Goal: Information Seeking & Learning: Learn about a topic

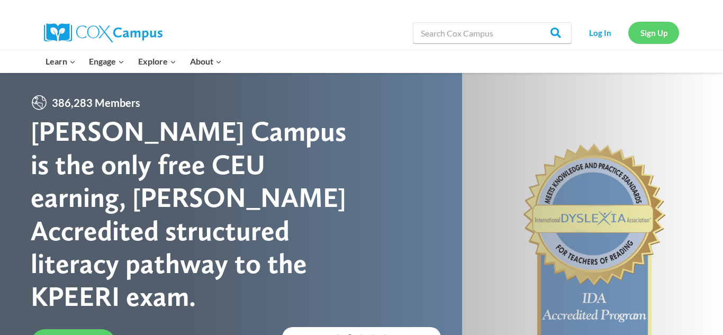
click at [654, 26] on link "Sign Up" at bounding box center [653, 33] width 51 height 22
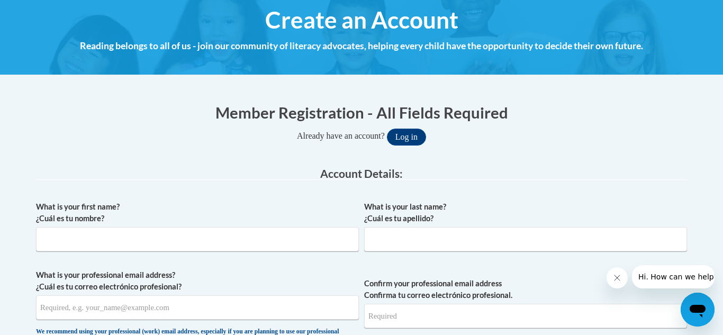
scroll to position [121, 0]
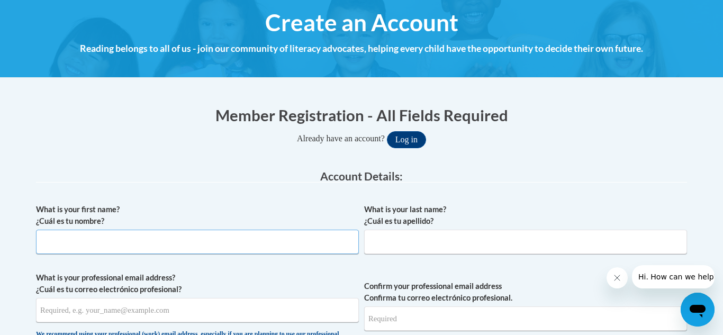
click at [284, 241] on input "What is your first name? ¿Cuál es tu nombre?" at bounding box center [197, 242] width 323 height 24
type input "lex'"
click at [387, 131] on button "Log in" at bounding box center [406, 139] width 39 height 17
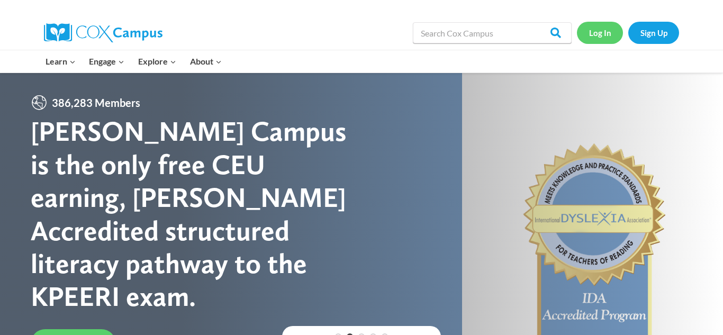
click at [608, 38] on link "Log In" at bounding box center [600, 33] width 46 height 22
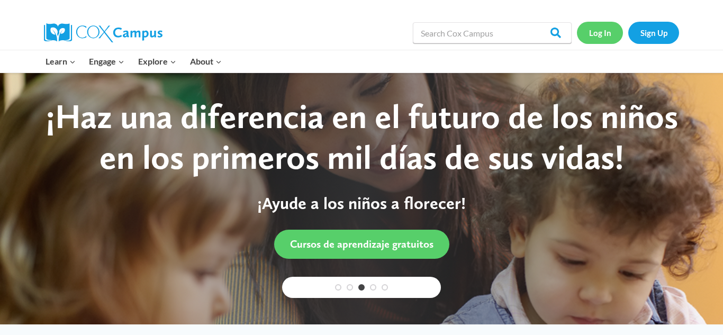
click at [606, 36] on link "Log In" at bounding box center [600, 33] width 46 height 22
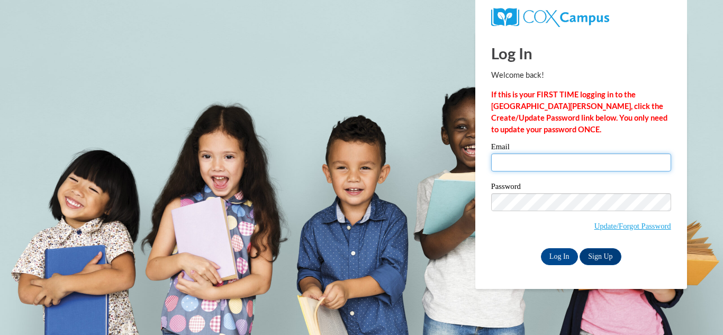
click at [571, 166] on input "Email" at bounding box center [581, 162] width 180 height 18
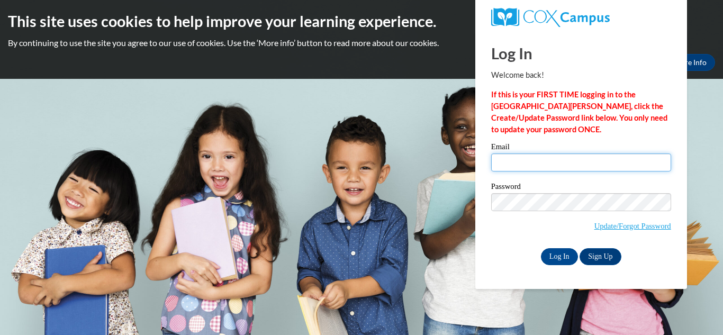
click at [593, 164] on input "Email" at bounding box center [581, 162] width 180 height 18
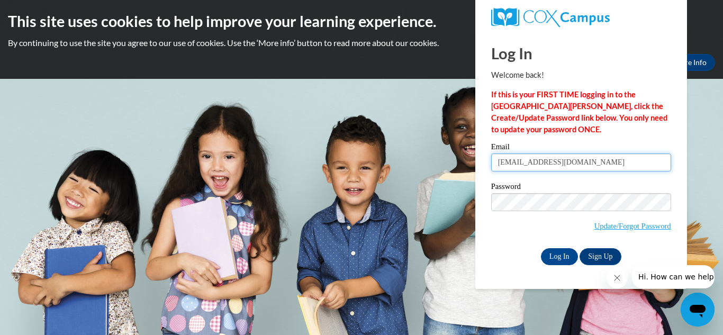
click at [517, 161] on input "poahbtq@yahoo.com" at bounding box center [581, 162] width 180 height 18
click at [524, 161] on input "poshbttq@yahoo.com" at bounding box center [581, 162] width 180 height 18
type input "[EMAIL_ADDRESS][DOMAIN_NAME]"
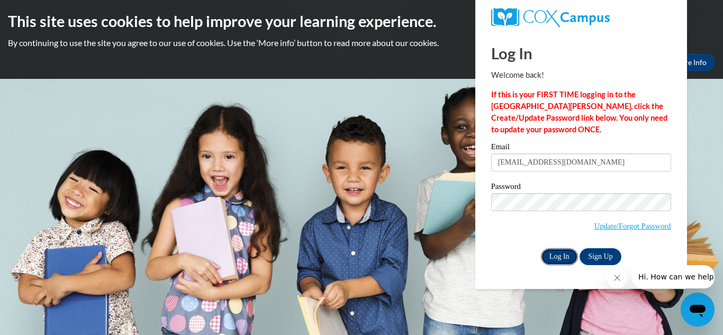
click at [565, 257] on input "Log In" at bounding box center [559, 256] width 37 height 17
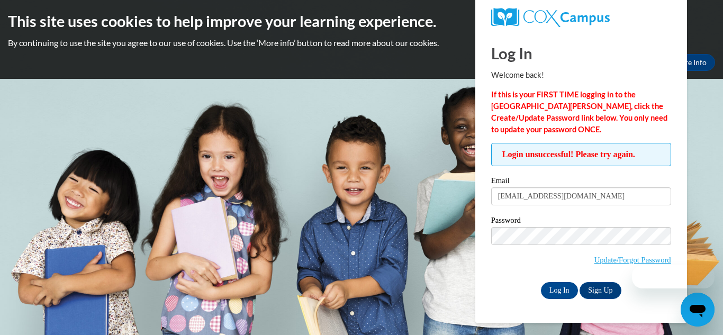
click at [570, 223] on label "Password" at bounding box center [581, 221] width 180 height 11
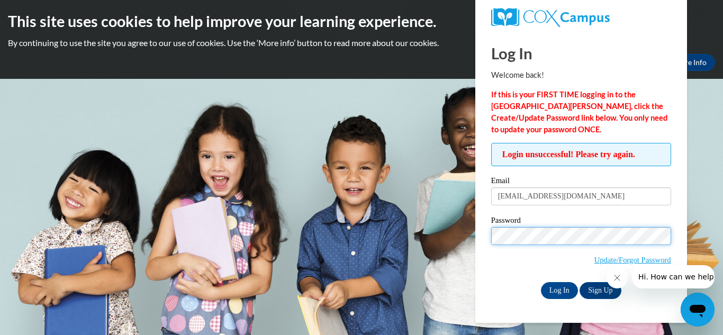
click at [541, 282] on input "Log In" at bounding box center [559, 290] width 37 height 17
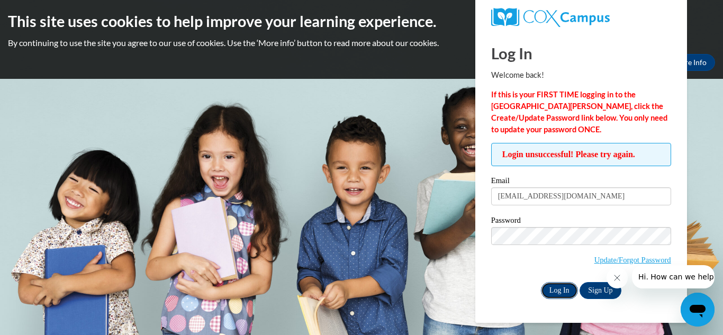
click at [560, 287] on input "Log In" at bounding box center [559, 290] width 37 height 17
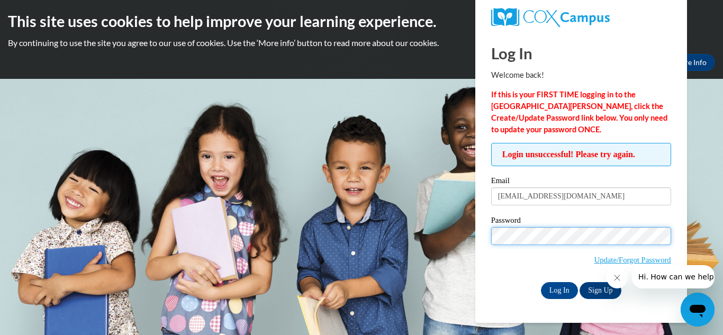
click at [541, 282] on input "Log In" at bounding box center [559, 290] width 37 height 17
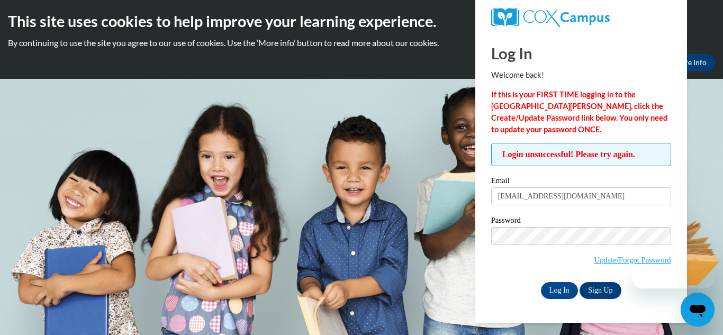
click at [646, 265] on div at bounding box center [660, 276] width 108 height 23
click at [646, 261] on link "Update/Forgot Password" at bounding box center [632, 259] width 77 height 8
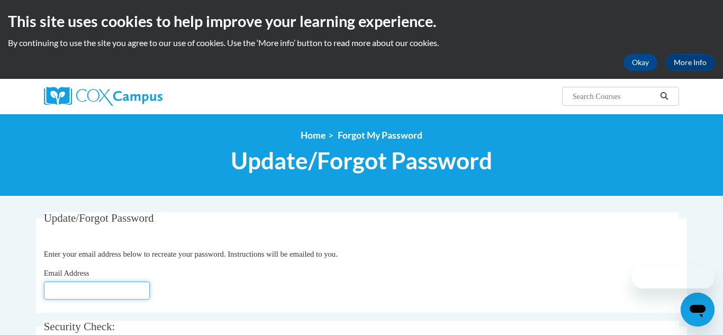
click at [133, 293] on input "Email Address" at bounding box center [97, 290] width 106 height 18
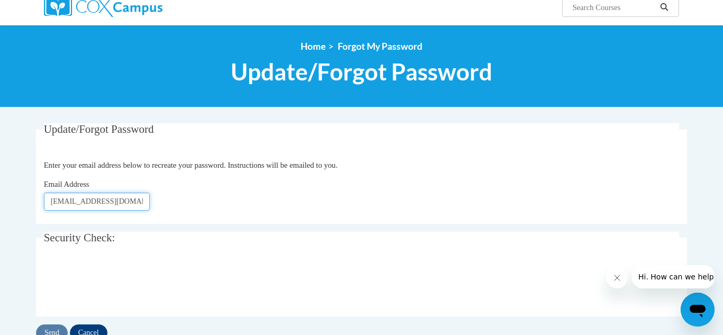
scroll to position [89, 0]
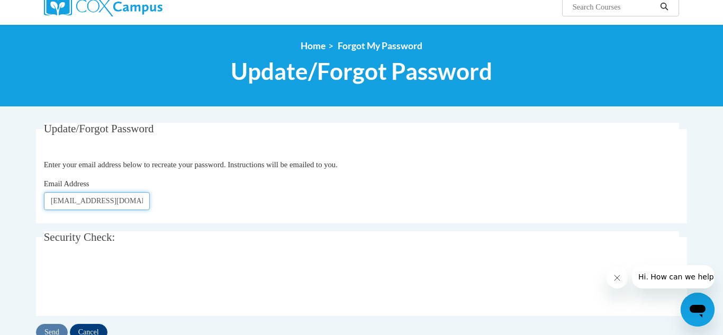
type input "[EMAIL_ADDRESS][DOMAIN_NAME]"
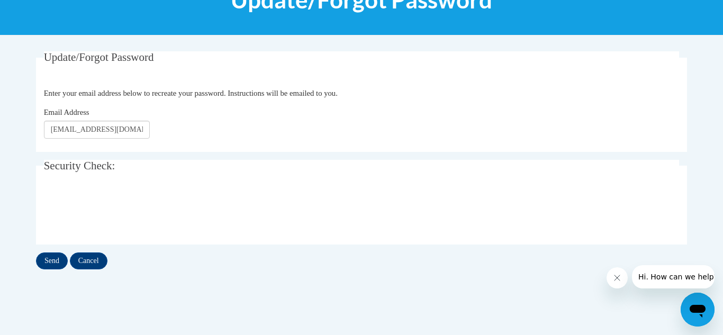
scroll to position [166, 0]
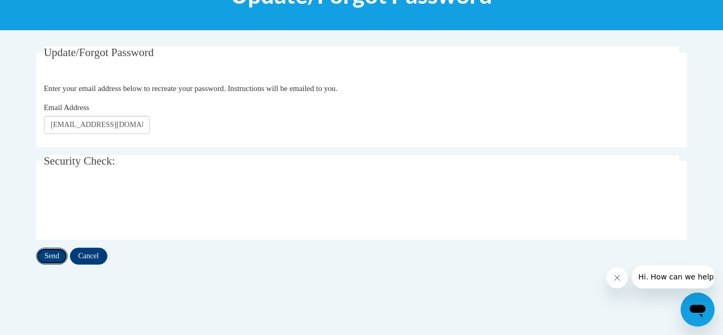
click at [63, 261] on input "Send" at bounding box center [52, 256] width 32 height 17
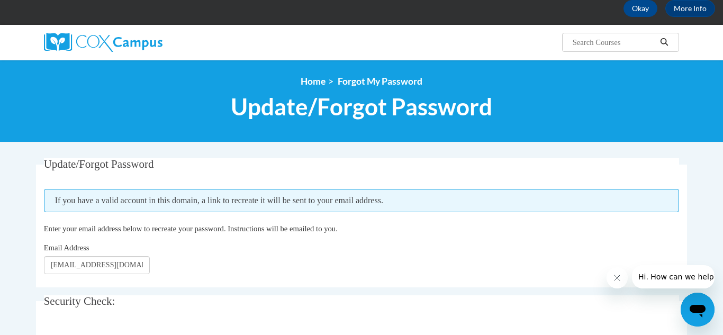
scroll to position [97, 0]
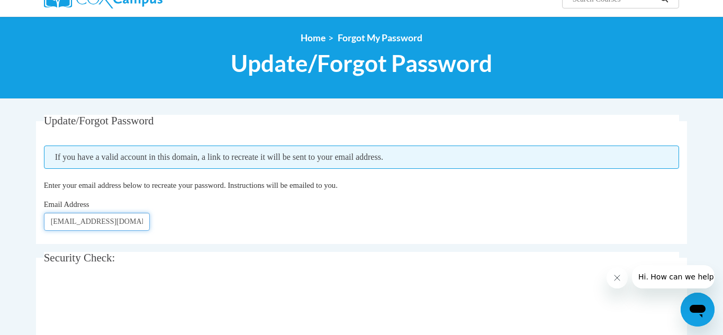
click at [139, 224] on input "[EMAIL_ADDRESS][DOMAIN_NAME]" at bounding box center [97, 222] width 106 height 18
type input "p"
type input "k"
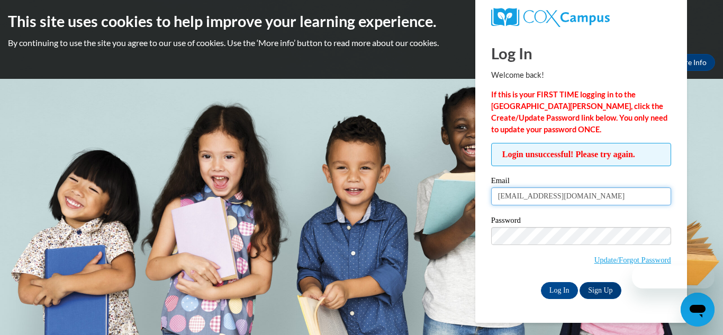
click at [585, 199] on input "poshbtq@yahoo.com" at bounding box center [581, 196] width 180 height 18
type input "[EMAIL_ADDRESS][DOMAIN_NAME]"
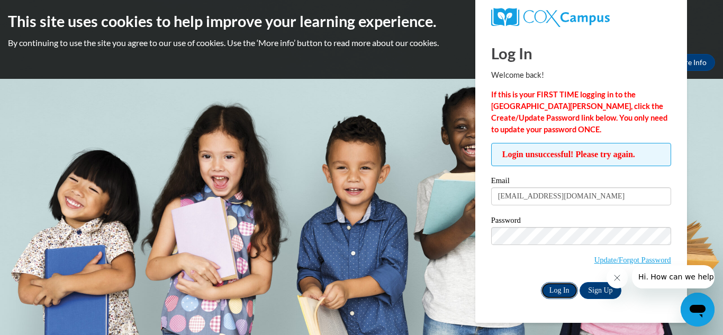
click at [562, 288] on input "Log In" at bounding box center [559, 290] width 37 height 17
click at [559, 288] on input "Log In" at bounding box center [559, 290] width 37 height 17
click at [628, 258] on link "Update/Forgot Password" at bounding box center [632, 259] width 77 height 8
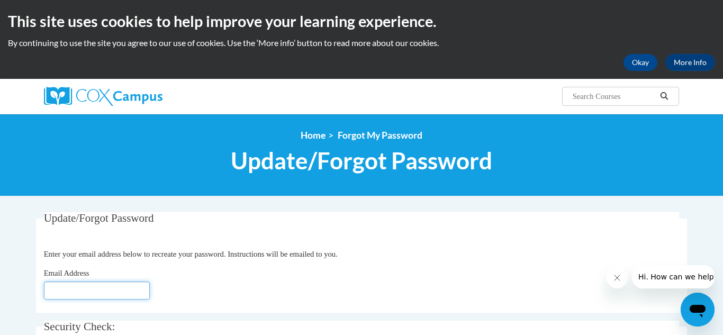
click at [129, 294] on input "Email Address" at bounding box center [97, 290] width 106 height 18
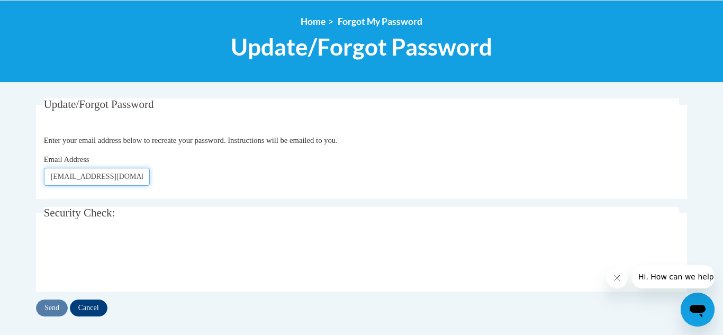
scroll to position [114, 0]
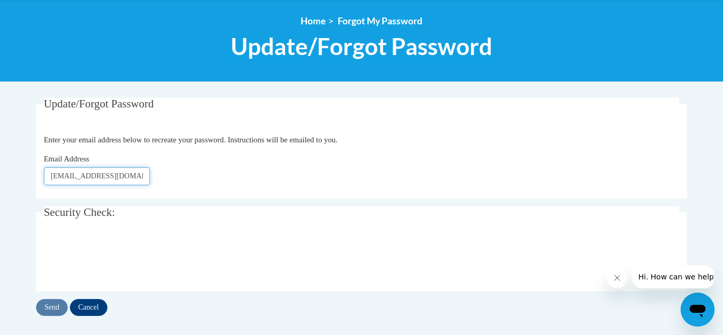
type input "keishamarie@thepeaa.com"
click at [55, 308] on input "Send" at bounding box center [52, 307] width 32 height 17
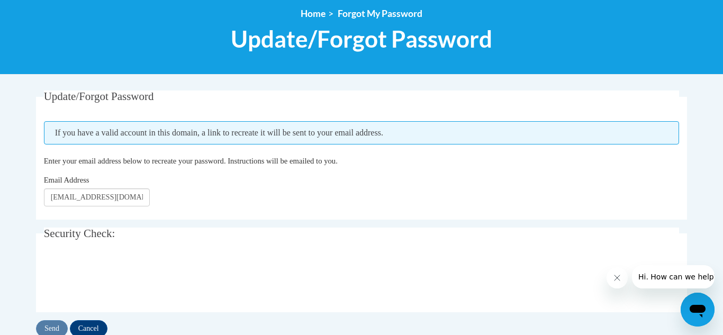
scroll to position [175, 0]
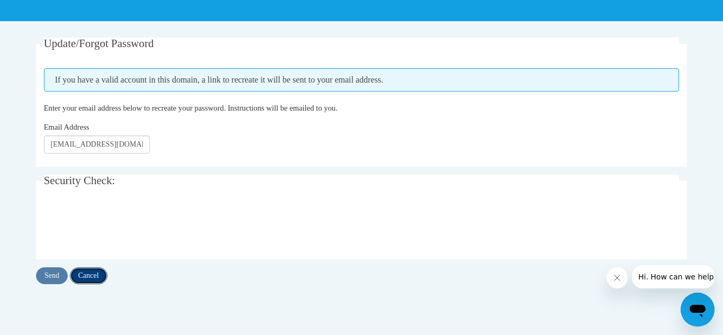
click at [99, 277] on input "Cancel" at bounding box center [89, 275] width 38 height 17
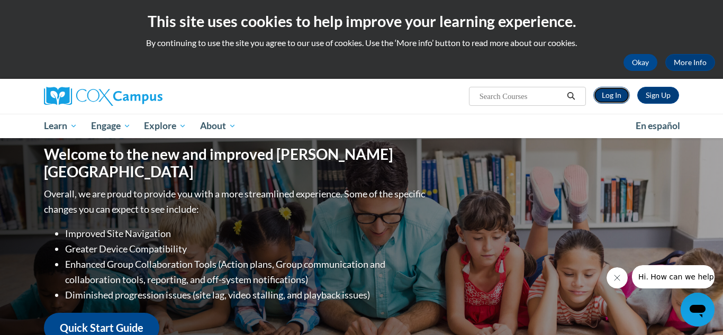
click at [597, 89] on link "Log In" at bounding box center [611, 95] width 36 height 17
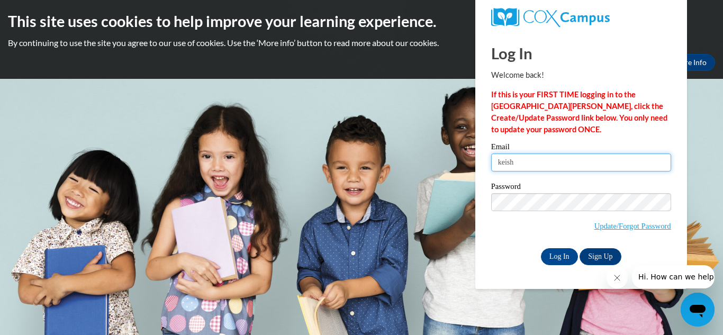
click at [570, 167] on input "keish" at bounding box center [581, 162] width 180 height 18
type input "keishamarie@thepeaa.com"
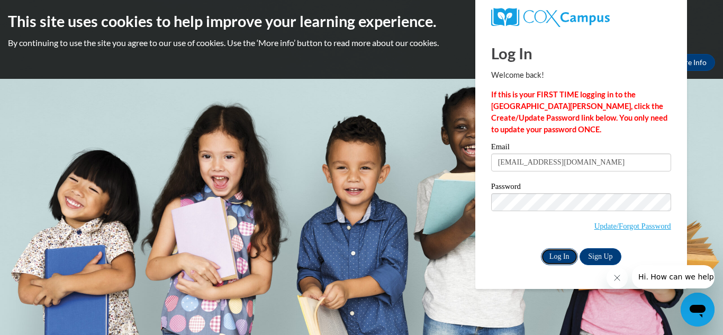
click at [561, 257] on input "Log In" at bounding box center [559, 256] width 37 height 17
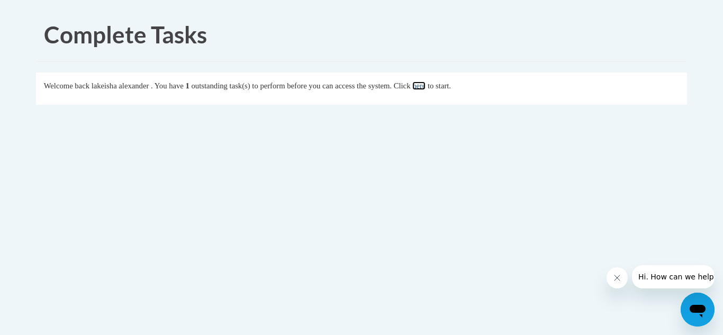
click at [425, 90] on link "here" at bounding box center [418, 85] width 13 height 8
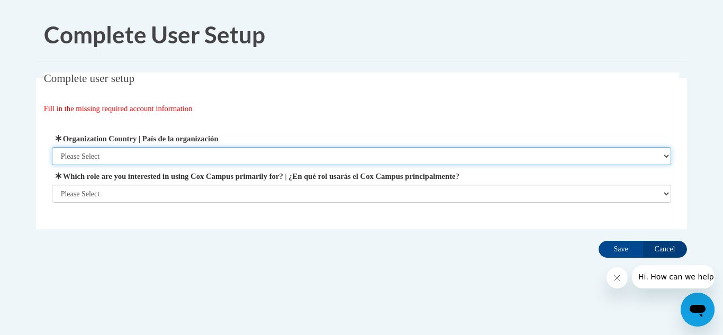
click at [357, 150] on select "Please Select United States | Estados Unidos Outside of the United States | Fue…" at bounding box center [361, 156] width 619 height 18
select select "ad49bcad-a171-4b2e-b99c-48b446064914"
click at [52, 147] on select "Please Select United States | Estados Unidos Outside of the United States | Fue…" at bounding box center [361, 156] width 619 height 18
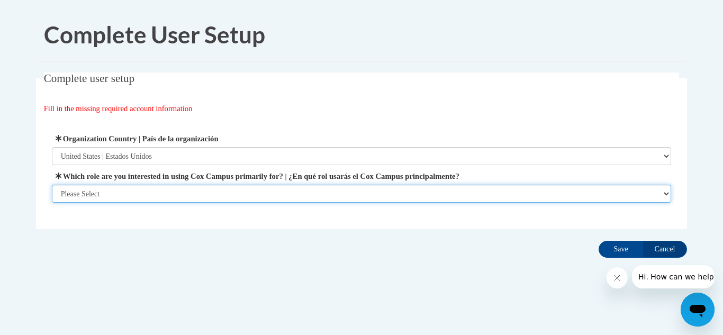
click at [331, 188] on select "Please Select College/University | Colegio/Universidad Community/Nonprofit Part…" at bounding box center [361, 194] width 619 height 18
select select "fbf2d438-af2f-41f8-98f1-81c410e29de3"
click at [52, 203] on select "Please Select College/University | Colegio/Universidad Community/Nonprofit Part…" at bounding box center [361, 194] width 619 height 18
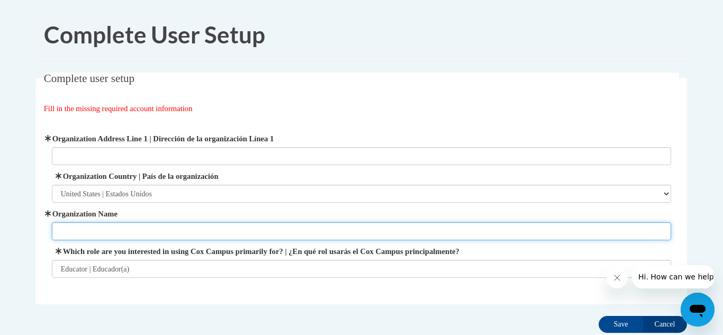
click at [354, 237] on input "Organization Name" at bounding box center [361, 231] width 619 height 18
type input "p"
type input "Posh Early Achievers Academy"
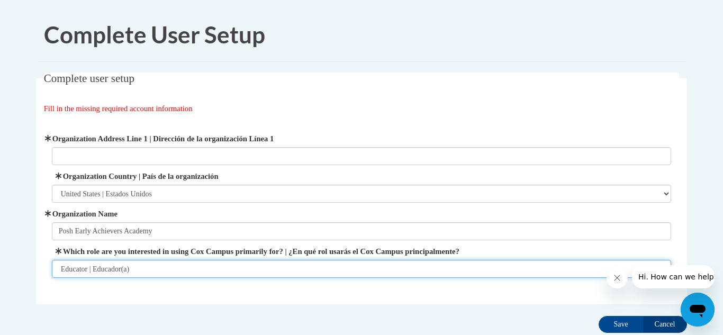
click at [446, 268] on select "Please Select College/University | Colegio/Universidad Community/Nonprofit Part…" at bounding box center [361, 269] width 619 height 18
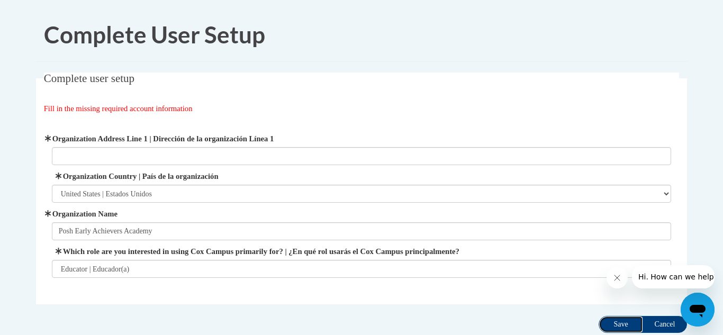
click at [620, 327] on input "Save" at bounding box center [620, 324] width 44 height 17
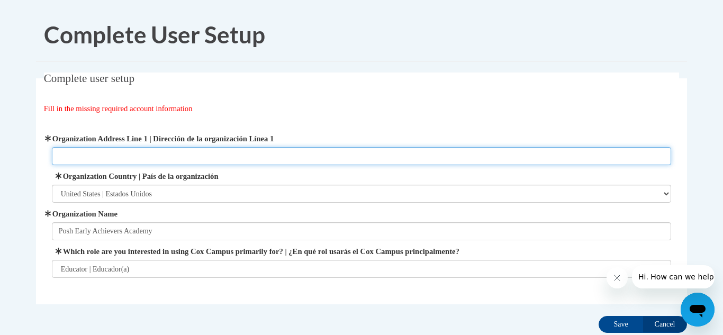
click at [300, 158] on input "Organization Address Line 1 | Dirección de la organización Línea 1" at bounding box center [361, 156] width 619 height 18
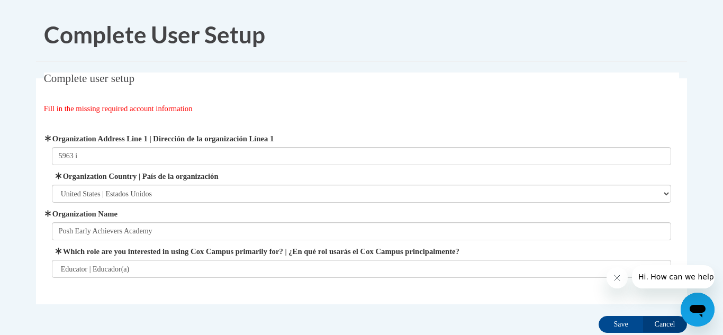
click at [450, 173] on label "Organization Country | País de la organización" at bounding box center [361, 176] width 619 height 12
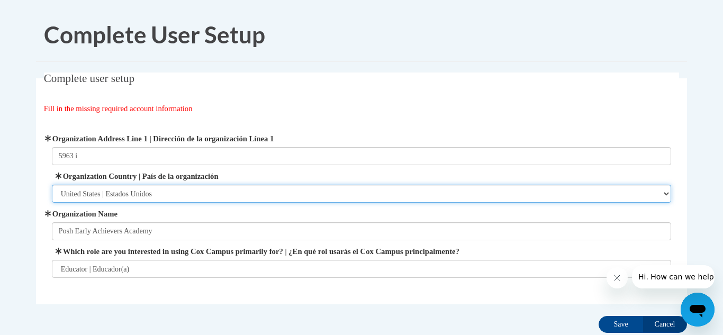
click at [450, 185] on select "Please Select United States | Estados Unidos Outside of the United States | Fue…" at bounding box center [361, 194] width 619 height 18
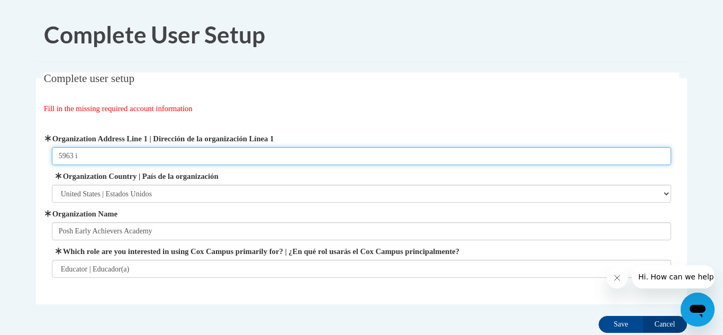
click at [310, 156] on input "5963 i" at bounding box center [361, 156] width 619 height 18
type input "5963 I 55 N Frontage Rd"
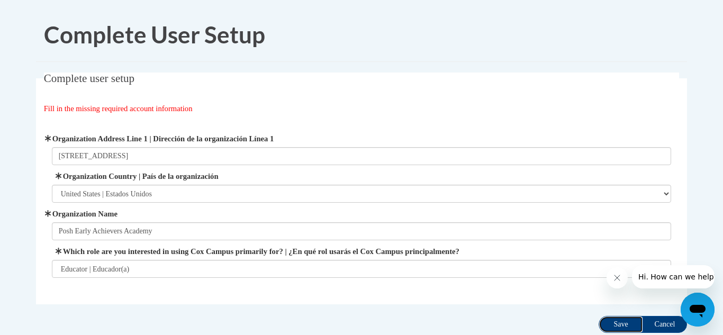
click at [617, 325] on input "Save" at bounding box center [620, 324] width 44 height 17
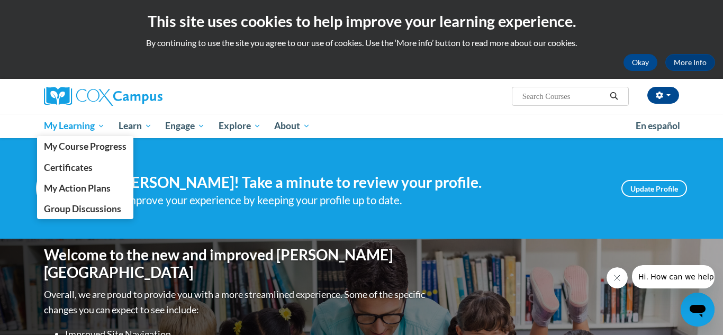
click at [85, 126] on span "My Learning" at bounding box center [74, 126] width 61 height 13
click at [113, 152] on span "My Course Progress" at bounding box center [85, 146] width 83 height 11
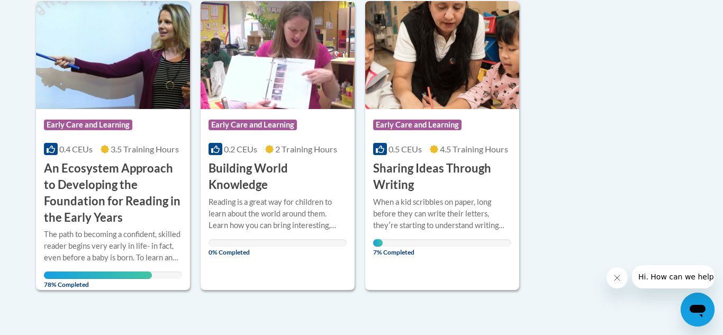
scroll to position [266, 0]
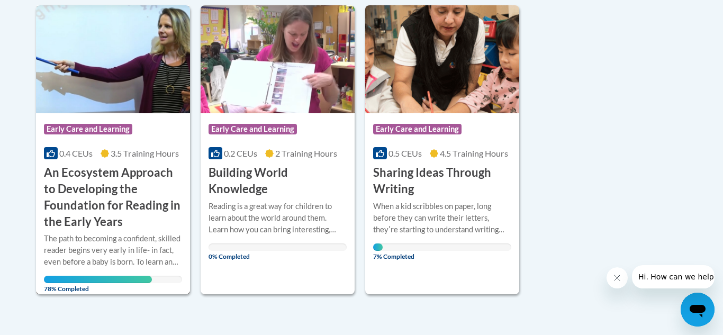
click at [141, 204] on h3 "An Ecosystem Approach to Developing the Foundation for Reading in the Early Yea…" at bounding box center [113, 196] width 138 height 65
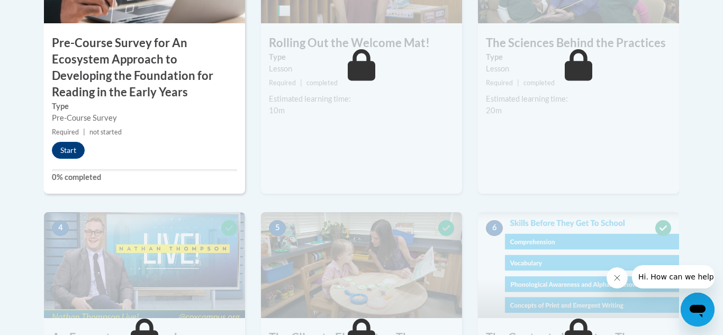
scroll to position [459, 0]
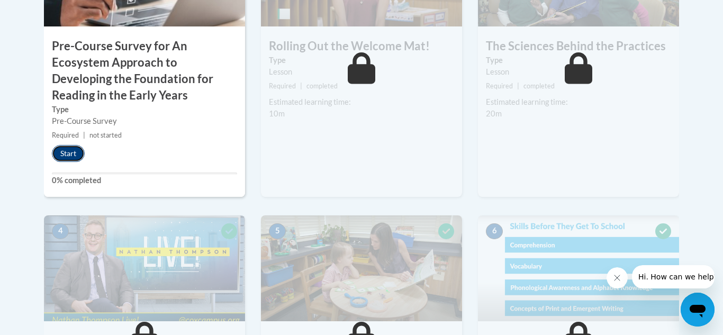
click at [74, 160] on button "Start" at bounding box center [68, 153] width 33 height 17
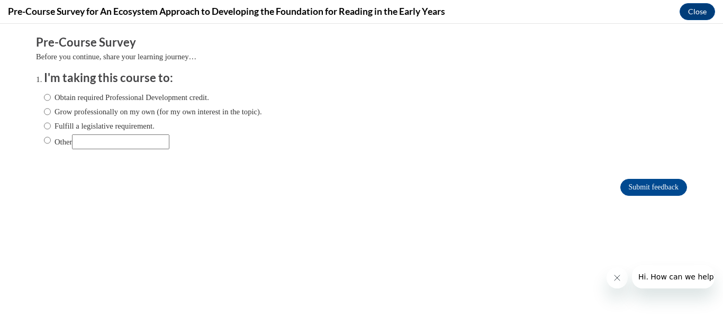
scroll to position [0, 0]
click at [47, 94] on input "Obtain required Professional Development credit." at bounding box center [47, 98] width 7 height 12
radio input "true"
click at [655, 186] on input "Submit feedback" at bounding box center [653, 187] width 67 height 17
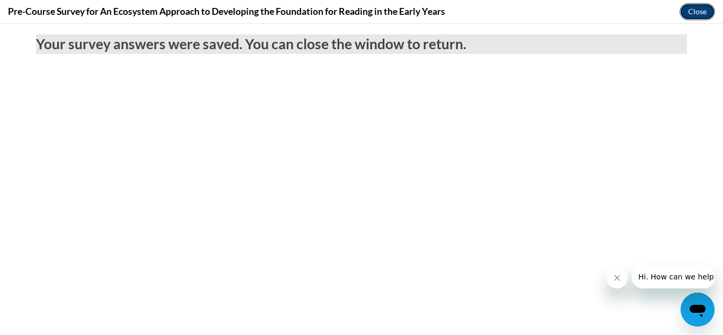
click at [693, 15] on button "Close" at bounding box center [696, 11] width 35 height 17
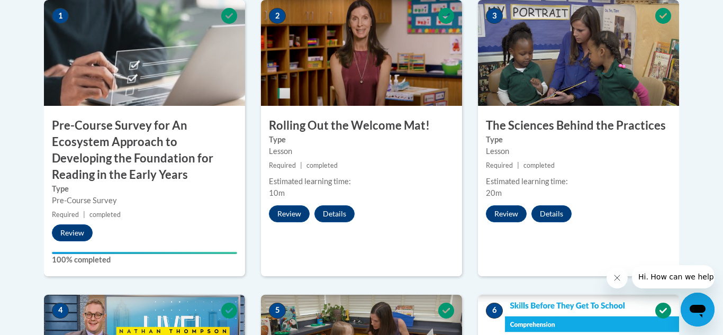
scroll to position [414, 0]
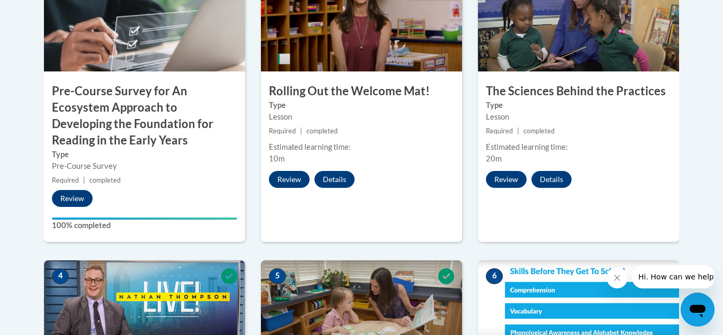
click at [287, 182] on button "Review" at bounding box center [289, 179] width 41 height 17
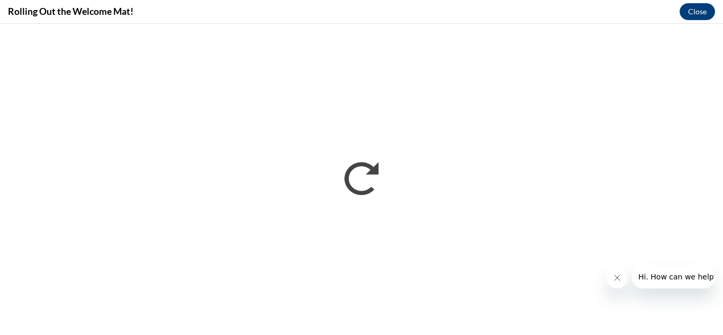
scroll to position [0, 0]
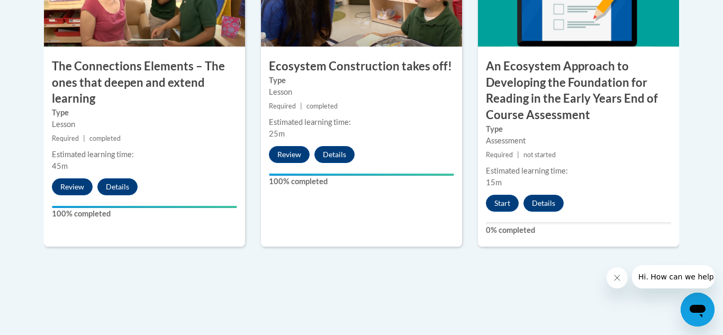
scroll to position [1027, 0]
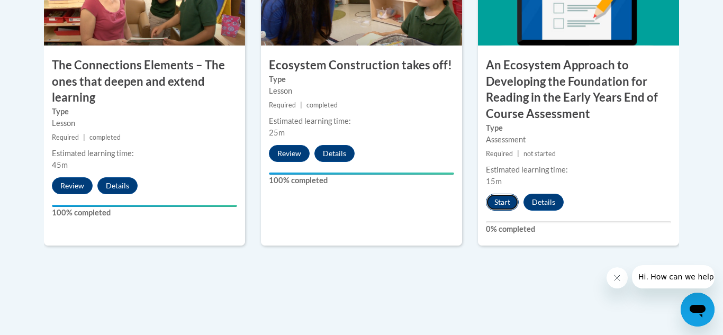
click at [503, 195] on button "Start" at bounding box center [502, 202] width 33 height 17
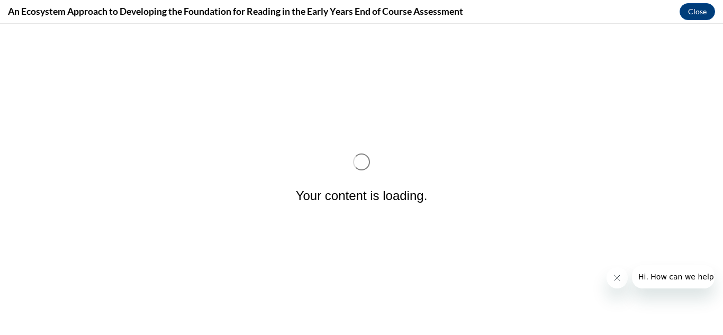
scroll to position [0, 0]
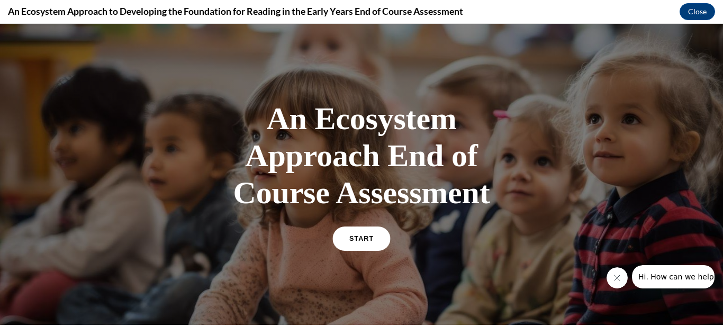
click at [371, 237] on span "START" at bounding box center [361, 239] width 24 height 8
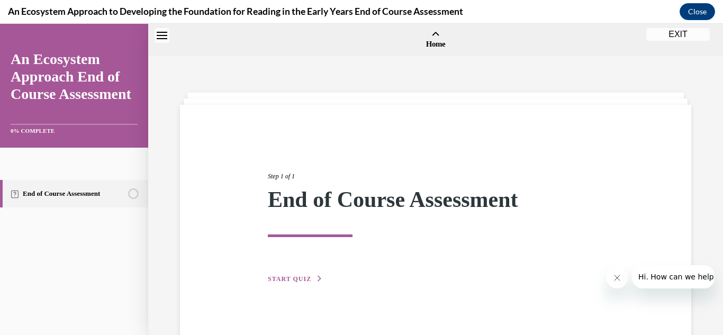
scroll to position [33, 0]
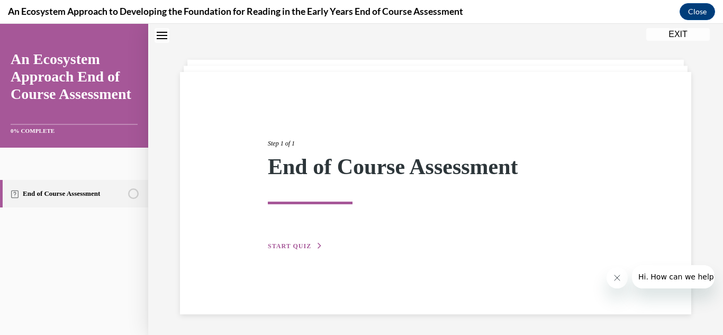
click at [129, 189] on icon "Unstarted" at bounding box center [133, 193] width 11 height 11
click at [294, 244] on span "START QUIZ" at bounding box center [289, 245] width 43 height 7
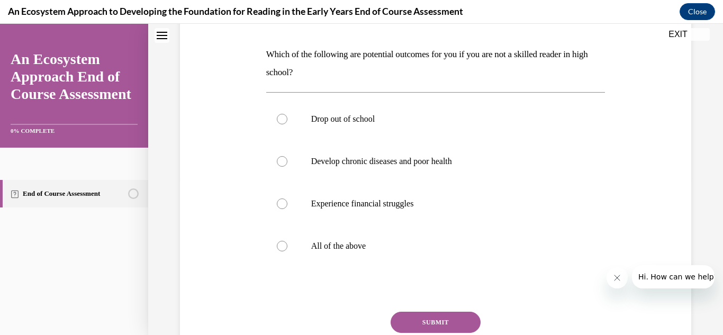
scroll to position [161, 0]
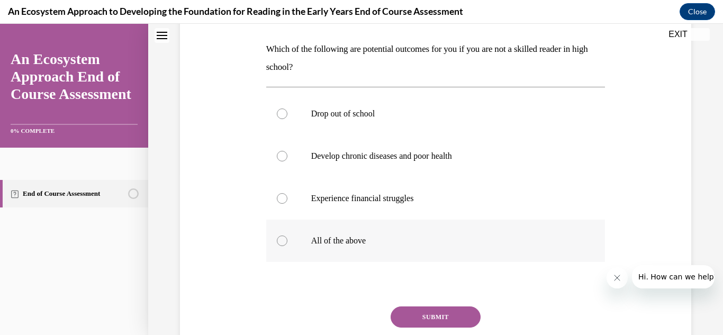
click at [278, 245] on label "All of the above" at bounding box center [435, 241] width 339 height 42
click at [278, 245] on input "All of the above" at bounding box center [282, 240] width 11 height 11
radio input "true"
click at [473, 322] on button "SUBMIT" at bounding box center [435, 316] width 90 height 21
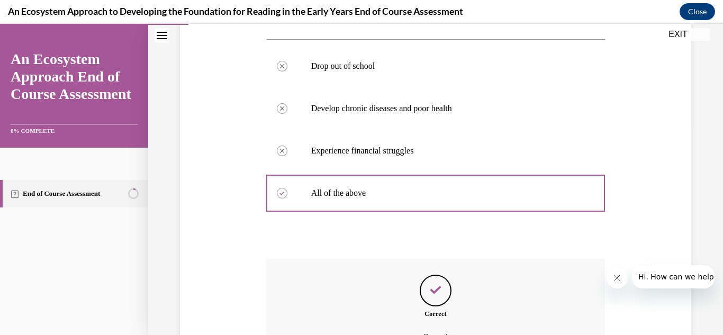
scroll to position [326, 0]
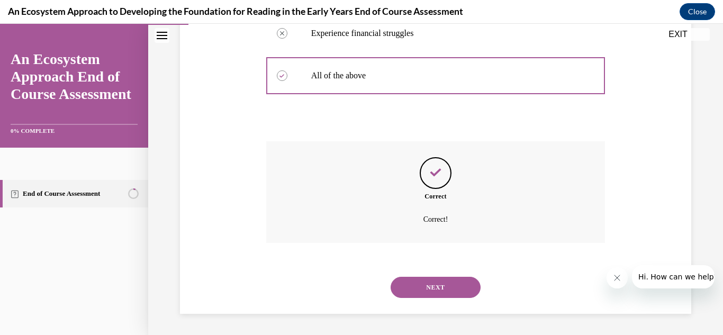
click at [462, 289] on button "NEXT" at bounding box center [435, 287] width 90 height 21
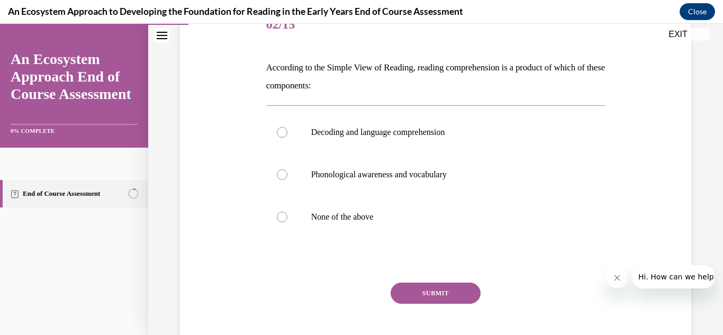
scroll to position [142, 0]
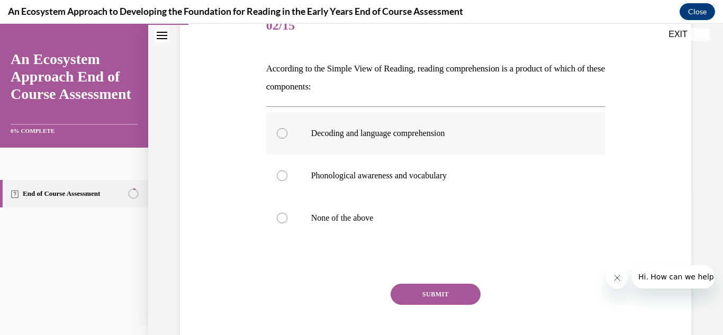
click at [287, 136] on label "Decoding and language comprehension" at bounding box center [435, 133] width 339 height 42
click at [287, 136] on input "Decoding and language comprehension" at bounding box center [282, 133] width 11 height 11
radio input "true"
click at [446, 298] on button "SUBMIT" at bounding box center [435, 294] width 90 height 21
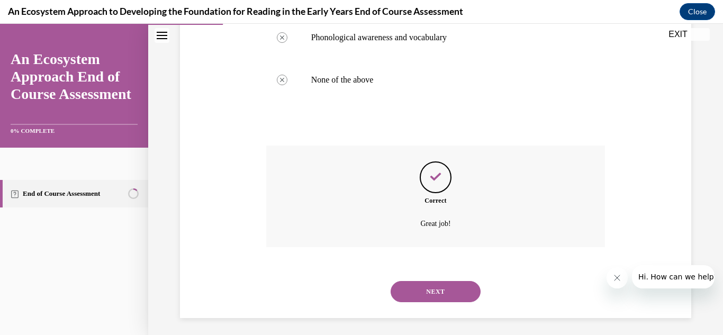
scroll to position [284, 0]
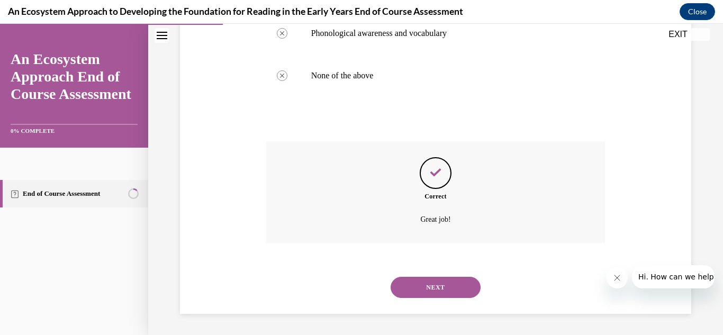
click at [454, 297] on button "NEXT" at bounding box center [435, 287] width 90 height 21
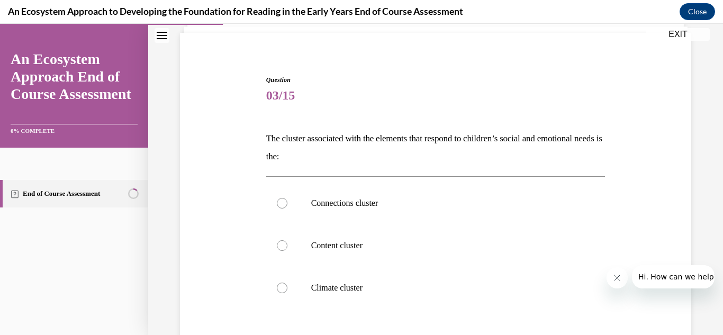
scroll to position [113, 0]
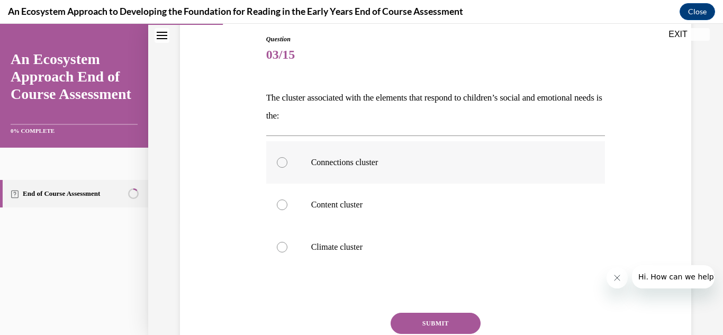
click at [278, 154] on label "Connections cluster" at bounding box center [435, 162] width 339 height 42
click at [278, 157] on input "Connections cluster" at bounding box center [282, 162] width 11 height 11
radio input "true"
click at [439, 322] on button "SUBMIT" at bounding box center [435, 323] width 90 height 21
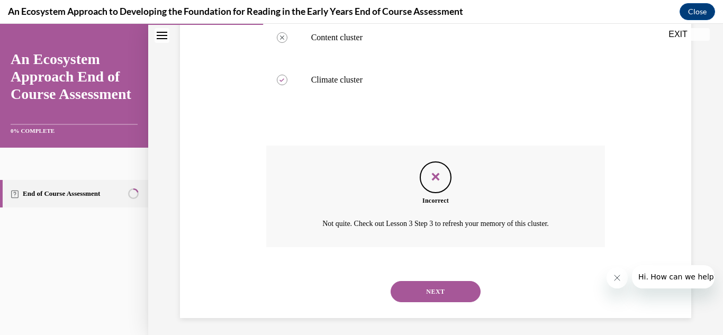
scroll to position [284, 0]
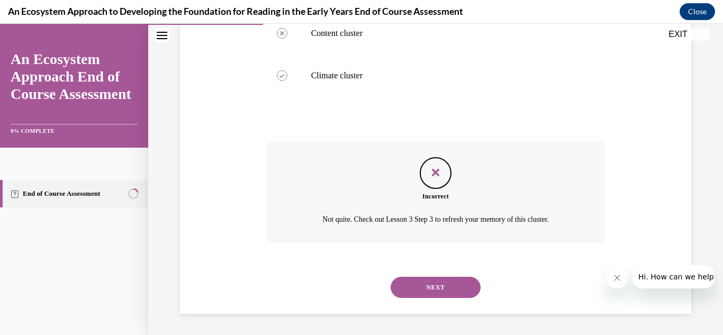
click at [450, 295] on button "NEXT" at bounding box center [435, 287] width 90 height 21
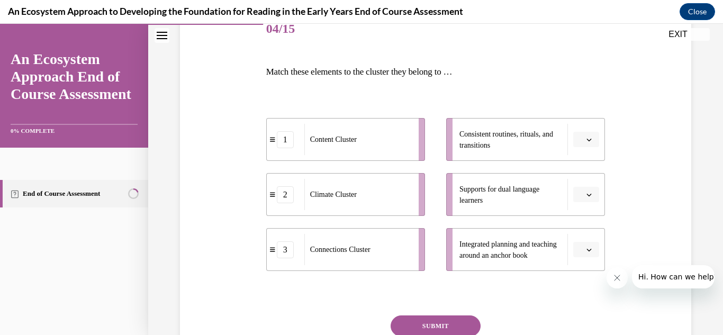
scroll to position [141, 0]
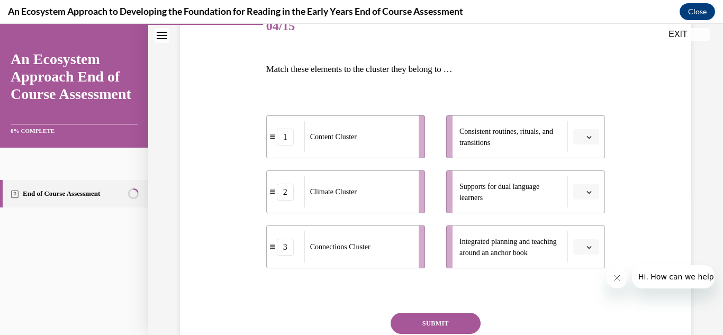
click at [592, 189] on span "button" at bounding box center [588, 191] width 7 height 7
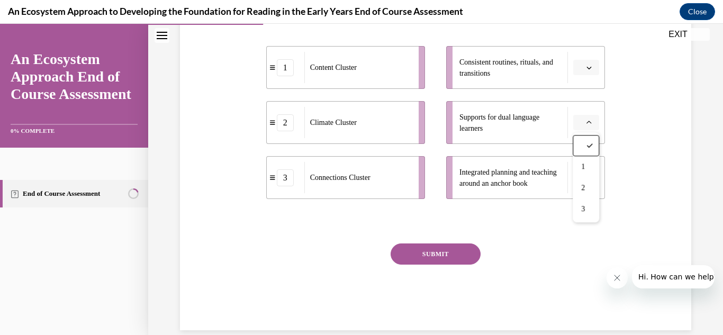
scroll to position [211, 0]
click at [516, 176] on span "Integrated planning and teaching around an anchor book" at bounding box center [507, 177] width 97 height 19
click at [579, 180] on span "Please select an option" at bounding box center [581, 178] width 4 height 11
click at [584, 230] on div "1" at bounding box center [584, 222] width 26 height 21
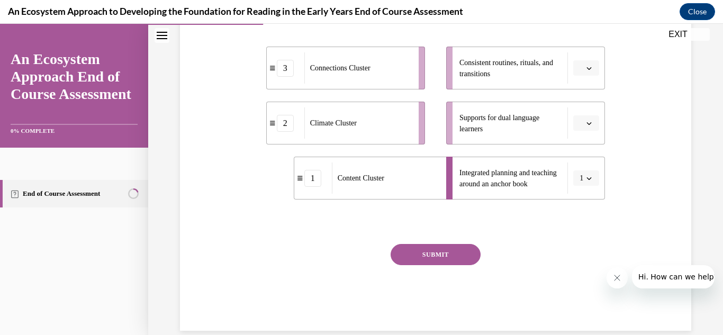
click at [589, 68] on icon "button" at bounding box center [588, 68] width 5 height 5
click at [582, 139] on div "2" at bounding box center [584, 133] width 26 height 21
click at [589, 123] on icon "button" at bounding box center [588, 123] width 5 height 5
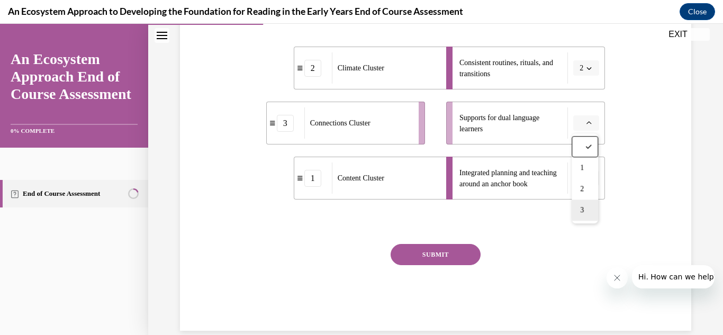
click at [582, 206] on span "3" at bounding box center [582, 210] width 4 height 8
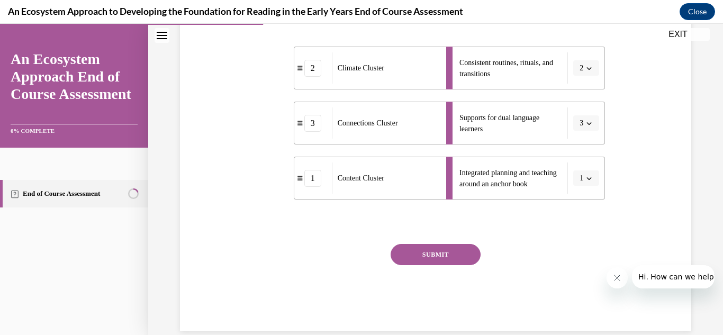
click at [443, 250] on button "SUBMIT" at bounding box center [435, 254] width 90 height 21
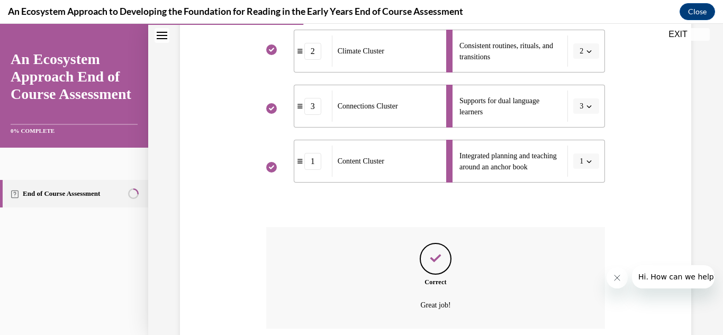
scroll to position [313, 0]
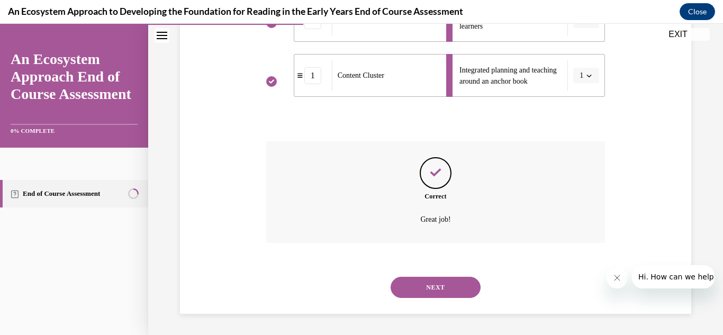
click at [420, 290] on button "NEXT" at bounding box center [435, 287] width 90 height 21
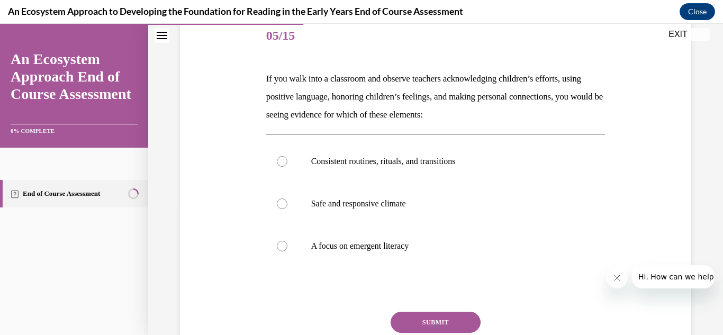
scroll to position [132, 0]
click at [268, 203] on label "Safe and responsive climate" at bounding box center [435, 203] width 339 height 42
click at [277, 203] on input "Safe and responsive climate" at bounding box center [282, 203] width 11 height 11
radio input "true"
click at [421, 321] on button "SUBMIT" at bounding box center [435, 321] width 90 height 21
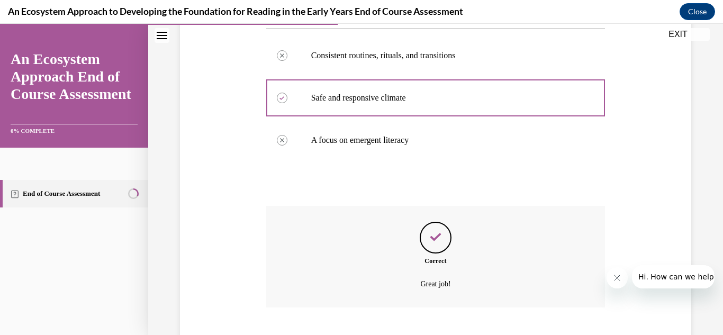
scroll to position [302, 0]
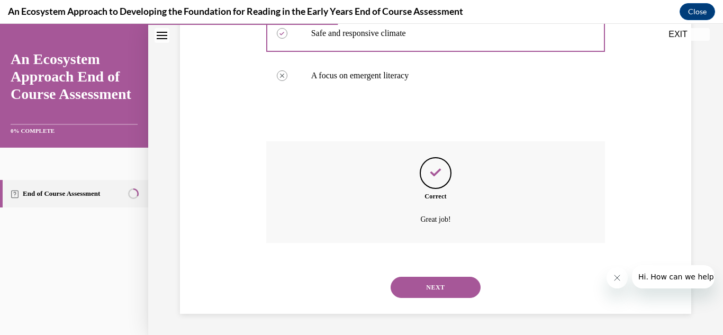
click at [440, 279] on button "NEXT" at bounding box center [435, 287] width 90 height 21
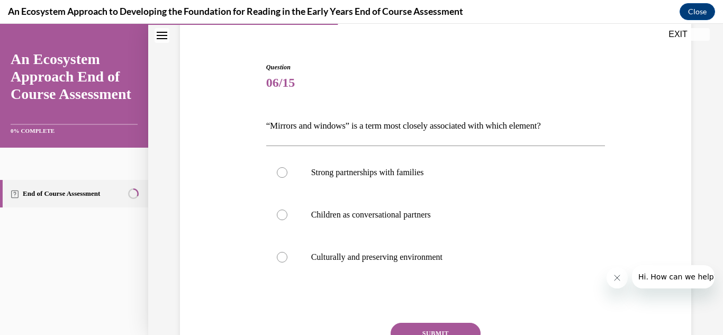
scroll to position [92, 0]
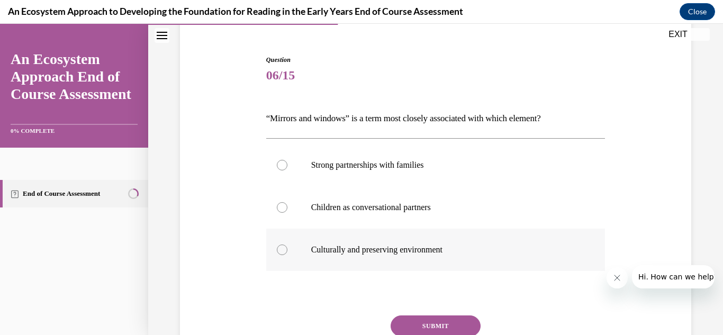
click at [277, 252] on div at bounding box center [282, 249] width 11 height 11
click at [277, 252] on input "Culturally and preserving environment" at bounding box center [282, 249] width 11 height 11
radio input "true"
click at [452, 329] on button "SUBMIT" at bounding box center [435, 325] width 90 height 21
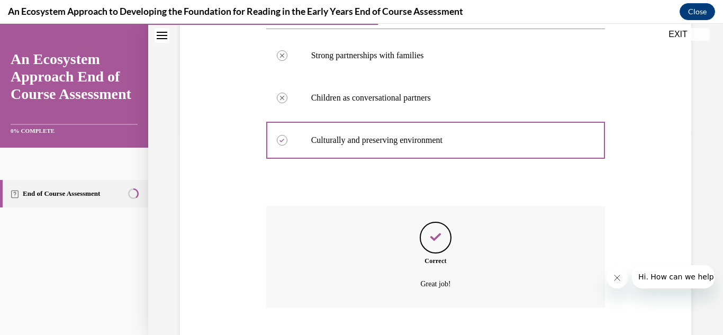
scroll to position [266, 0]
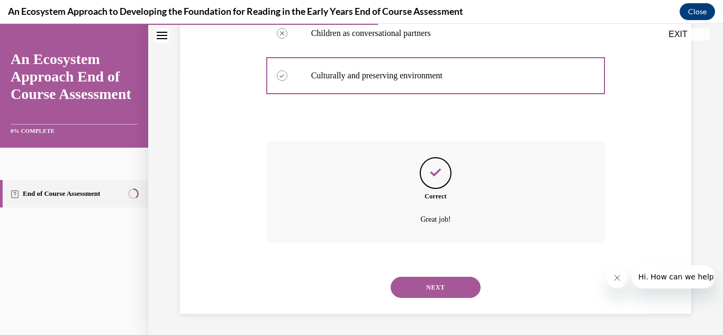
click at [476, 283] on button "NEXT" at bounding box center [435, 287] width 90 height 21
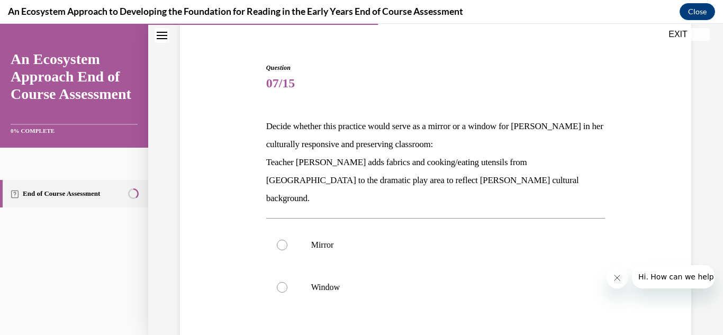
scroll to position [85, 0]
click at [290, 232] on label "Mirror" at bounding box center [435, 244] width 339 height 42
click at [287, 239] on input "Mirror" at bounding box center [282, 244] width 11 height 11
radio input "true"
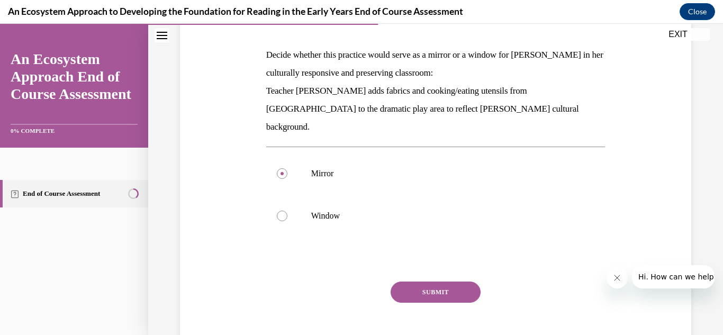
click at [460, 281] on button "SUBMIT" at bounding box center [435, 291] width 90 height 21
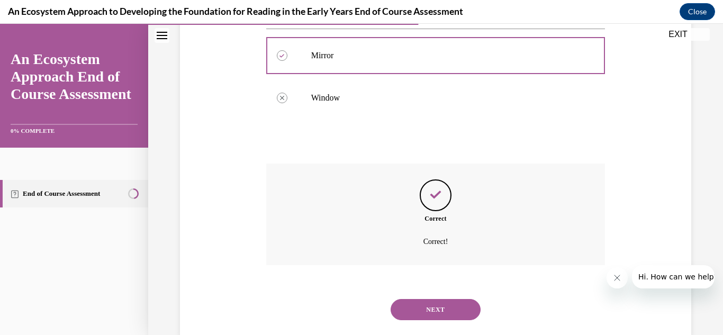
scroll to position [278, 0]
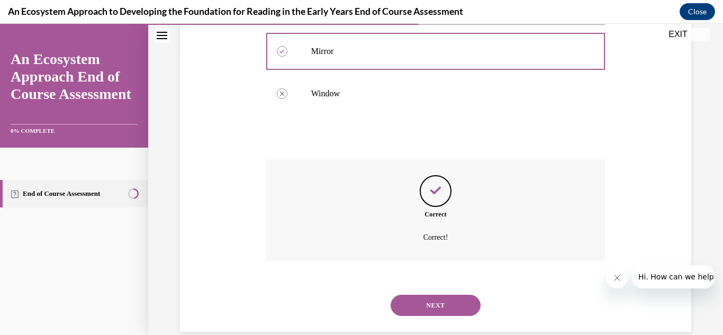
click at [438, 295] on button "NEXT" at bounding box center [435, 305] width 90 height 21
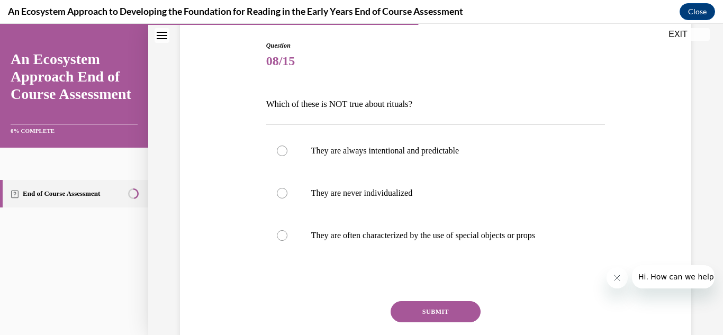
scroll to position [107, 0]
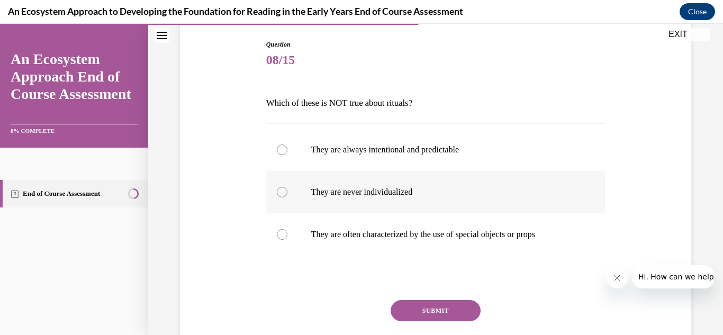
click at [271, 184] on label "They are never individualized" at bounding box center [435, 192] width 339 height 42
click at [277, 187] on input "They are never individualized" at bounding box center [282, 192] width 11 height 11
radio input "true"
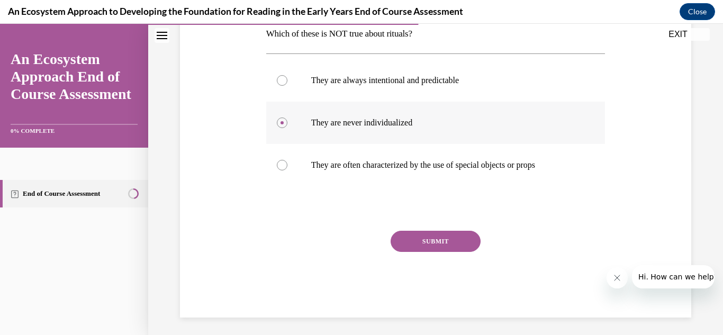
scroll to position [177, 0]
click at [274, 167] on label "They are often characterized by the use of special objects or props" at bounding box center [435, 164] width 339 height 42
click at [277, 167] on input "They are often characterized by the use of special objects or props" at bounding box center [282, 164] width 11 height 11
radio input "true"
click at [443, 244] on button "SUBMIT" at bounding box center [435, 240] width 90 height 21
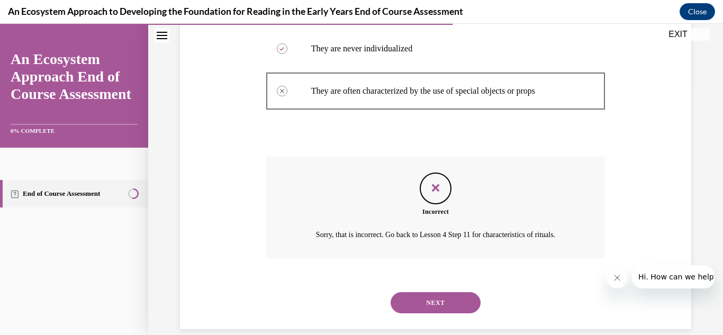
scroll to position [249, 0]
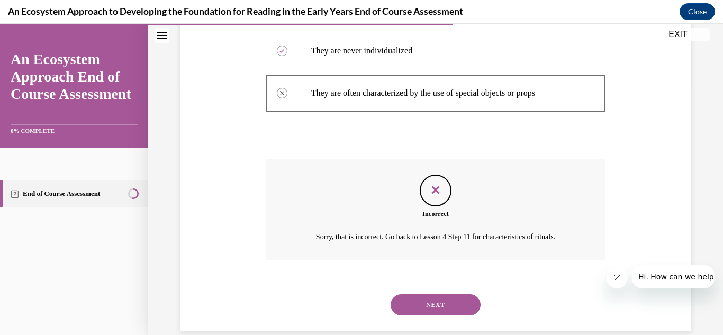
click at [456, 304] on button "NEXT" at bounding box center [435, 304] width 90 height 21
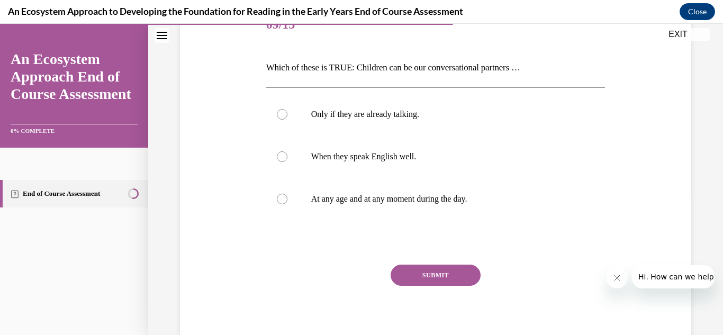
scroll to position [144, 0]
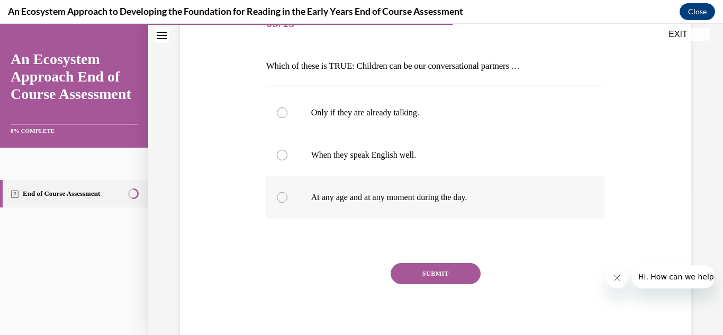
click at [277, 201] on label "At any age and at any moment during the day." at bounding box center [435, 197] width 339 height 42
click at [277, 201] on input "At any age and at any moment during the day." at bounding box center [282, 197] width 11 height 11
radio input "true"
click at [458, 281] on button "SUBMIT" at bounding box center [435, 273] width 90 height 21
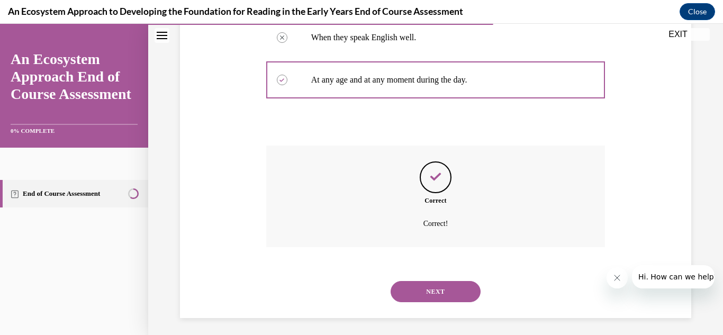
scroll to position [266, 0]
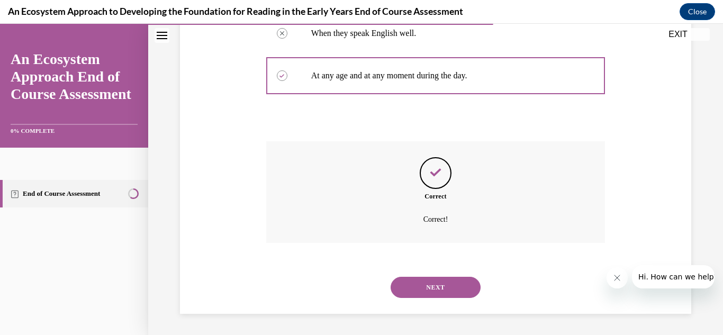
click at [467, 295] on button "NEXT" at bounding box center [435, 287] width 90 height 21
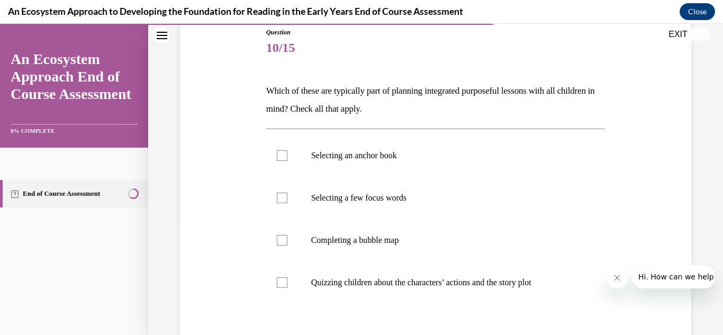
scroll to position [117, 0]
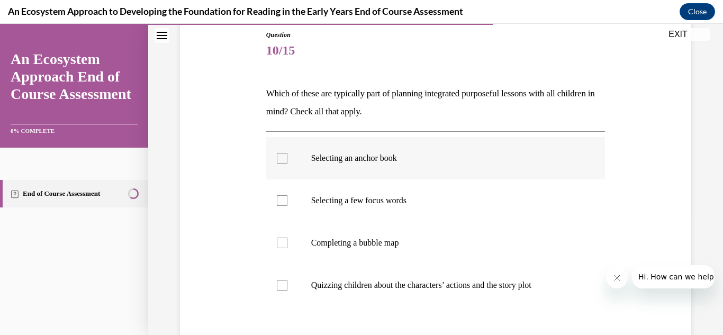
click at [279, 159] on div at bounding box center [282, 158] width 11 height 11
click at [279, 159] on input "Selecting an anchor book" at bounding box center [282, 158] width 11 height 11
checkbox input "true"
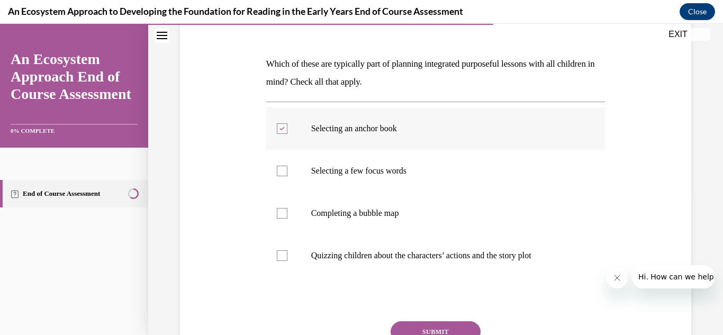
scroll to position [147, 0]
click at [290, 169] on label "Selecting a few focus words" at bounding box center [435, 170] width 339 height 42
click at [287, 169] on input "Selecting a few focus words" at bounding box center [282, 170] width 11 height 11
checkbox input "true"
click at [280, 260] on div at bounding box center [282, 255] width 11 height 11
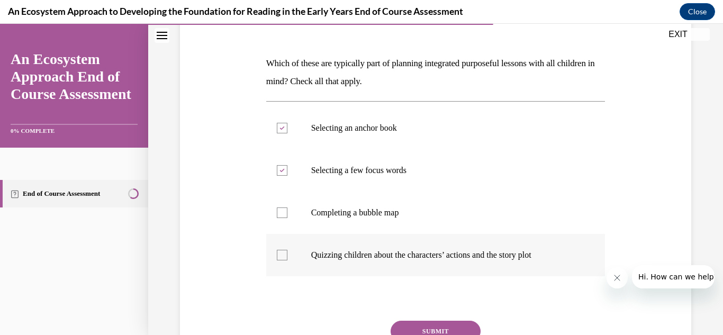
click at [280, 260] on input "Quizzing children about the characters’ actions and the story plot" at bounding box center [282, 255] width 11 height 11
checkbox input "true"
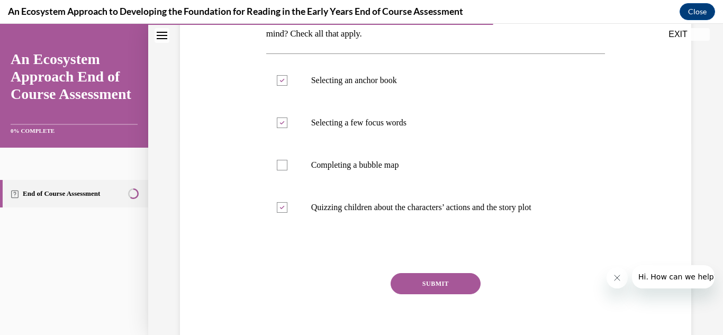
click at [450, 289] on button "SUBMIT" at bounding box center [435, 283] width 90 height 21
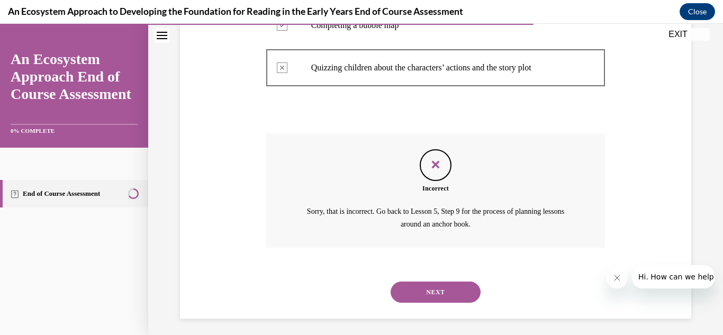
scroll to position [335, 0]
click at [442, 293] on button "NEXT" at bounding box center [435, 291] width 90 height 21
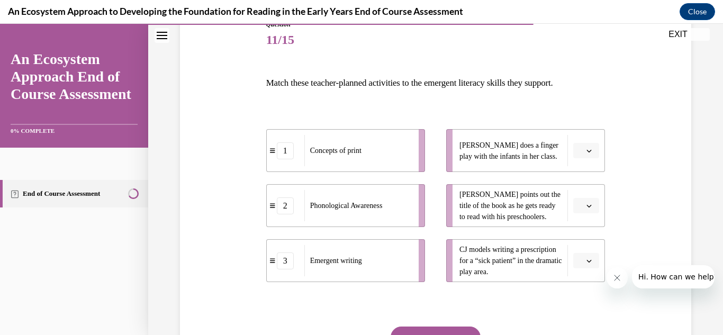
scroll to position [128, 0]
click at [596, 256] on button "button" at bounding box center [586, 260] width 26 height 16
click at [587, 231] on div "3" at bounding box center [584, 236] width 26 height 21
click at [584, 206] on button "button" at bounding box center [586, 205] width 26 height 16
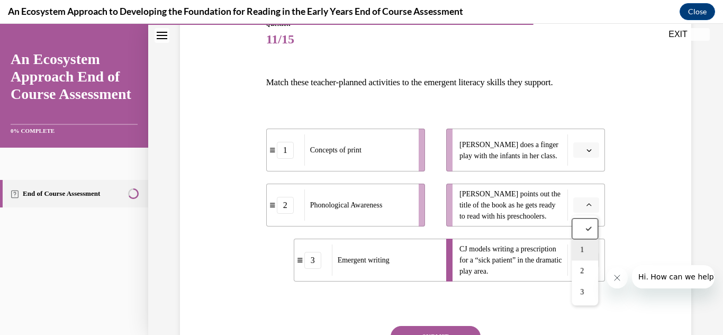
click at [587, 245] on div "1" at bounding box center [584, 249] width 26 height 21
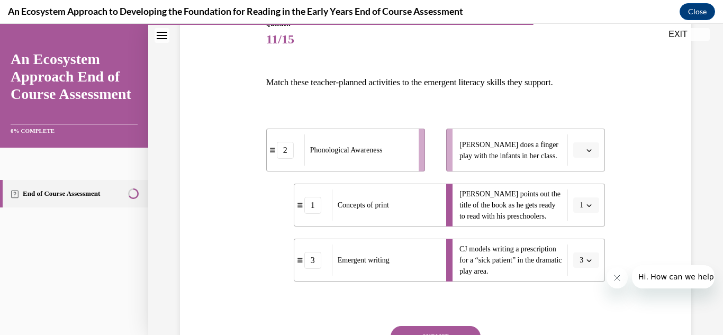
click at [596, 155] on button "button" at bounding box center [586, 150] width 26 height 16
click at [583, 213] on span "2" at bounding box center [582, 216] width 4 height 8
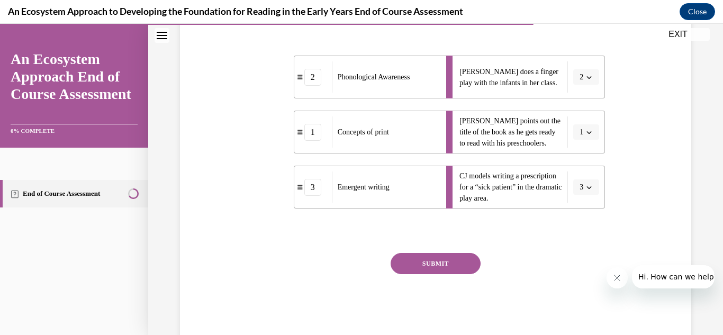
click at [437, 267] on button "SUBMIT" at bounding box center [435, 263] width 90 height 21
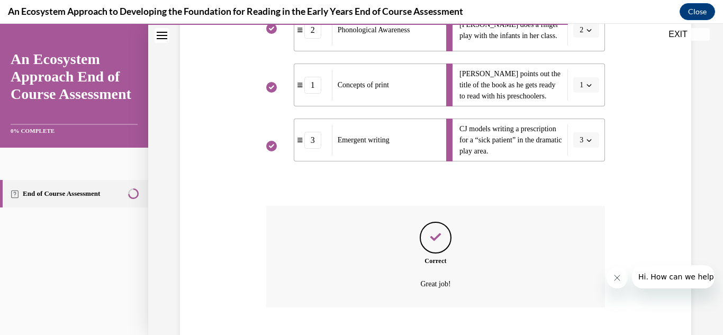
scroll to position [313, 0]
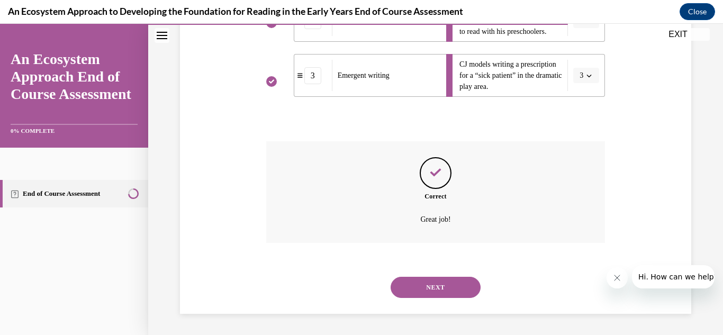
click at [433, 284] on button "NEXT" at bounding box center [435, 287] width 90 height 21
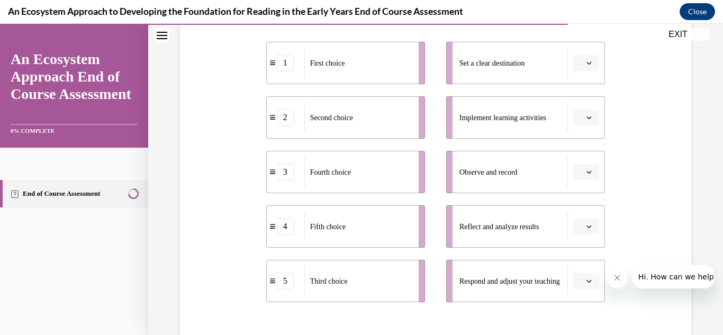
scroll to position [220, 0]
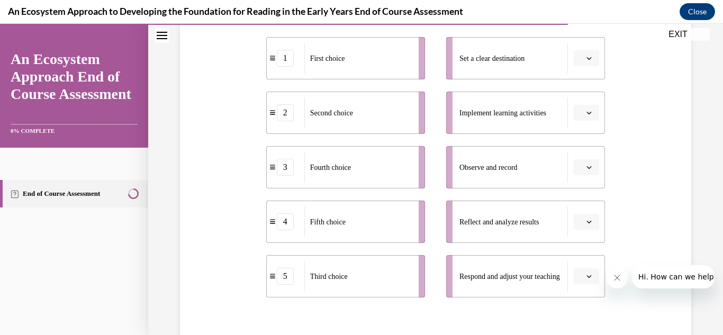
click at [592, 54] on span "button" at bounding box center [588, 57] width 7 height 7
click at [582, 103] on span "1" at bounding box center [582, 103] width 4 height 8
click at [589, 111] on icon "button" at bounding box center [588, 112] width 5 height 5
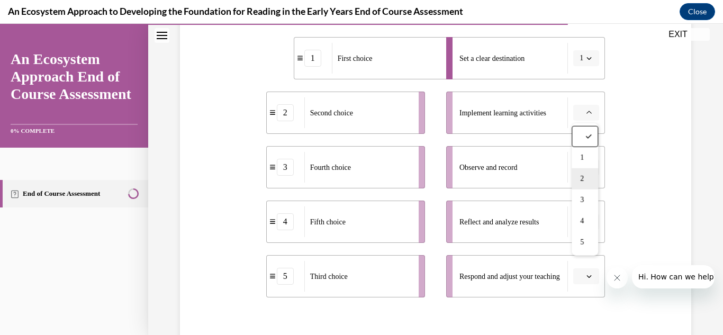
click at [582, 177] on span "2" at bounding box center [582, 179] width 4 height 8
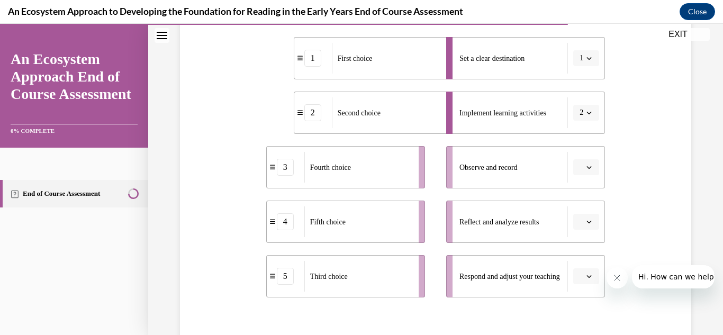
click at [589, 166] on icon "button" at bounding box center [588, 166] width 5 height 5
click at [582, 253] on span "3" at bounding box center [582, 254] width 4 height 8
click at [595, 229] on button "button" at bounding box center [586, 222] width 26 height 16
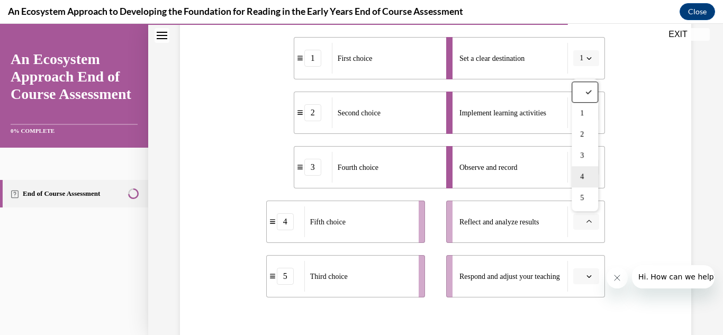
click at [588, 178] on div "4" at bounding box center [584, 176] width 26 height 21
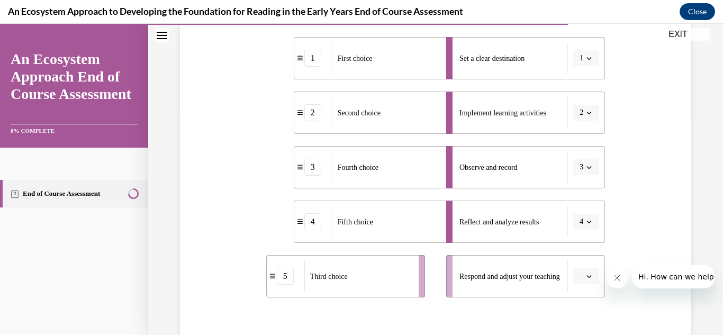
click at [590, 275] on icon "button" at bounding box center [588, 275] width 5 height 5
click at [588, 249] on div "5" at bounding box center [584, 252] width 26 height 21
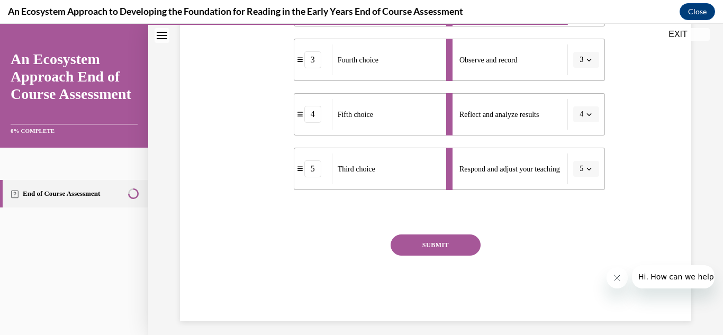
click at [459, 250] on button "SUBMIT" at bounding box center [435, 244] width 90 height 21
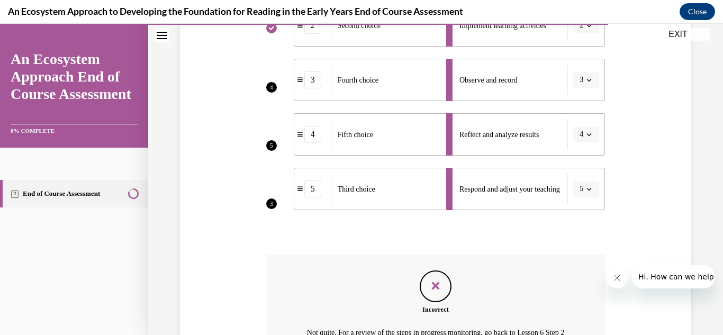
scroll to position [377, 0]
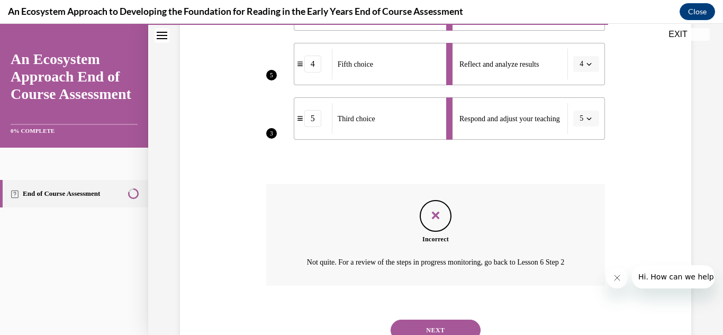
click at [620, 280] on icon "Close message from company" at bounding box center [617, 277] width 8 height 8
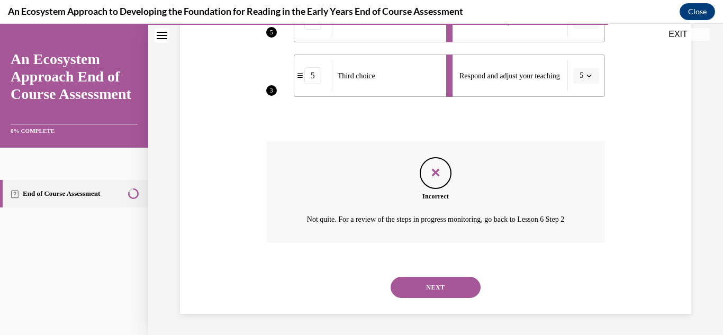
click at [461, 291] on button "NEXT" at bounding box center [435, 287] width 90 height 21
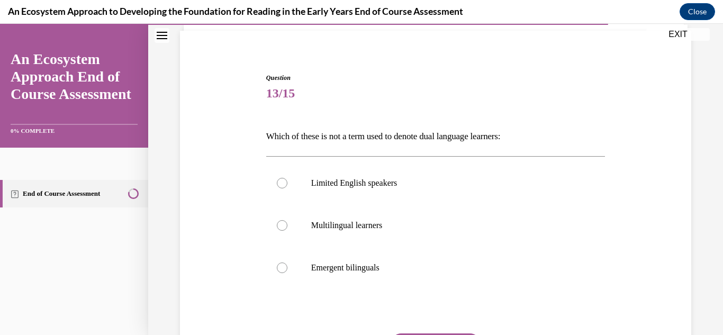
scroll to position [87, 0]
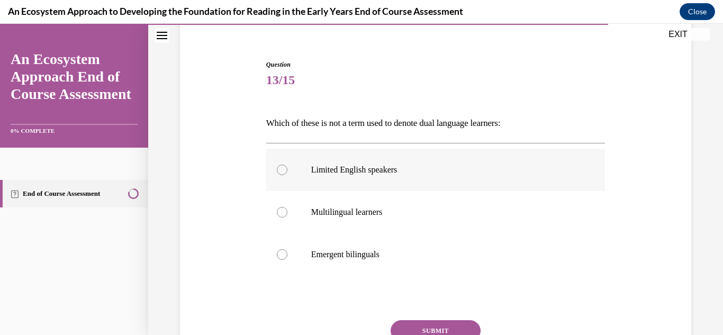
click at [286, 168] on div at bounding box center [282, 169] width 11 height 11
click at [286, 168] on input "Limited English speakers" at bounding box center [282, 169] width 11 height 11
radio input "true"
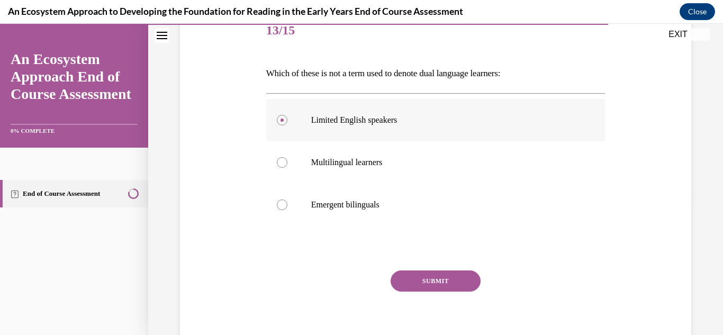
scroll to position [150, 0]
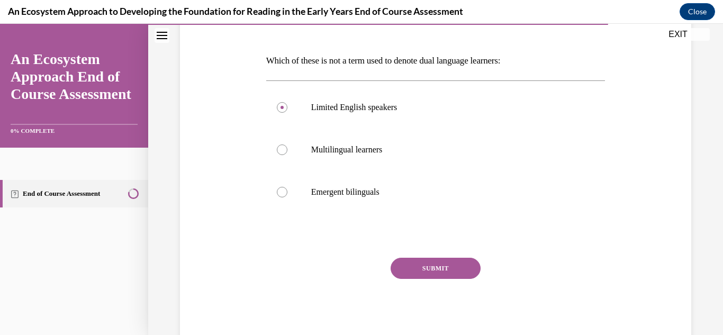
click at [442, 273] on button "SUBMIT" at bounding box center [435, 268] width 90 height 21
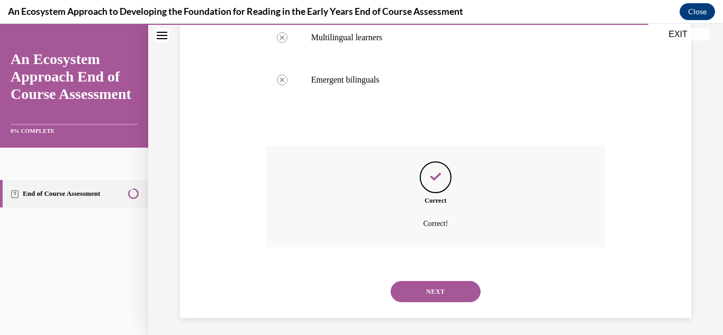
scroll to position [266, 0]
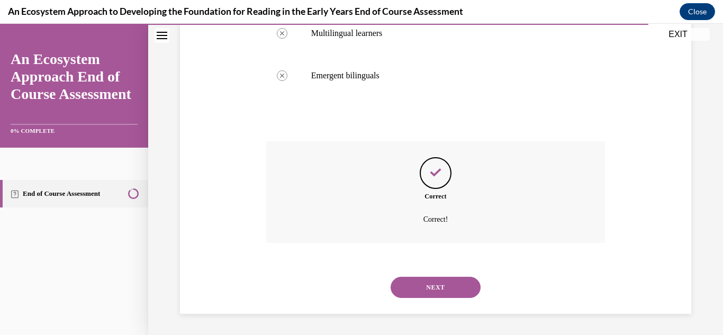
click at [412, 292] on button "NEXT" at bounding box center [435, 287] width 90 height 21
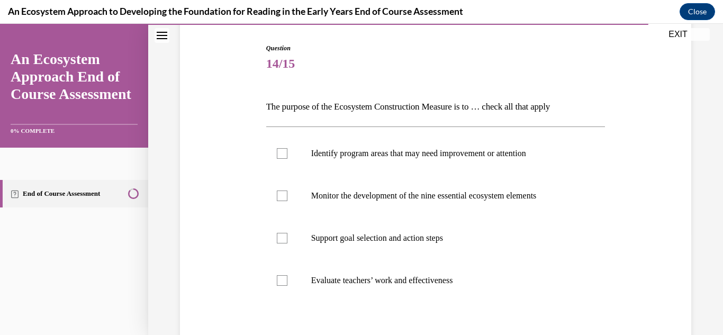
scroll to position [102, 0]
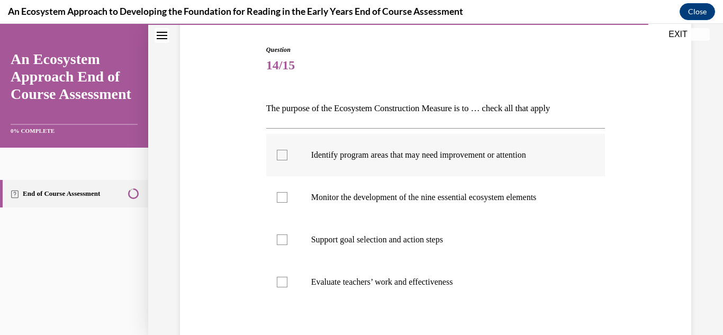
click at [287, 156] on label "Identify program areas that may need improvement or attention" at bounding box center [435, 155] width 339 height 42
click at [287, 156] on input "Identify program areas that may need improvement or attention" at bounding box center [282, 155] width 11 height 11
checkbox input "true"
click at [293, 235] on label "Support goal selection and action steps" at bounding box center [435, 239] width 339 height 42
click at [287, 235] on input "Support goal selection and action steps" at bounding box center [282, 239] width 11 height 11
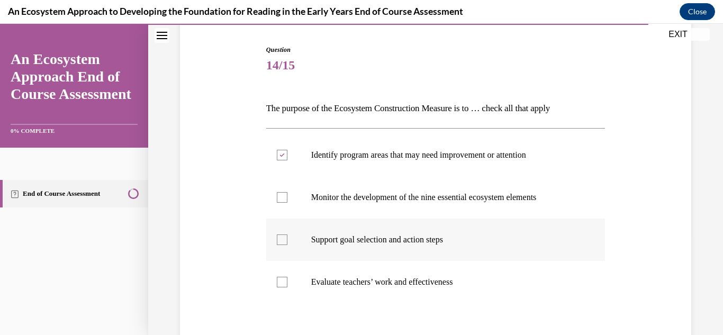
checkbox input "true"
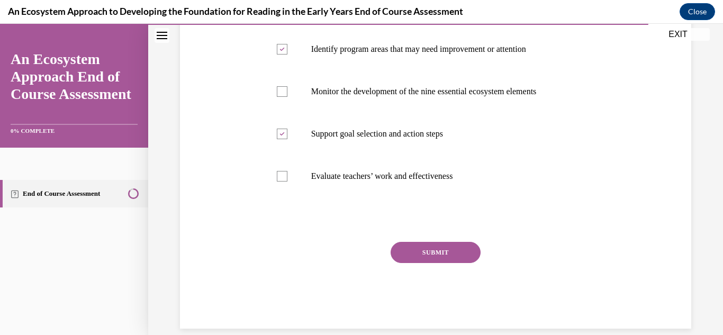
click at [452, 252] on button "SUBMIT" at bounding box center [435, 252] width 90 height 21
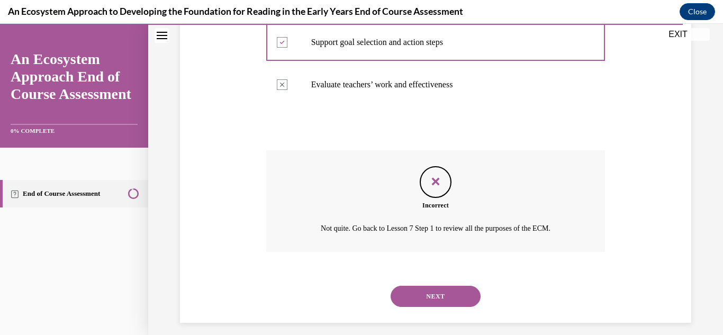
scroll to position [308, 0]
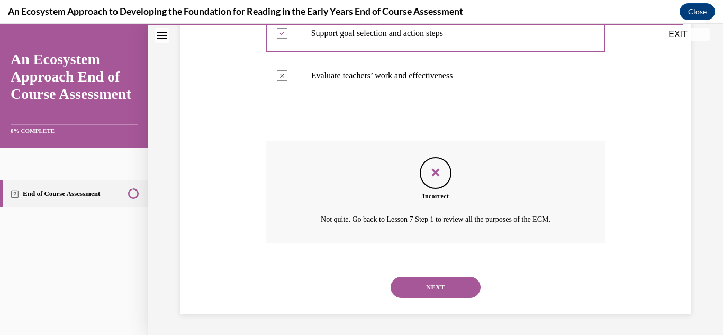
click at [456, 289] on button "NEXT" at bounding box center [435, 287] width 90 height 21
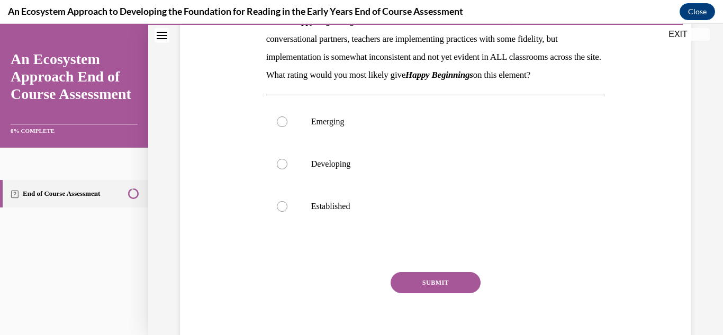
scroll to position [191, 0]
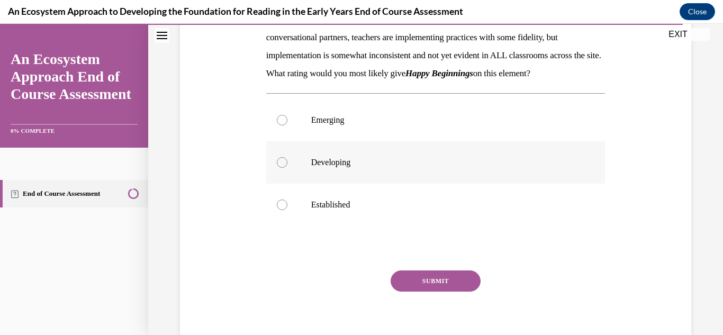
click at [287, 183] on label "Developing" at bounding box center [435, 162] width 339 height 42
click at [287, 168] on input "Developing" at bounding box center [282, 162] width 11 height 11
radio input "true"
click at [440, 291] on button "SUBMIT" at bounding box center [435, 280] width 90 height 21
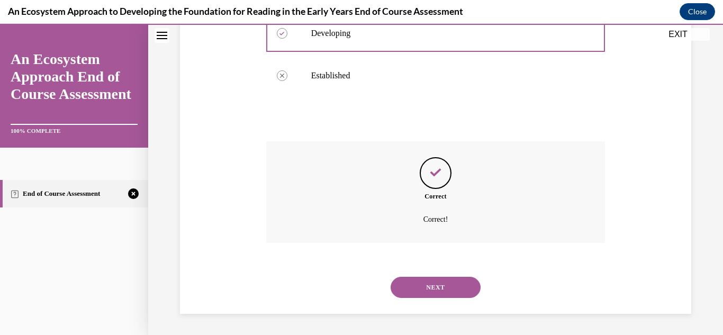
scroll to position [338, 0]
click at [444, 294] on button "NEXT" at bounding box center [435, 287] width 90 height 21
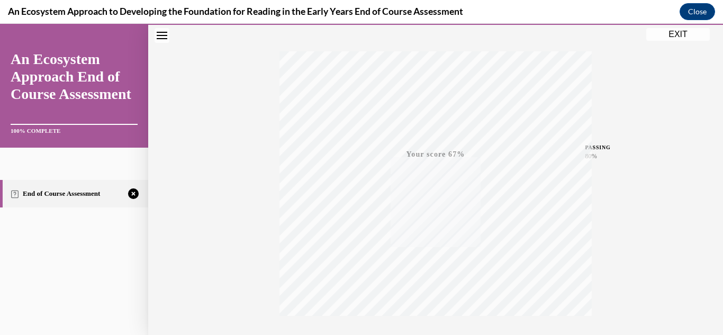
scroll to position [231, 0]
click at [432, 282] on button "TAKE AGAIN" at bounding box center [435, 264] width 63 height 48
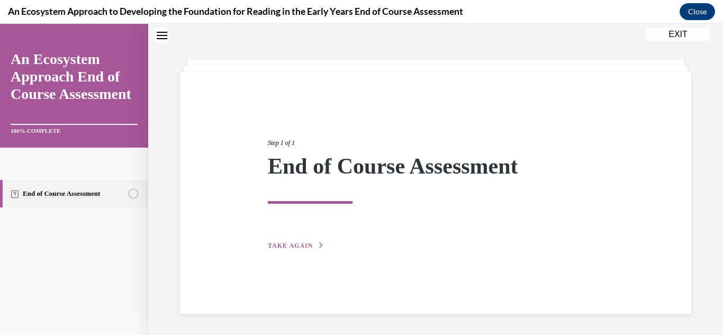
scroll to position [33, 0]
click at [290, 249] on button "TAKE AGAIN" at bounding box center [296, 246] width 57 height 10
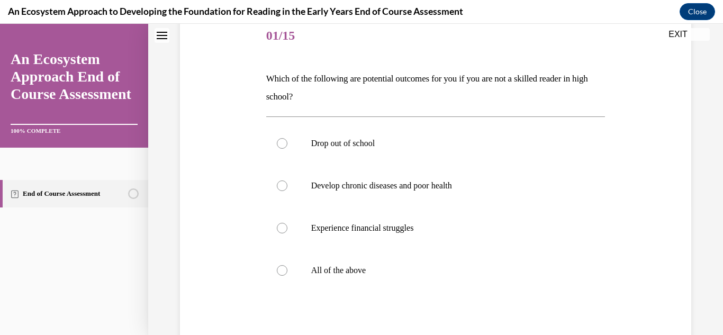
scroll to position [132, 0]
click at [285, 269] on div at bounding box center [282, 269] width 11 height 11
click at [285, 269] on input "All of the above" at bounding box center [282, 269] width 11 height 11
radio input "true"
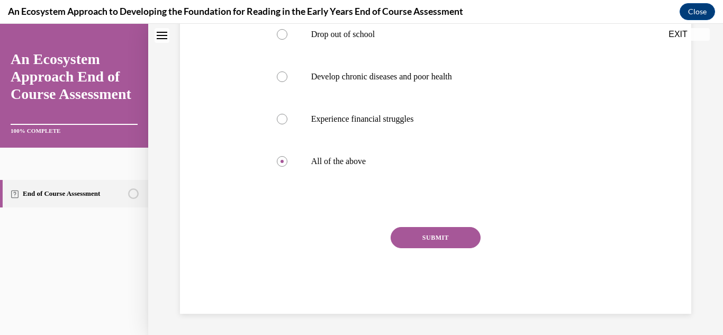
click at [467, 242] on button "SUBMIT" at bounding box center [435, 237] width 90 height 21
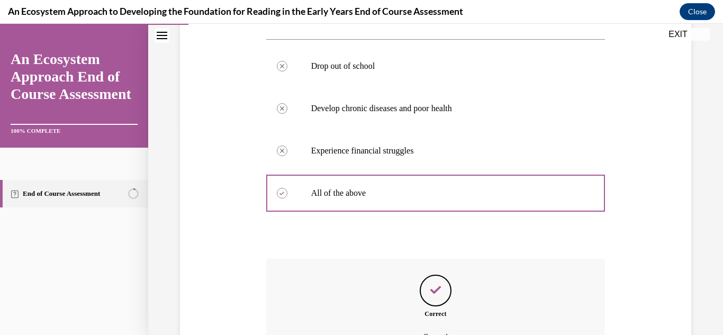
scroll to position [326, 0]
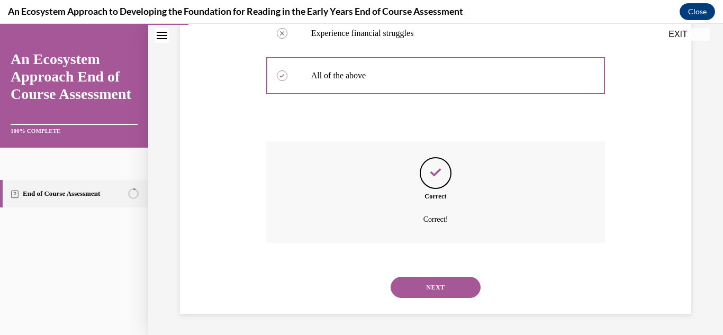
click at [461, 288] on button "NEXT" at bounding box center [435, 287] width 90 height 21
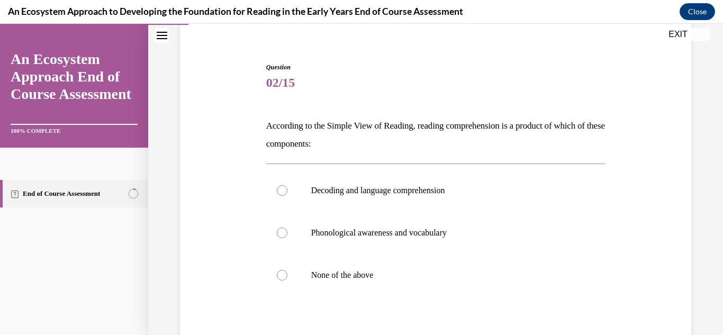
scroll to position [86, 0]
click at [285, 193] on div at bounding box center [282, 189] width 11 height 11
click at [285, 193] on input "Decoding and language comprehension" at bounding box center [282, 189] width 11 height 11
radio input "true"
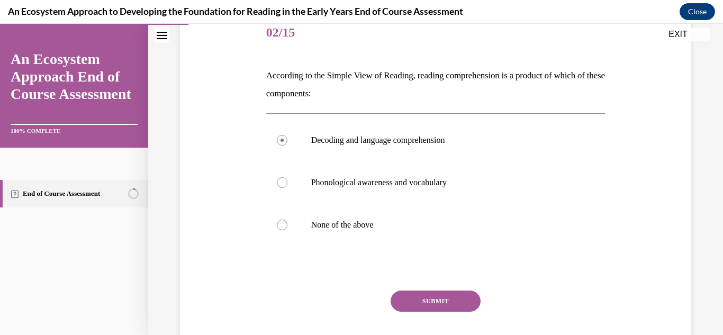
click at [450, 305] on button "SUBMIT" at bounding box center [435, 300] width 90 height 21
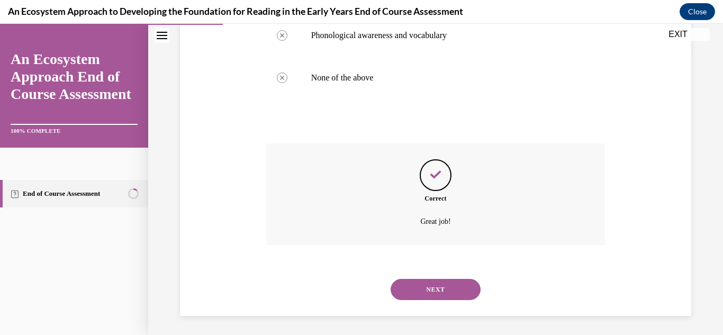
scroll to position [281, 0]
click at [450, 293] on button "NEXT" at bounding box center [435, 289] width 90 height 21
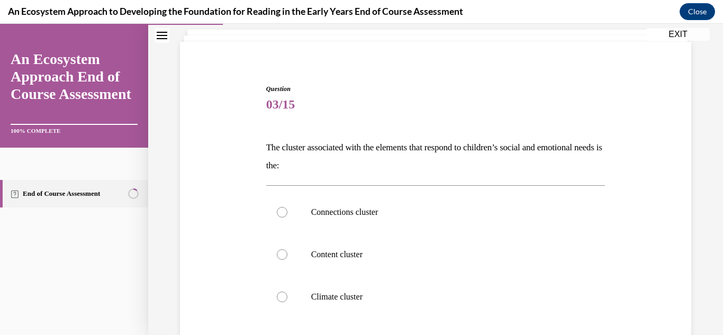
scroll to position [65, 0]
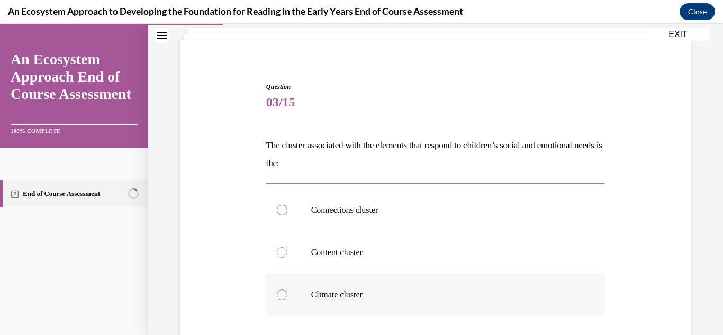
click at [285, 292] on div at bounding box center [282, 294] width 11 height 11
click at [285, 292] on input "Climate cluster" at bounding box center [282, 294] width 11 height 11
radio input "true"
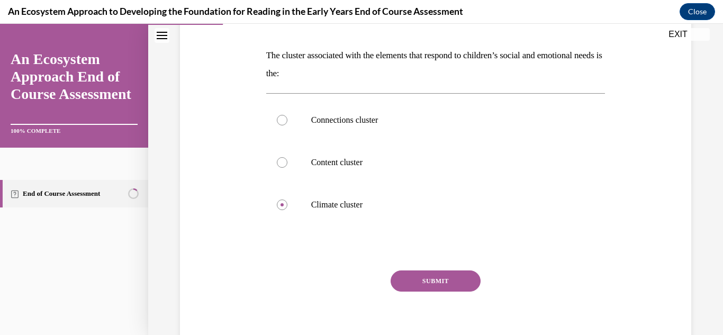
click at [434, 286] on button "SUBMIT" at bounding box center [435, 280] width 90 height 21
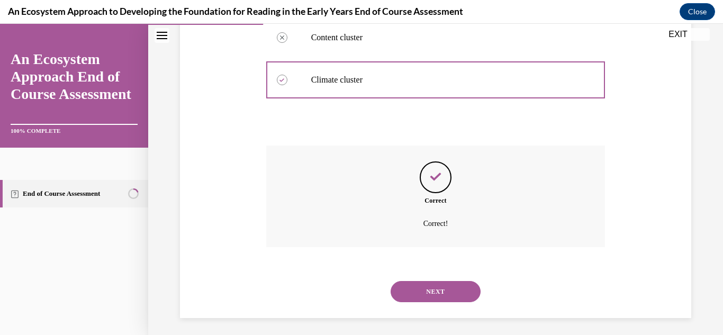
scroll to position [284, 0]
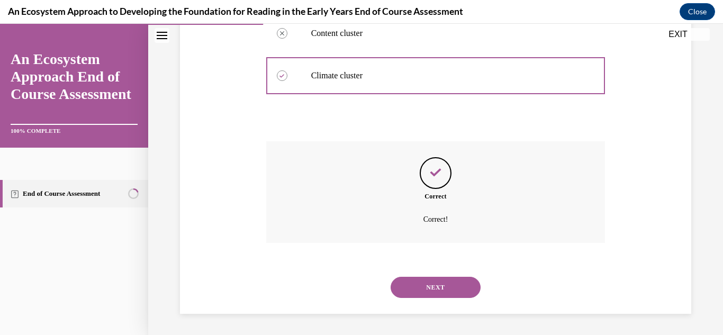
click at [437, 291] on button "NEXT" at bounding box center [435, 287] width 90 height 21
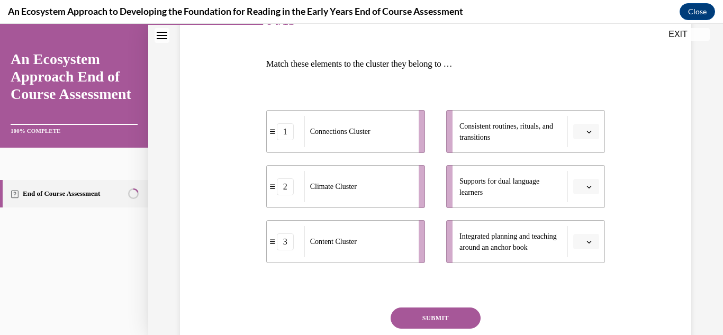
scroll to position [147, 0]
click at [582, 130] on span "Please select an option" at bounding box center [581, 131] width 4 height 11
click at [514, 188] on span "Supports for dual language learners" at bounding box center [510, 186] width 103 height 22
click at [589, 186] on icon "button" at bounding box center [588, 186] width 5 height 5
click at [583, 231] on span "1" at bounding box center [582, 230] width 4 height 8
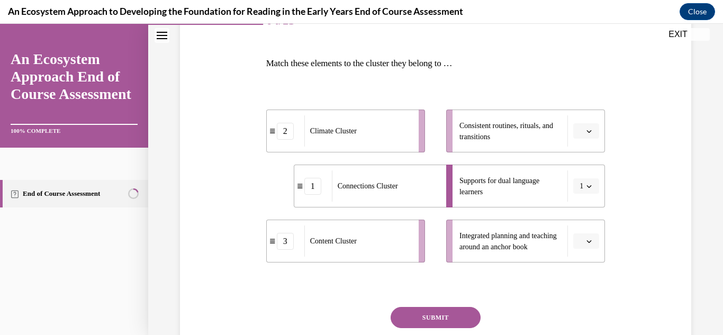
click at [589, 131] on icon "button" at bounding box center [588, 131] width 5 height 5
click at [583, 196] on span "2" at bounding box center [582, 197] width 4 height 8
click at [587, 241] on icon "button" at bounding box center [589, 241] width 5 height 3
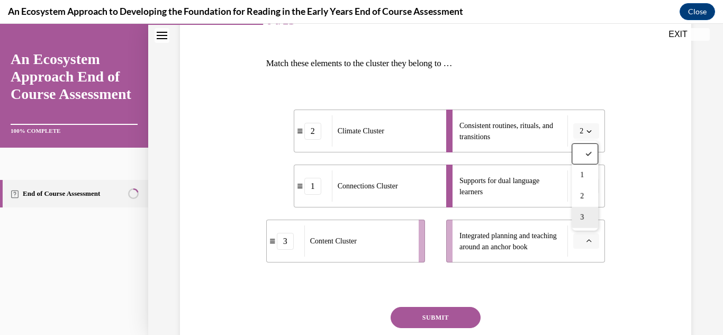
click at [591, 218] on div "3" at bounding box center [584, 217] width 26 height 21
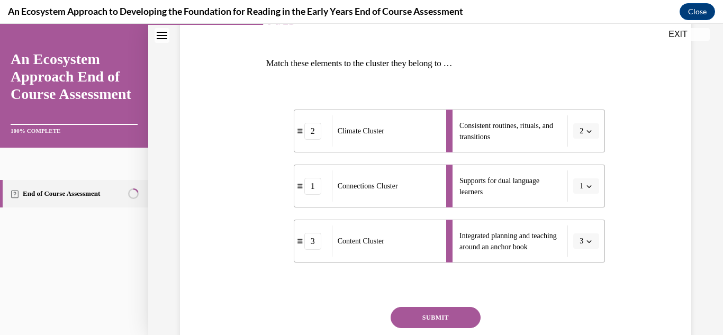
click at [455, 319] on button "SUBMIT" at bounding box center [435, 317] width 90 height 21
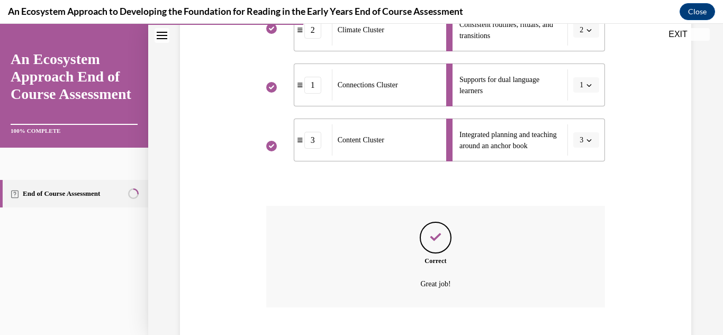
scroll to position [313, 0]
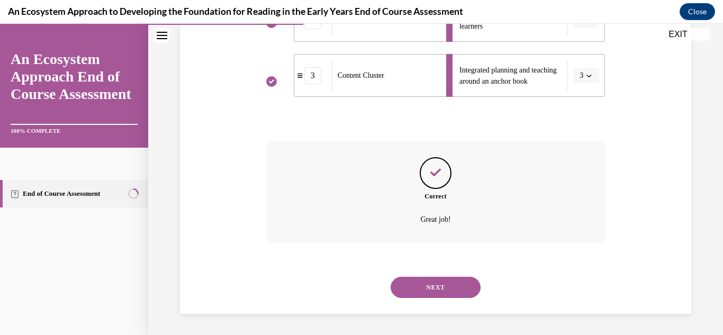
click at [447, 287] on button "NEXT" at bounding box center [435, 287] width 90 height 21
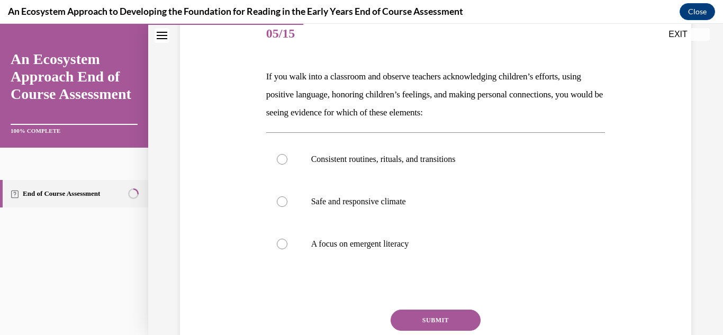
scroll to position [137, 0]
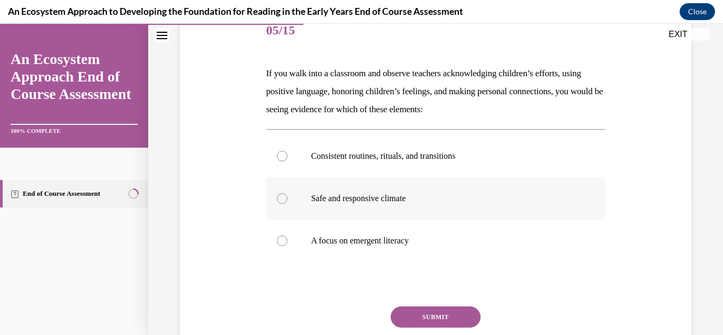
click at [279, 202] on div at bounding box center [282, 198] width 11 height 11
click at [279, 202] on input "Safe and responsive climate" at bounding box center [282, 198] width 11 height 11
radio input "true"
click at [451, 319] on button "SUBMIT" at bounding box center [435, 316] width 90 height 21
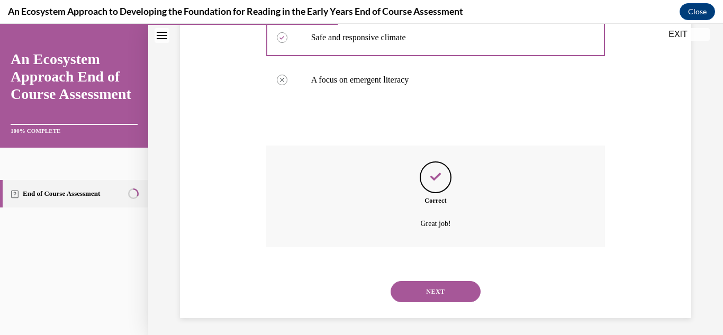
scroll to position [302, 0]
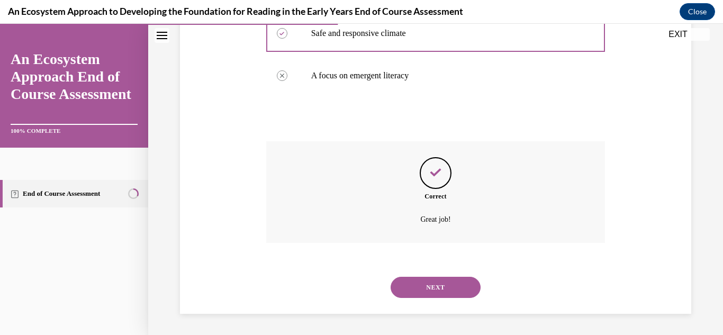
click at [453, 295] on button "NEXT" at bounding box center [435, 287] width 90 height 21
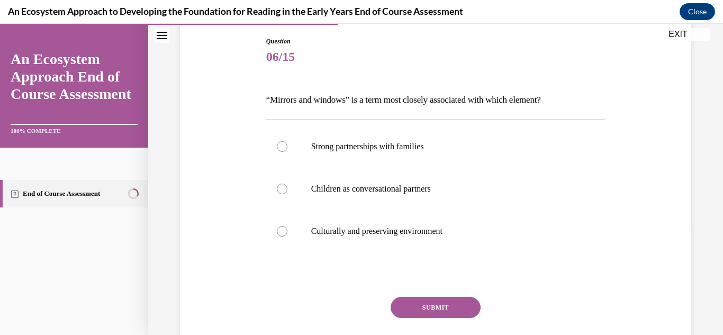
scroll to position [115, 0]
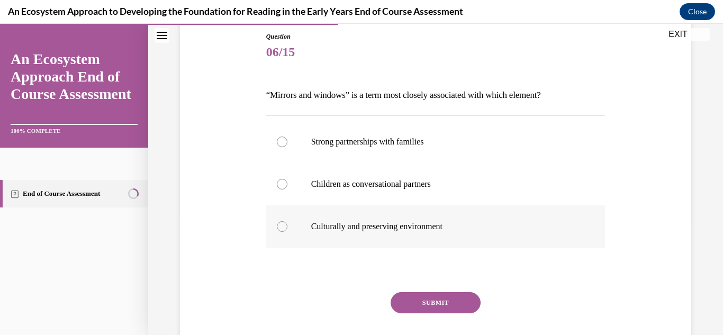
click at [281, 227] on div at bounding box center [282, 226] width 11 height 11
click at [281, 227] on input "Culturally and preserving environment" at bounding box center [282, 226] width 11 height 11
radio input "true"
click at [449, 304] on button "SUBMIT" at bounding box center [435, 302] width 90 height 21
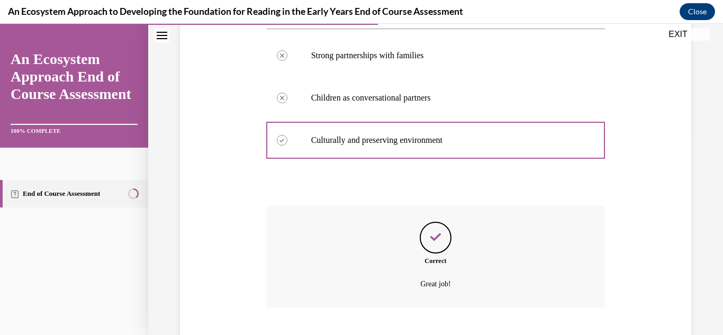
scroll to position [266, 0]
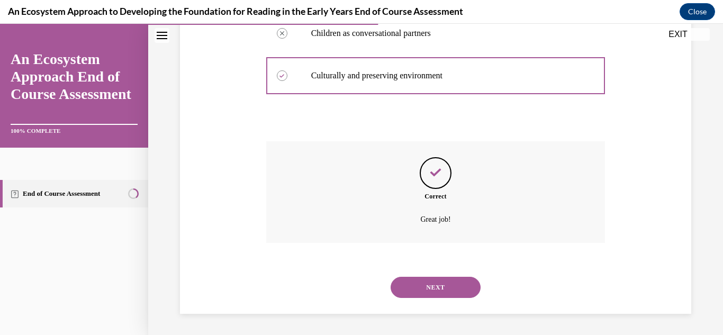
click at [454, 297] on button "NEXT" at bounding box center [435, 287] width 90 height 21
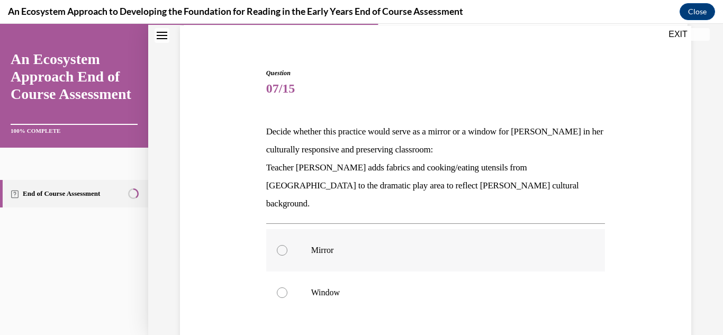
click at [290, 233] on label "Mirror" at bounding box center [435, 250] width 339 height 42
click at [287, 245] on input "Mirror" at bounding box center [282, 250] width 11 height 11
radio input "true"
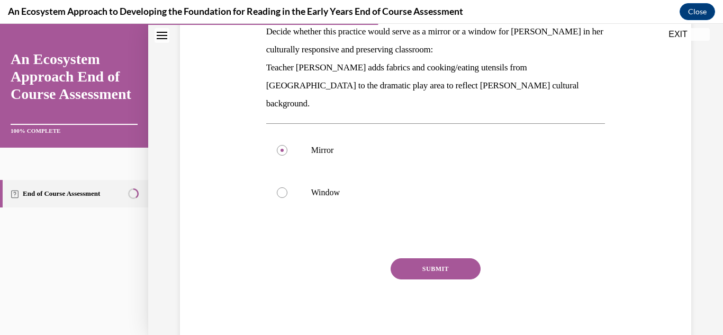
click at [460, 258] on button "SUBMIT" at bounding box center [435, 268] width 90 height 21
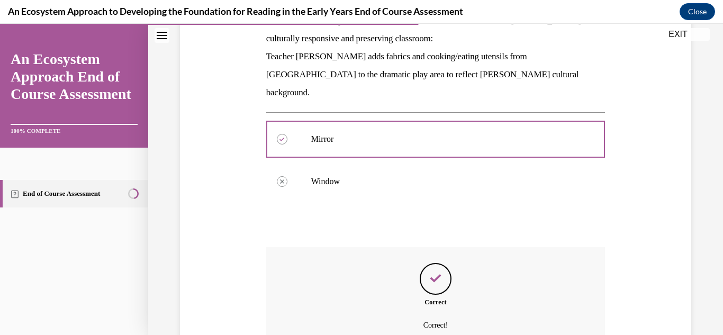
scroll to position [278, 0]
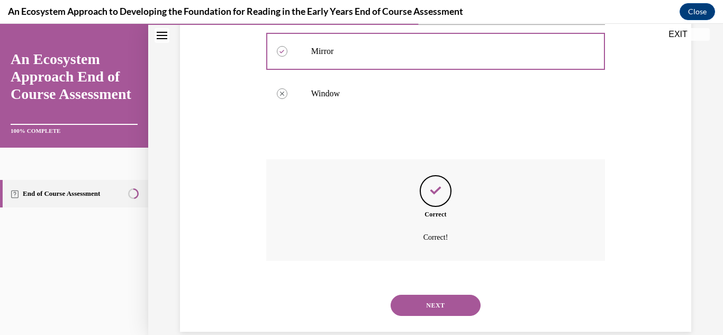
click at [442, 295] on button "NEXT" at bounding box center [435, 305] width 90 height 21
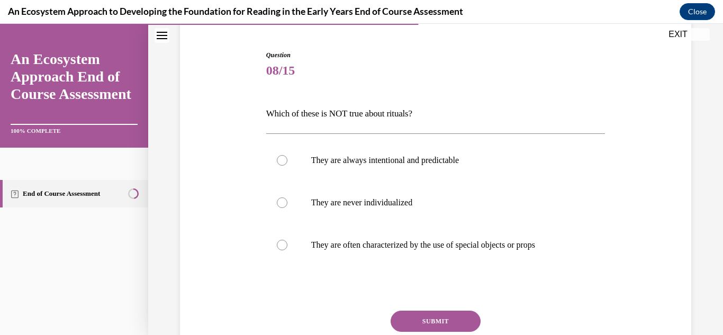
scroll to position [102, 0]
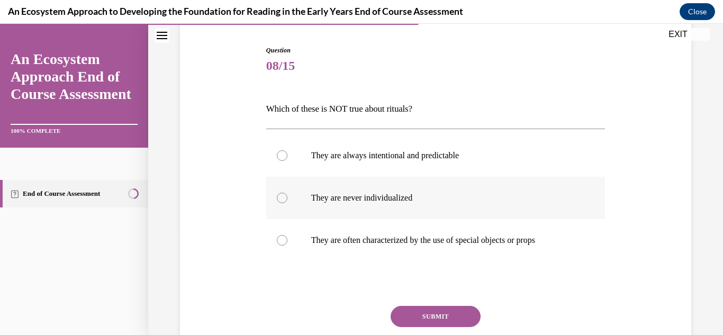
click at [285, 204] on label "They are never individualized" at bounding box center [435, 198] width 339 height 42
click at [285, 203] on input "They are never individualized" at bounding box center [282, 198] width 11 height 11
radio input "true"
click at [427, 313] on button "SUBMIT" at bounding box center [435, 316] width 90 height 21
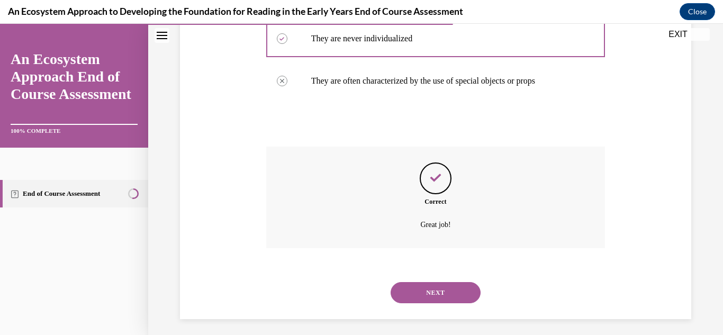
scroll to position [266, 0]
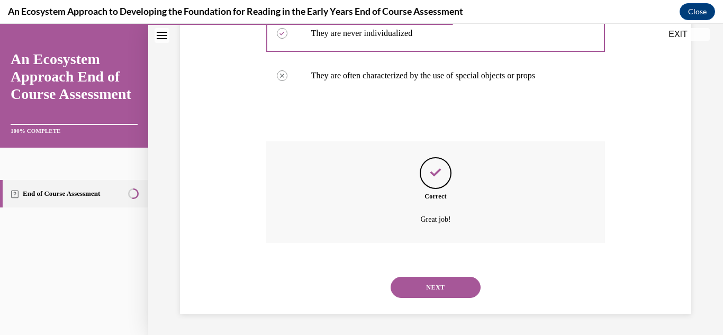
click at [463, 285] on button "NEXT" at bounding box center [435, 287] width 90 height 21
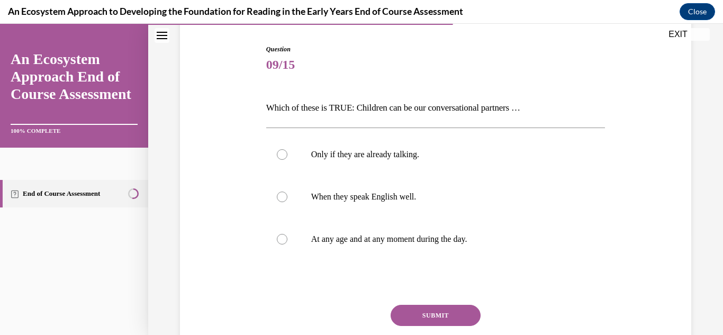
scroll to position [104, 0]
click at [288, 248] on label "At any age and at any moment during the day." at bounding box center [435, 238] width 339 height 42
click at [287, 243] on input "At any age and at any moment during the day." at bounding box center [282, 238] width 11 height 11
radio input "true"
click at [463, 307] on button "SUBMIT" at bounding box center [435, 314] width 90 height 21
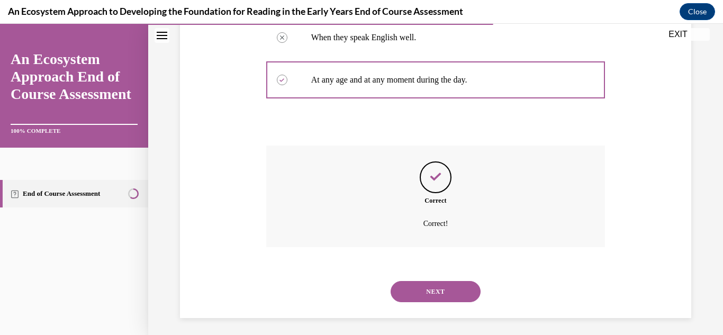
scroll to position [266, 0]
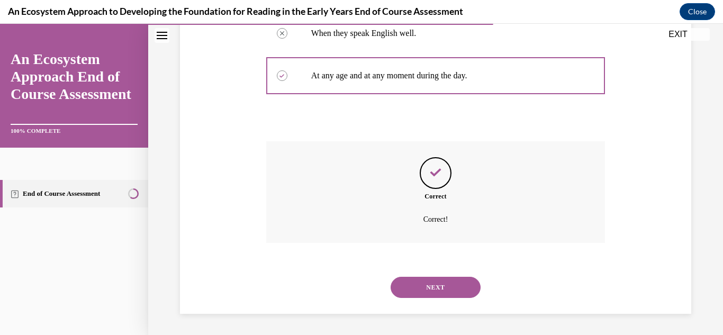
click at [446, 287] on button "NEXT" at bounding box center [435, 287] width 90 height 21
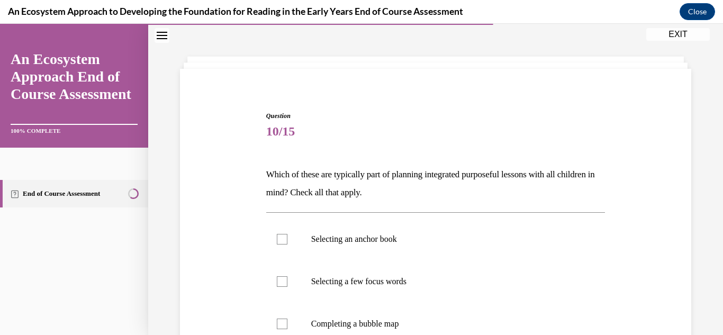
scroll to position [115, 0]
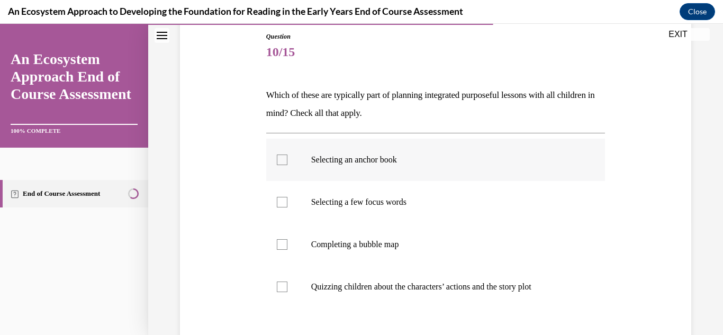
click at [297, 166] on label "Selecting an anchor book" at bounding box center [435, 160] width 339 height 42
click at [287, 165] on input "Selecting an anchor book" at bounding box center [282, 159] width 11 height 11
checkbox input "true"
click at [286, 209] on label "Selecting a few focus words" at bounding box center [435, 202] width 339 height 42
click at [286, 207] on input "Selecting a few focus words" at bounding box center [282, 202] width 11 height 11
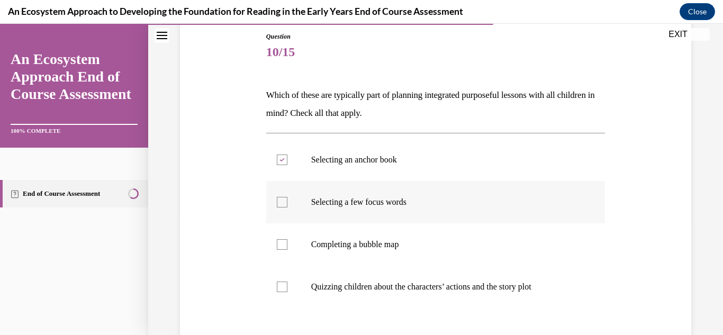
checkbox input "true"
click at [283, 250] on label "Completing a bubble map" at bounding box center [435, 244] width 339 height 42
click at [283, 250] on input "Completing a bubble map" at bounding box center [282, 244] width 11 height 11
checkbox input "true"
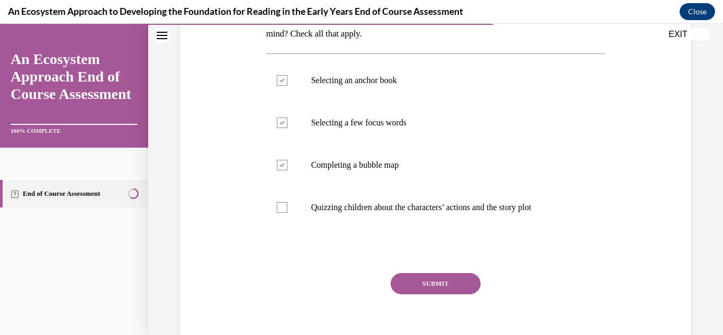
click at [436, 286] on button "SUBMIT" at bounding box center [435, 283] width 90 height 21
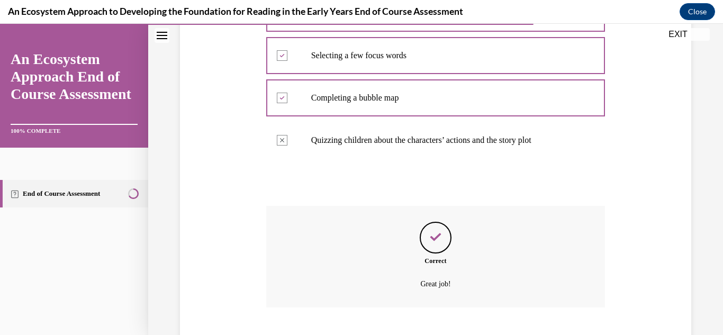
scroll to position [326, 0]
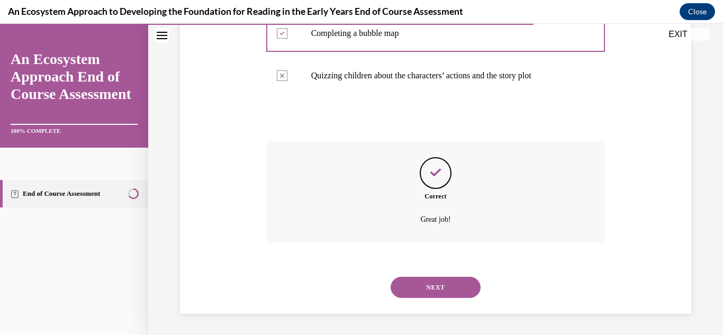
click at [455, 286] on button "NEXT" at bounding box center [435, 287] width 90 height 21
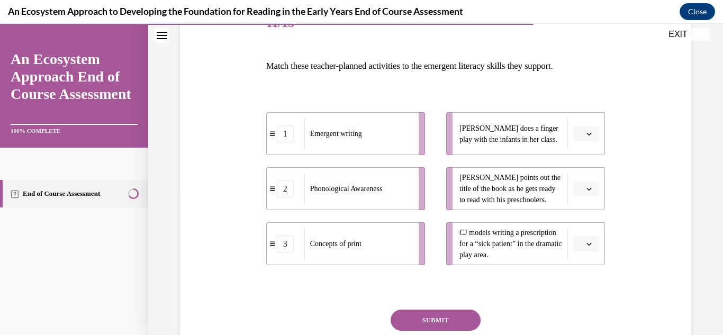
scroll to position [148, 0]
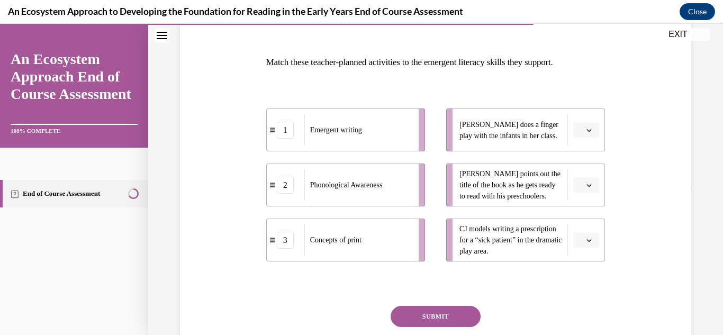
click at [594, 246] on button "button" at bounding box center [586, 240] width 26 height 16
click at [588, 177] on div "1" at bounding box center [584, 173] width 26 height 21
click at [589, 185] on icon "button" at bounding box center [588, 184] width 5 height 5
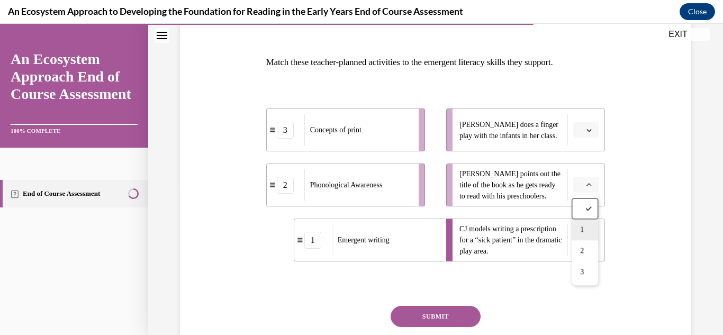
click at [583, 230] on span "1" at bounding box center [582, 229] width 4 height 8
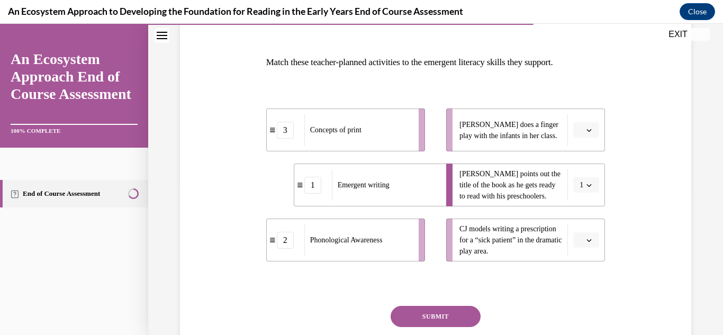
click at [593, 243] on button "button" at bounding box center [586, 240] width 26 height 16
click at [671, 231] on div "Question 11/15 Match these teacher-planned activities to the emergent literacy …" at bounding box center [435, 179] width 516 height 425
click at [272, 130] on icon at bounding box center [272, 129] width 5 height 5
click at [596, 239] on button "button" at bounding box center [586, 240] width 26 height 16
click at [574, 171] on div "1" at bounding box center [584, 173] width 26 height 21
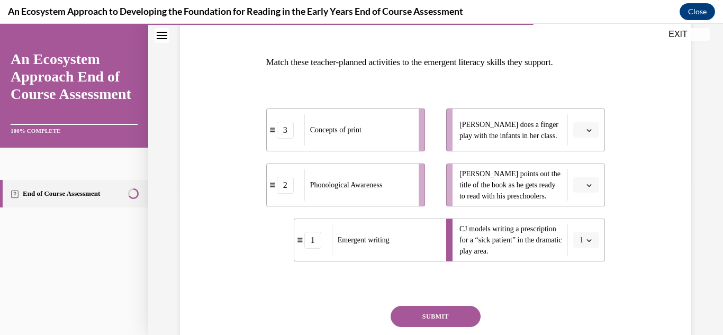
click at [597, 185] on button "button" at bounding box center [586, 185] width 26 height 16
click at [583, 268] on span "3" at bounding box center [582, 272] width 4 height 8
click at [584, 127] on button "button" at bounding box center [586, 130] width 26 height 16
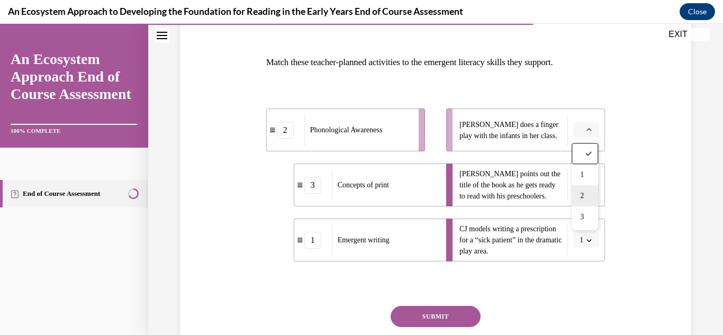
click at [589, 199] on div "2" at bounding box center [584, 195] width 26 height 21
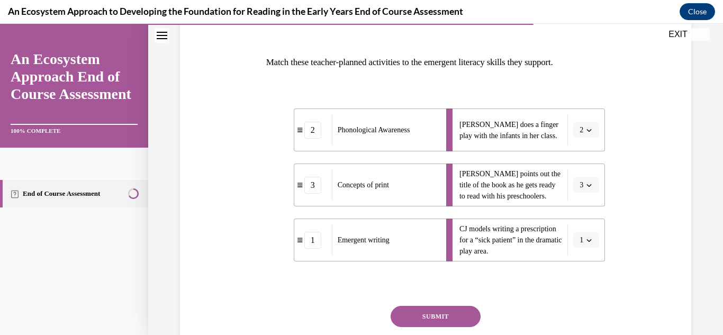
click at [441, 315] on button "SUBMIT" at bounding box center [435, 316] width 90 height 21
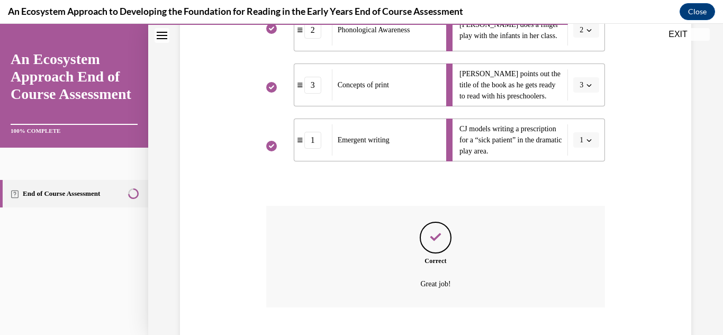
scroll to position [313, 0]
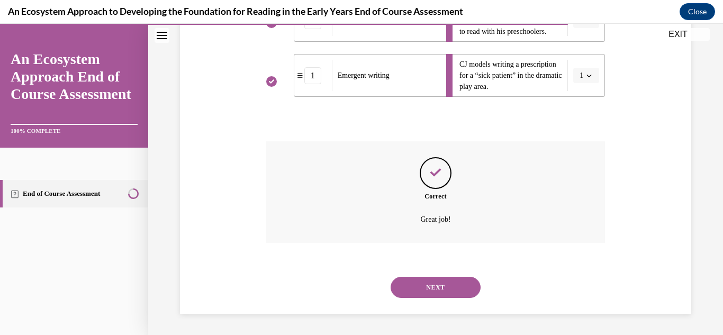
click at [449, 286] on button "NEXT" at bounding box center [435, 287] width 90 height 21
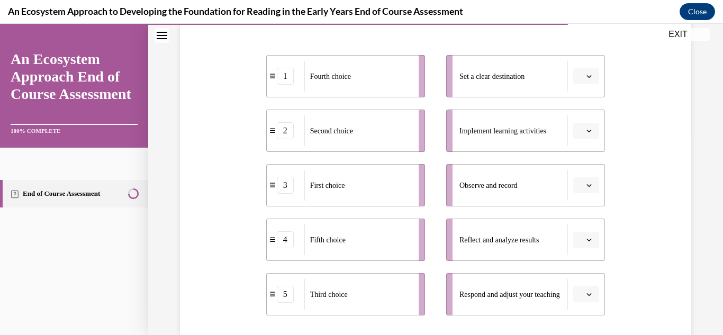
scroll to position [209, 0]
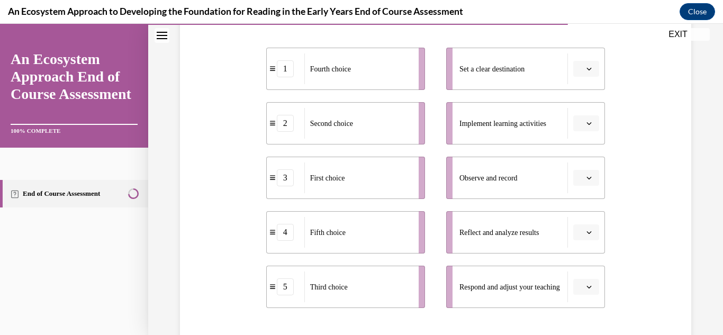
click at [586, 65] on span "button" at bounding box center [588, 68] width 7 height 7
click at [590, 150] on div "3" at bounding box center [584, 155] width 26 height 21
click at [589, 124] on icon "button" at bounding box center [588, 123] width 5 height 5
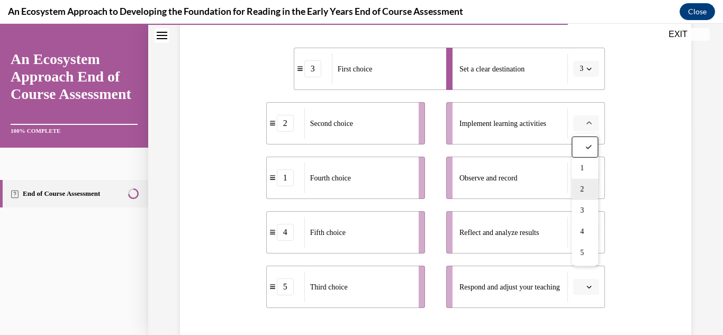
click at [581, 193] on span "2" at bounding box center [582, 189] width 4 height 8
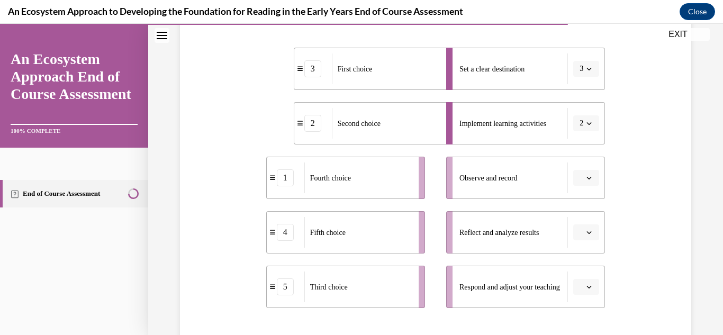
click at [589, 179] on icon "button" at bounding box center [588, 177] width 5 height 5
click at [583, 306] on span "5" at bounding box center [582, 307] width 4 height 8
click at [589, 232] on icon "button" at bounding box center [588, 232] width 5 height 5
click at [583, 190] on span "4" at bounding box center [582, 187] width 4 height 8
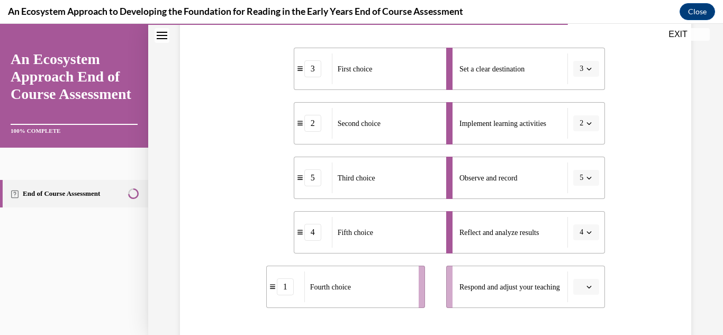
click at [582, 280] on button "button" at bounding box center [586, 287] width 26 height 16
click at [583, 235] on div "4" at bounding box center [584, 241] width 26 height 21
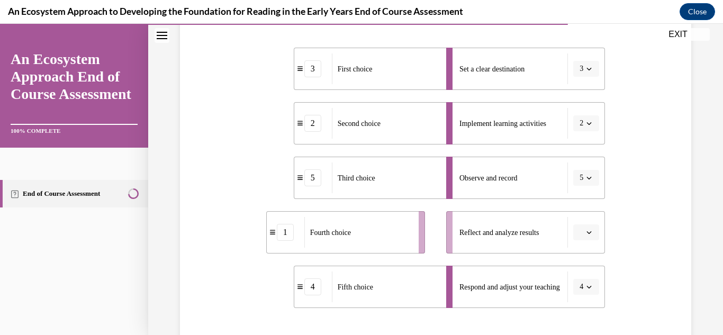
click at [589, 230] on icon "button" at bounding box center [588, 232] width 5 height 5
click at [573, 123] on div "1" at bounding box center [584, 123] width 26 height 21
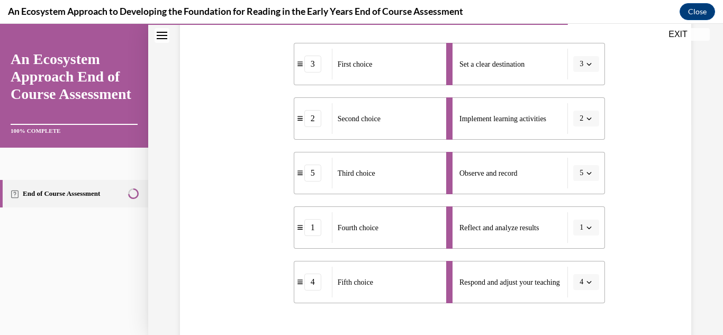
scroll to position [213, 0]
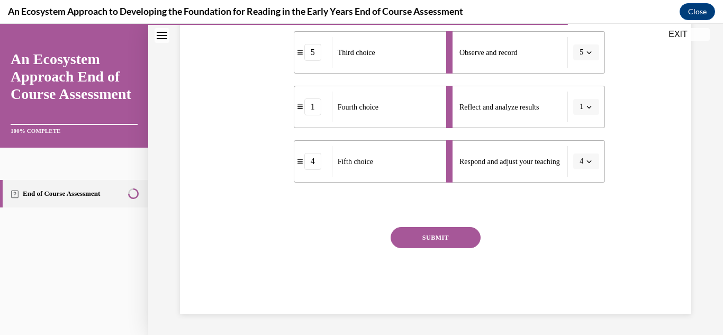
click at [417, 237] on button "SUBMIT" at bounding box center [435, 237] width 90 height 21
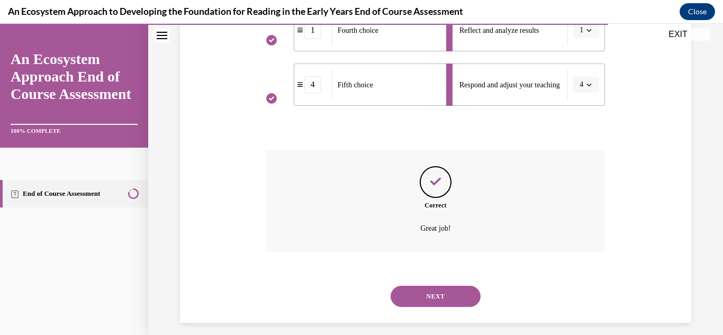
scroll to position [420, 0]
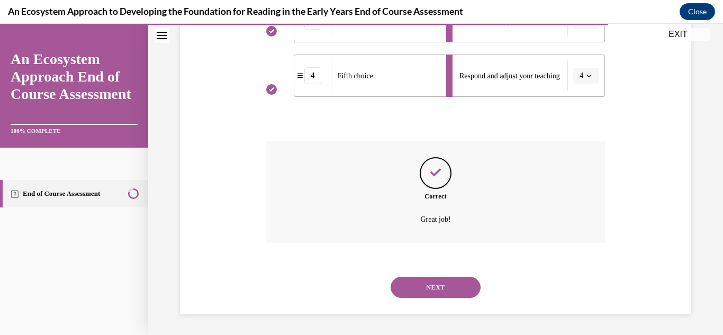
click at [443, 295] on button "NEXT" at bounding box center [435, 287] width 90 height 21
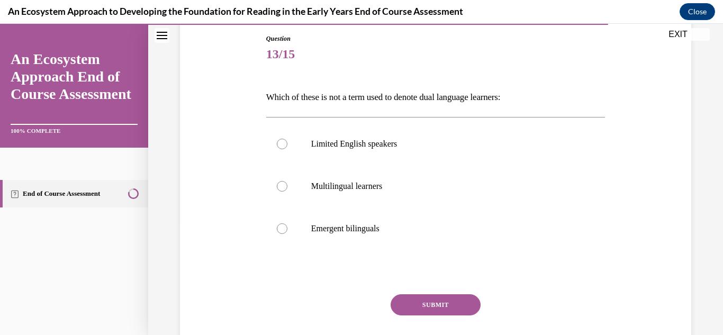
scroll to position [113, 0]
click at [279, 147] on div at bounding box center [282, 144] width 11 height 11
click at [279, 147] on input "Limited English speakers" at bounding box center [282, 144] width 11 height 11
radio input "true"
click at [459, 314] on button "SUBMIT" at bounding box center [435, 305] width 90 height 21
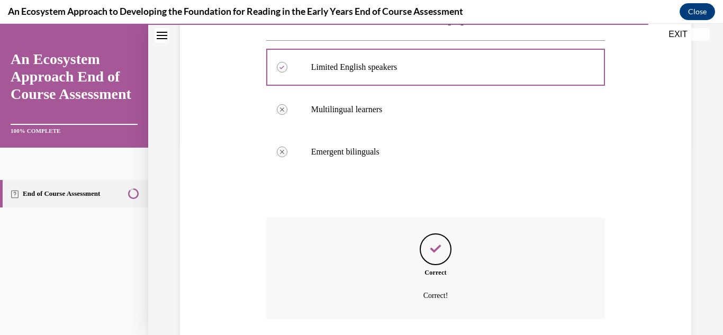
scroll to position [266, 0]
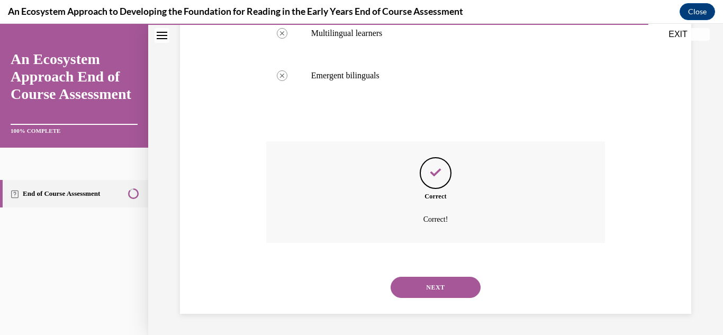
click at [467, 277] on button "NEXT" at bounding box center [435, 287] width 90 height 21
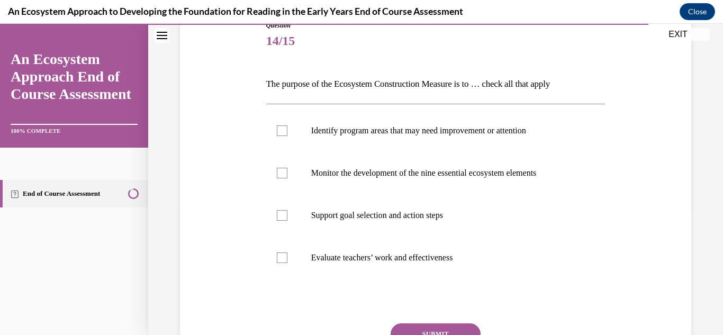
scroll to position [128, 0]
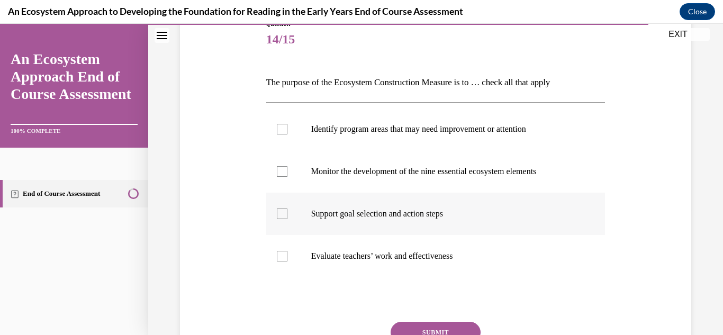
click at [292, 208] on label "Support goal selection and action steps" at bounding box center [435, 214] width 339 height 42
click at [287, 208] on input "Support goal selection and action steps" at bounding box center [282, 213] width 11 height 11
checkbox input "true"
click at [285, 172] on div at bounding box center [282, 171] width 11 height 11
click at [285, 172] on input "Monitor the development of the nine essential ecosystem elements" at bounding box center [282, 171] width 11 height 11
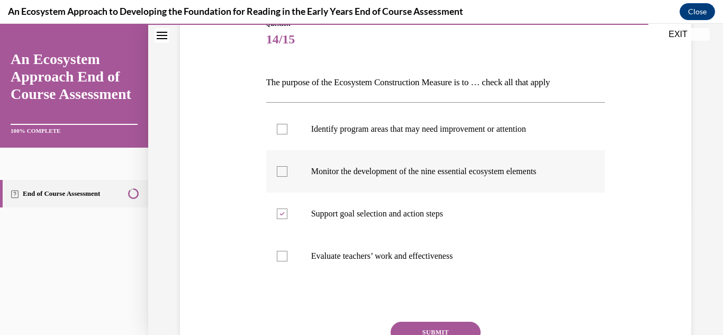
checkbox input "true"
click at [283, 125] on div at bounding box center [282, 129] width 11 height 11
click at [283, 125] on input "Identify program areas that may need improvement or attention" at bounding box center [282, 129] width 11 height 11
checkbox input "true"
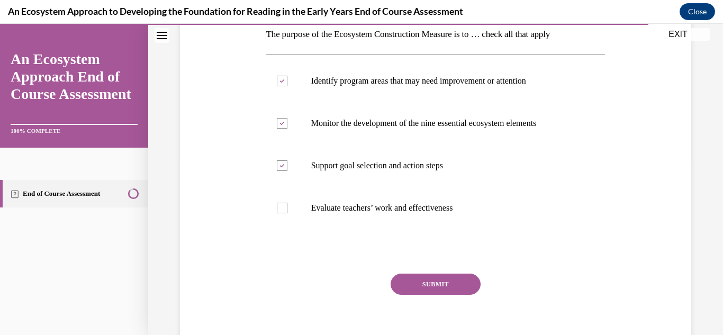
click at [452, 280] on button "SUBMIT" at bounding box center [435, 283] width 90 height 21
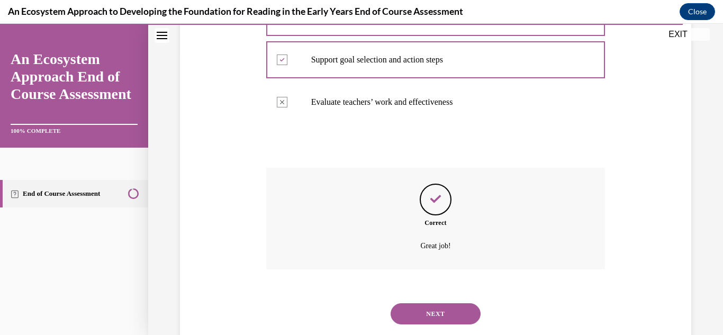
scroll to position [308, 0]
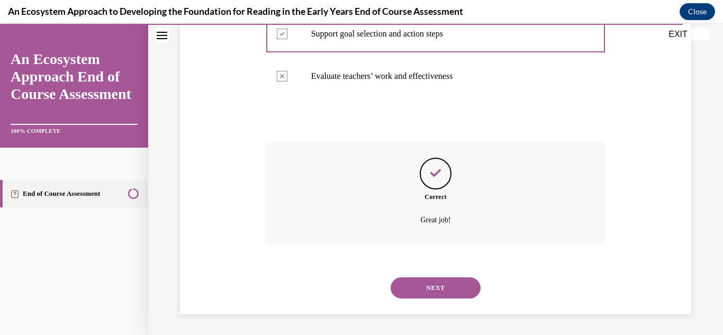
click at [449, 296] on button "NEXT" at bounding box center [435, 287] width 90 height 21
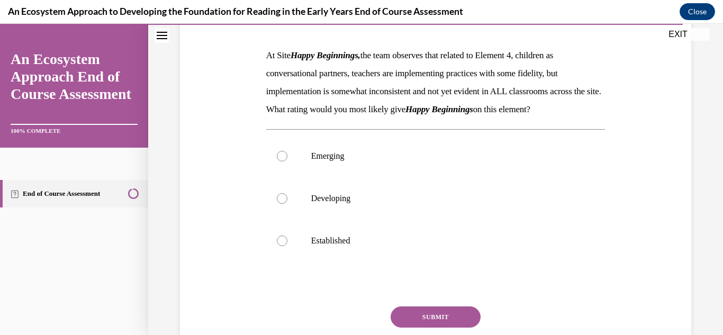
scroll to position [156, 0]
click at [286, 203] on div at bounding box center [282, 197] width 11 height 11
click at [286, 203] on input "Developing" at bounding box center [282, 197] width 11 height 11
radio input "true"
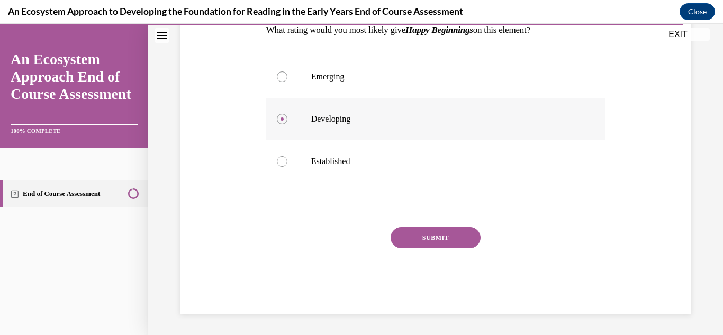
scroll to position [252, 0]
click at [449, 242] on button "SUBMIT" at bounding box center [435, 237] width 90 height 21
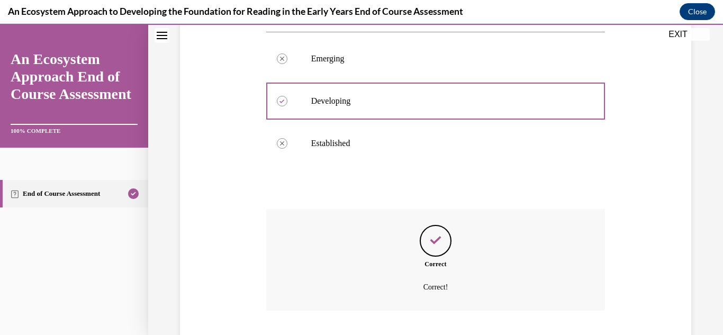
scroll to position [338, 0]
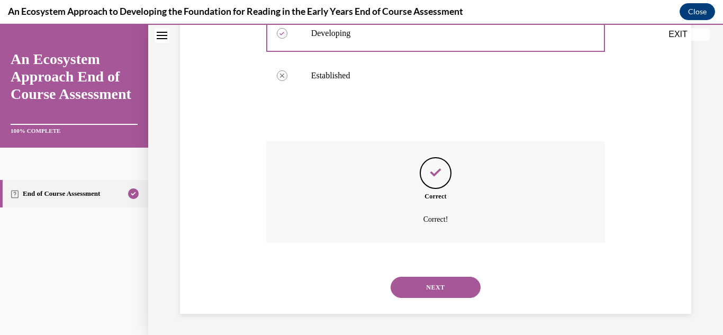
click at [448, 295] on button "NEXT" at bounding box center [435, 287] width 90 height 21
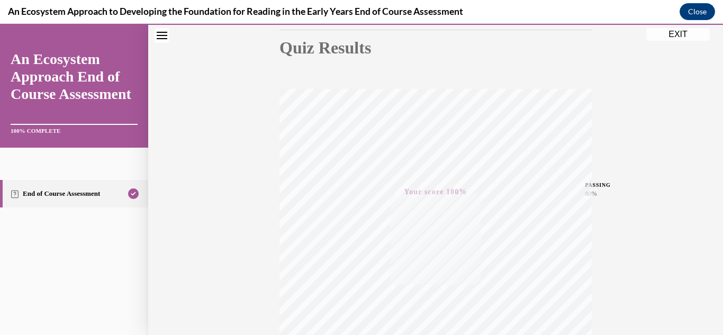
scroll to position [118, 0]
click at [156, 39] on button "Close navigation menu" at bounding box center [161, 35] width 15 height 15
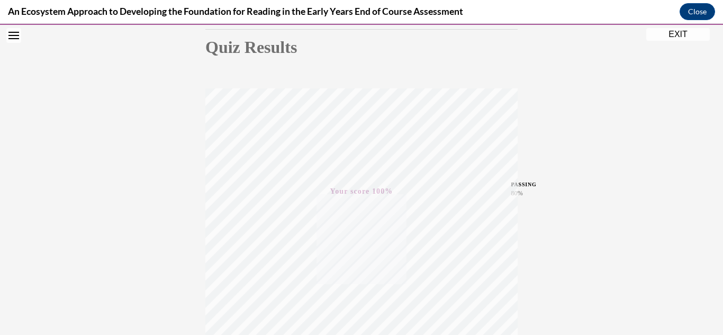
click at [19, 36] on icon "Open navigation menu" at bounding box center [13, 35] width 11 height 7
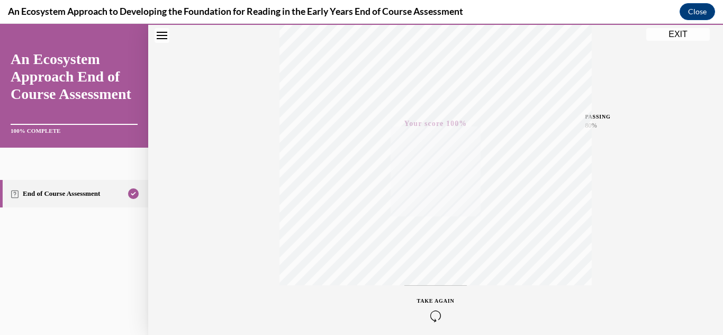
scroll to position [231, 0]
click at [432, 272] on icon "button" at bounding box center [436, 270] width 38 height 12
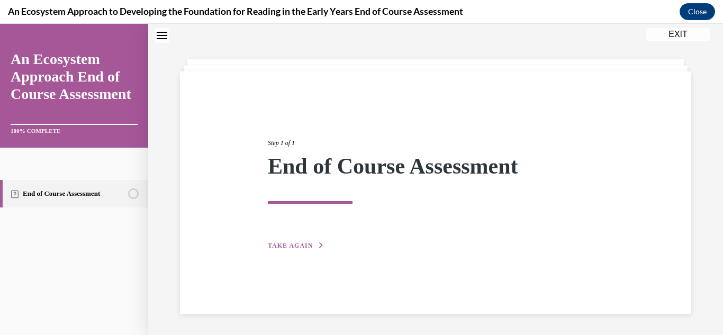
scroll to position [33, 0]
click at [278, 244] on span "TAKE AGAIN" at bounding box center [290, 245] width 45 height 7
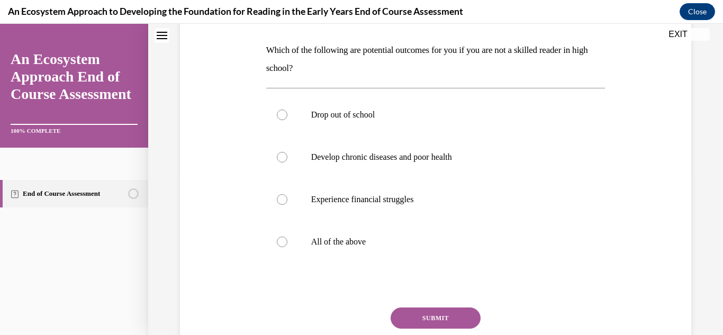
scroll to position [160, 0]
click at [269, 240] on label "All of the above" at bounding box center [435, 242] width 339 height 42
click at [277, 240] on input "All of the above" at bounding box center [282, 242] width 11 height 11
radio input "true"
click at [450, 314] on button "SUBMIT" at bounding box center [435, 318] width 90 height 21
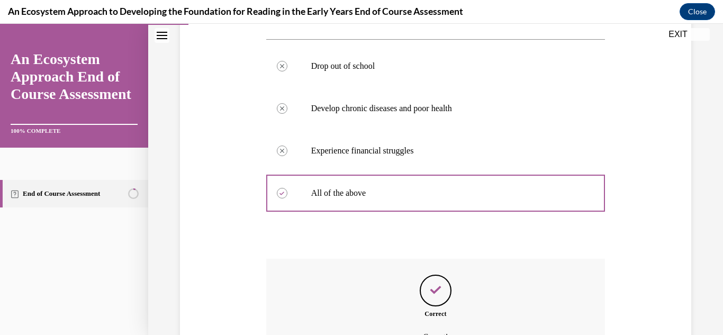
scroll to position [326, 0]
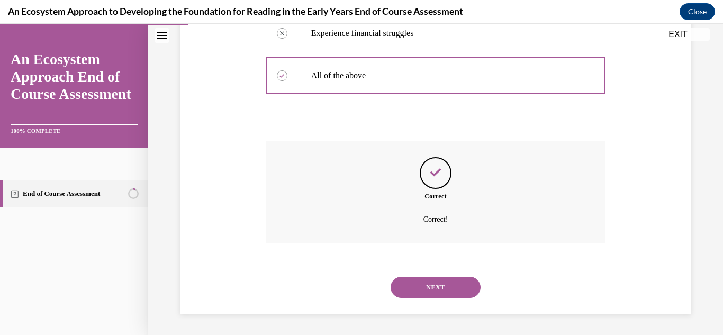
click at [472, 289] on button "NEXT" at bounding box center [435, 287] width 90 height 21
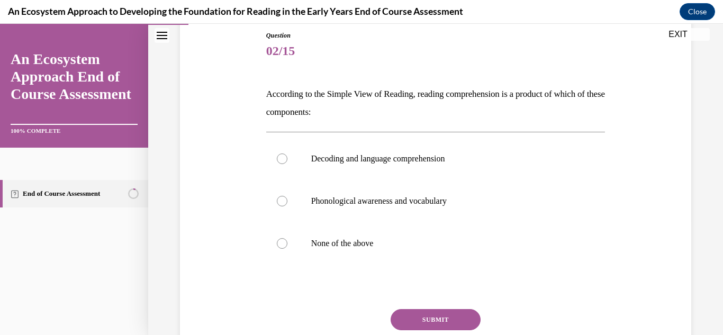
scroll to position [117, 0]
click at [291, 157] on label "Decoding and language comprehension" at bounding box center [435, 158] width 339 height 42
click at [287, 157] on input "Decoding and language comprehension" at bounding box center [282, 158] width 11 height 11
radio input "true"
click at [430, 314] on button "SUBMIT" at bounding box center [435, 318] width 90 height 21
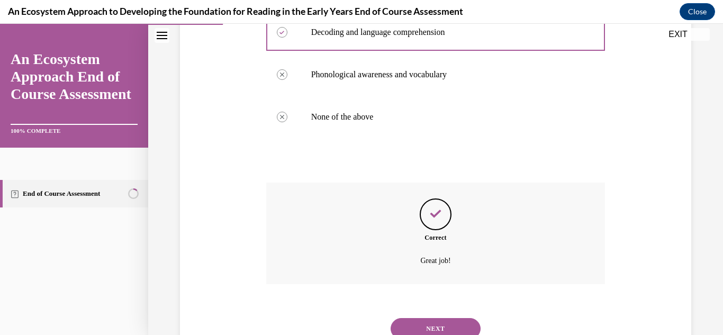
scroll to position [242, 0]
click at [447, 331] on button "NEXT" at bounding box center [435, 328] width 90 height 21
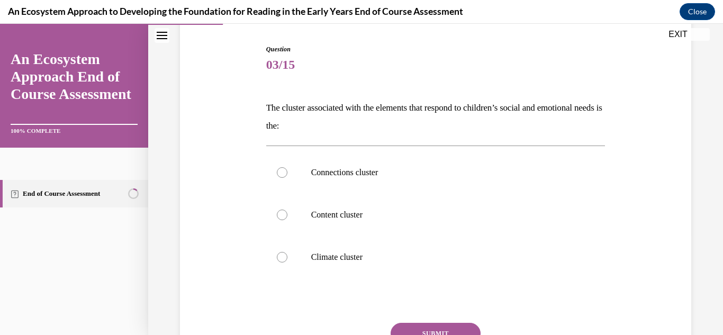
scroll to position [104, 0]
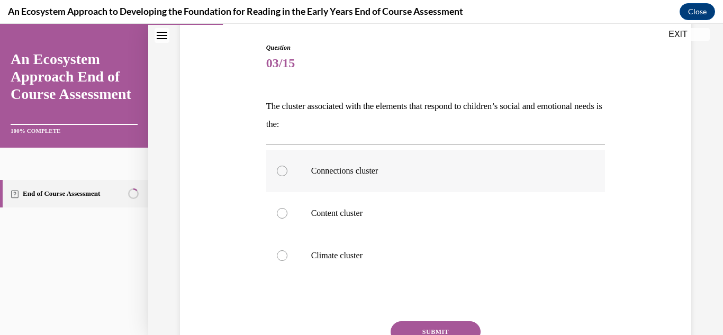
click at [287, 164] on label "Connections cluster" at bounding box center [435, 171] width 339 height 42
click at [287, 166] on input "Connections cluster" at bounding box center [282, 171] width 11 height 11
radio input "true"
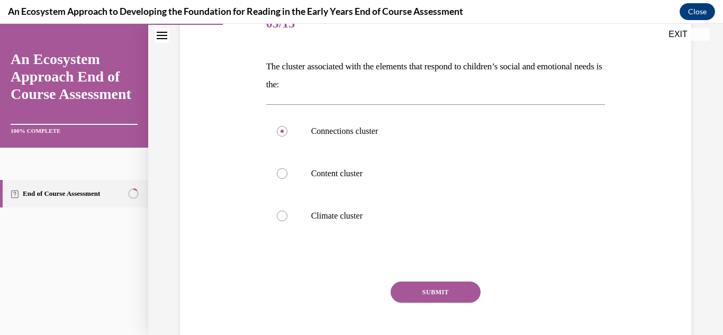
click at [446, 294] on button "SUBMIT" at bounding box center [435, 291] width 90 height 21
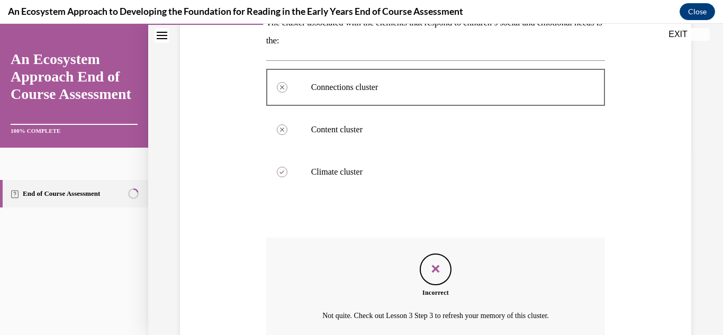
scroll to position [275, 0]
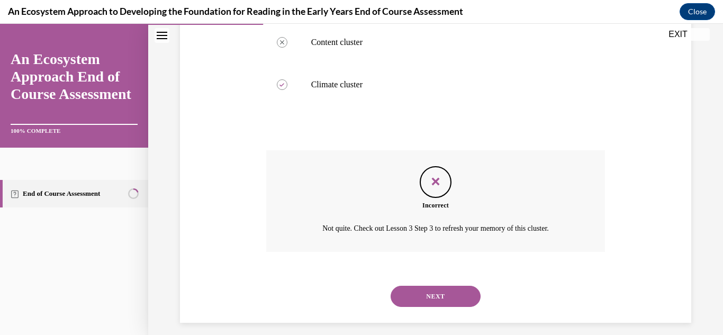
click at [453, 291] on button "NEXT" at bounding box center [435, 296] width 90 height 21
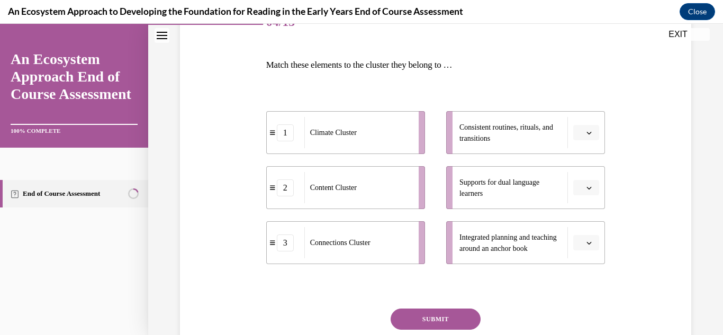
scroll to position [148, 0]
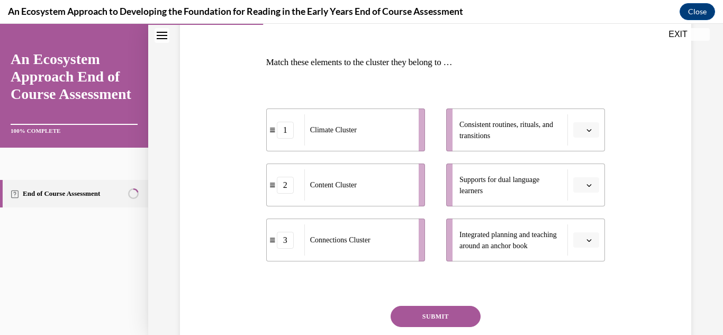
click at [589, 240] on icon "button" at bounding box center [588, 239] width 5 height 5
click at [580, 198] on span "2" at bounding box center [582, 195] width 4 height 8
click at [593, 182] on button "button" at bounding box center [586, 185] width 26 height 16
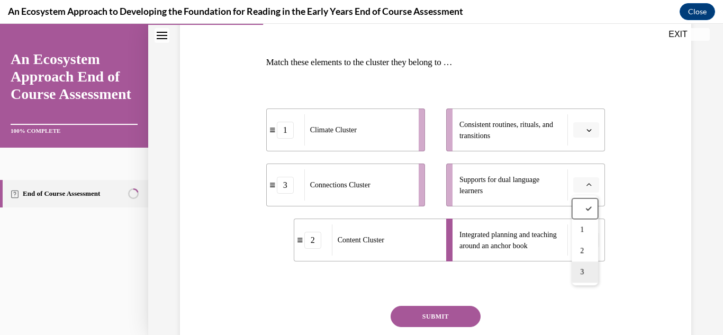
click at [589, 272] on div "3" at bounding box center [584, 271] width 26 height 21
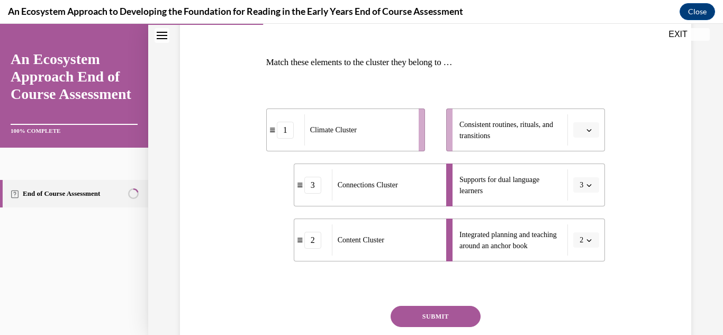
click at [586, 132] on icon "button" at bounding box center [588, 129] width 5 height 5
click at [587, 177] on div "1" at bounding box center [584, 174] width 26 height 21
click at [459, 309] on button "SUBMIT" at bounding box center [435, 316] width 90 height 21
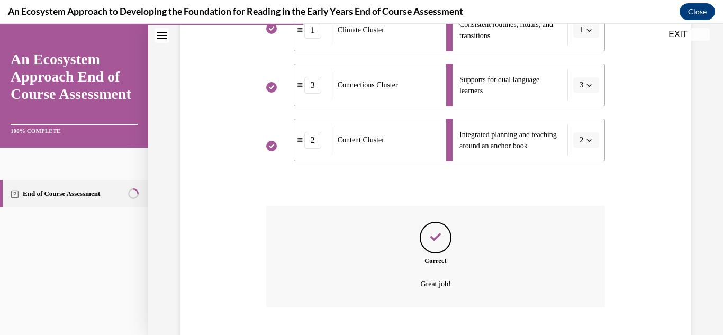
scroll to position [313, 0]
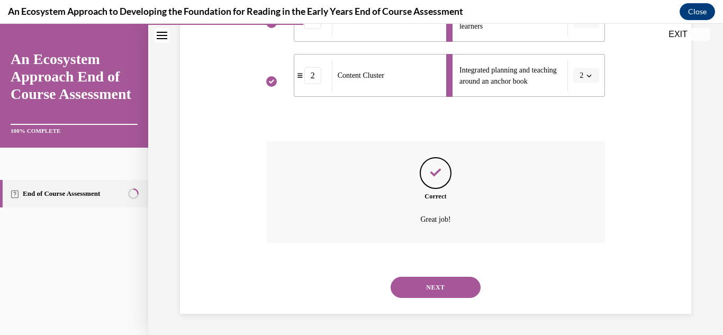
click at [458, 287] on button "NEXT" at bounding box center [435, 287] width 90 height 21
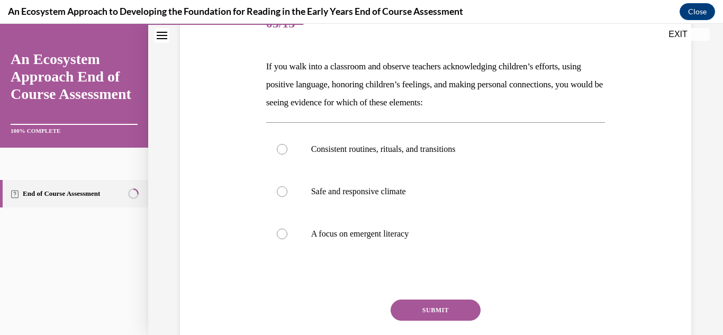
scroll to position [143, 0]
click at [277, 199] on label "Safe and responsive climate" at bounding box center [435, 192] width 339 height 42
click at [277, 197] on input "Safe and responsive climate" at bounding box center [282, 192] width 11 height 11
radio input "true"
click at [444, 314] on button "SUBMIT" at bounding box center [435, 310] width 90 height 21
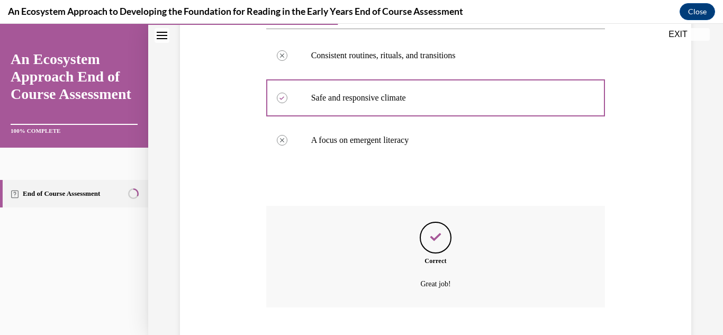
scroll to position [302, 0]
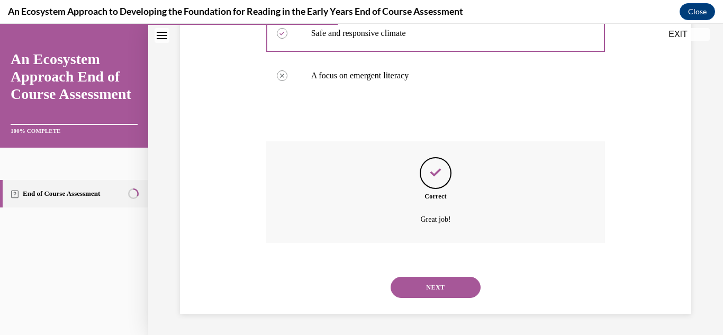
click at [461, 282] on button "NEXT" at bounding box center [435, 287] width 90 height 21
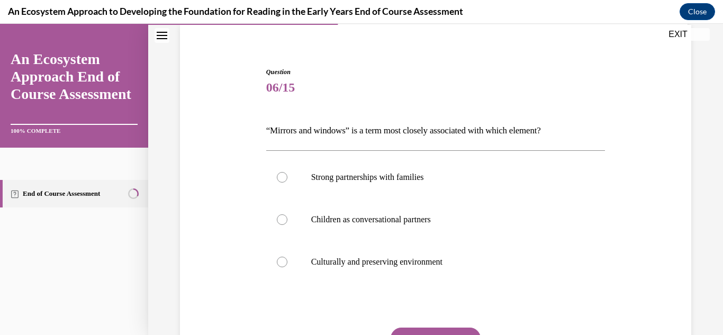
scroll to position [80, 0]
click at [288, 269] on label "Culturally and preserving environment" at bounding box center [435, 262] width 339 height 42
click at [287, 267] on input "Culturally and preserving environment" at bounding box center [282, 262] width 11 height 11
radio input "true"
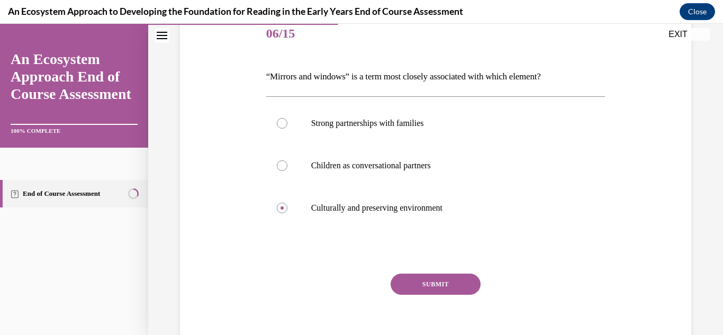
click at [456, 289] on button "SUBMIT" at bounding box center [435, 283] width 90 height 21
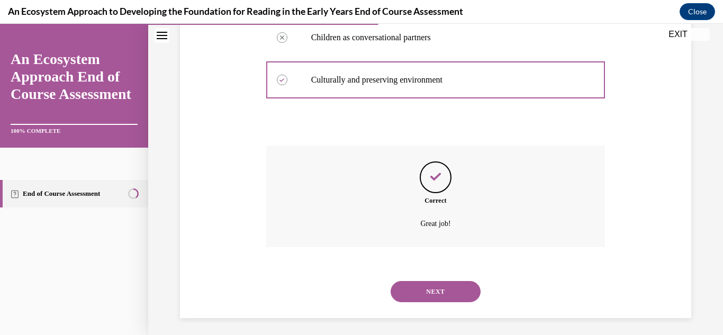
scroll to position [266, 0]
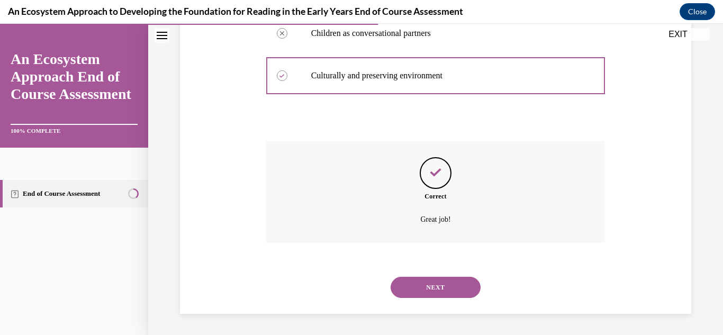
click at [465, 288] on button "NEXT" at bounding box center [435, 287] width 90 height 21
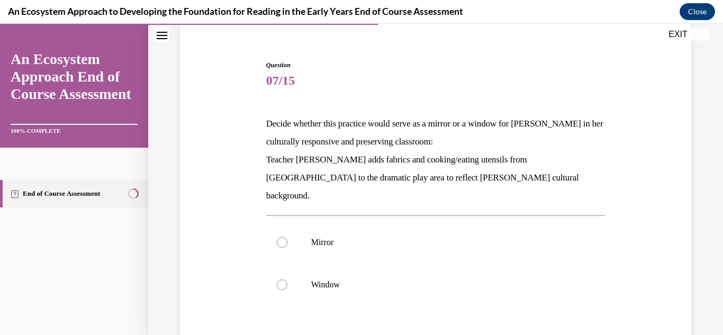
scroll to position [87, 0]
click at [288, 221] on label "Mirror" at bounding box center [435, 242] width 339 height 42
click at [287, 236] on input "Mirror" at bounding box center [282, 241] width 11 height 11
radio input "true"
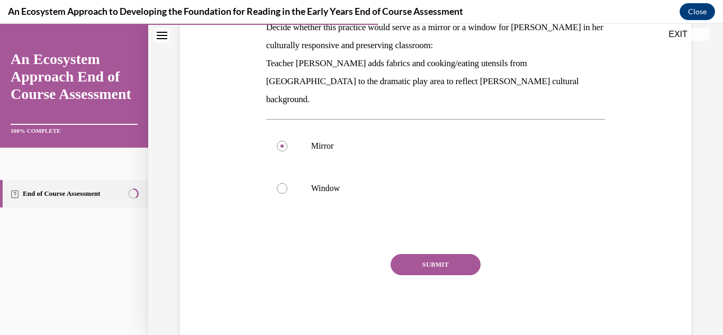
click at [460, 255] on button "SUBMIT" at bounding box center [435, 264] width 90 height 21
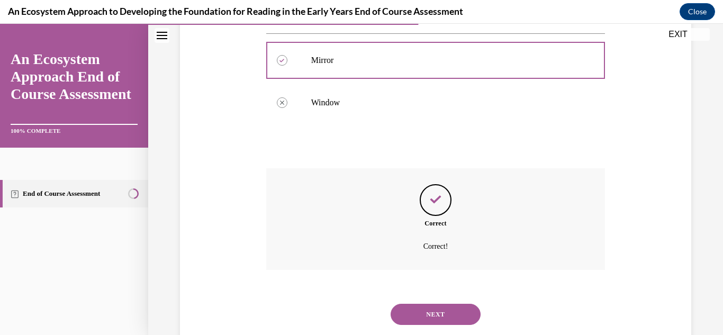
scroll to position [278, 0]
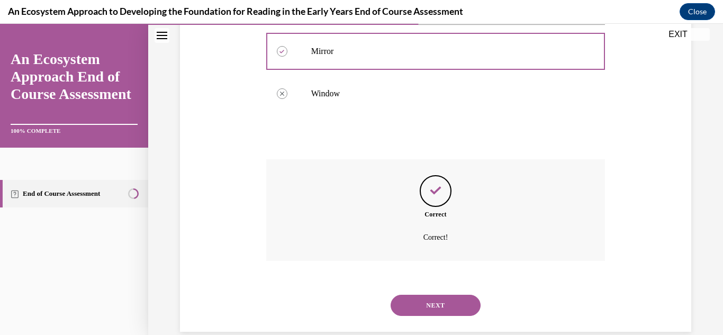
click at [445, 295] on button "NEXT" at bounding box center [435, 305] width 90 height 21
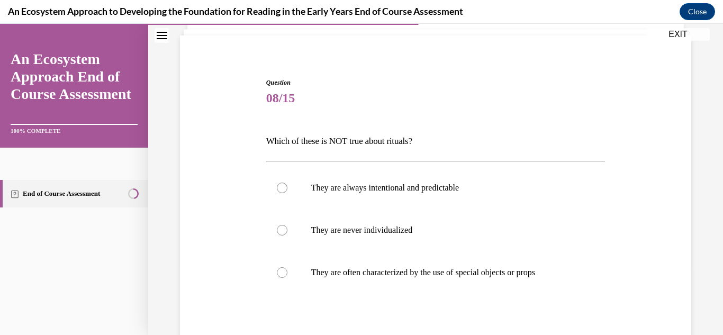
scroll to position [180, 0]
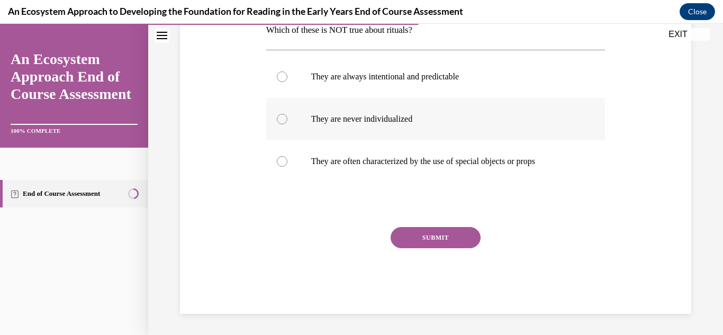
click at [293, 114] on label "They are never individualized" at bounding box center [435, 119] width 339 height 42
click at [287, 114] on input "They are never individualized" at bounding box center [282, 119] width 11 height 11
radio input "true"
click at [434, 244] on button "SUBMIT" at bounding box center [435, 237] width 90 height 21
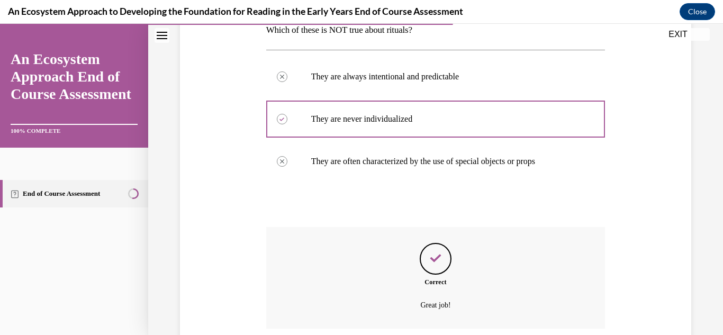
scroll to position [266, 0]
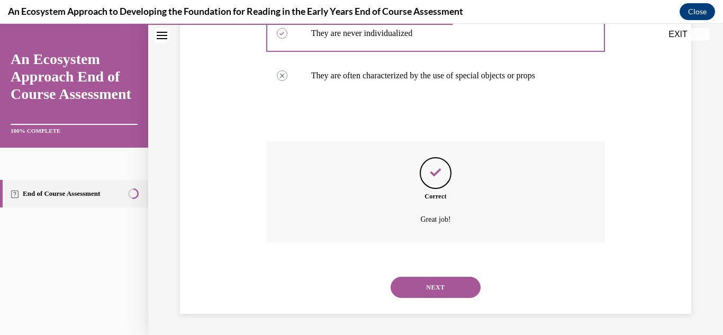
click at [434, 291] on button "NEXT" at bounding box center [435, 287] width 90 height 21
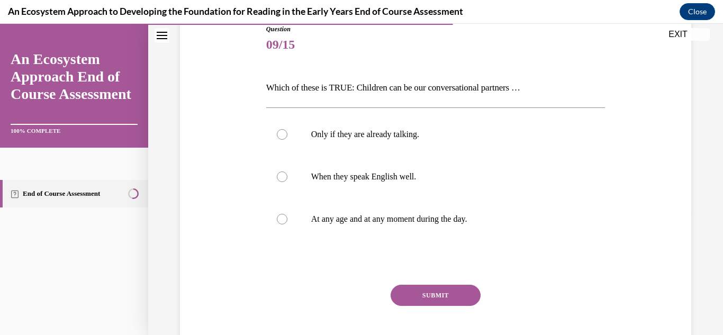
scroll to position [123, 0]
click at [280, 215] on div at bounding box center [282, 218] width 11 height 11
click at [280, 215] on input "At any age and at any moment during the day." at bounding box center [282, 218] width 11 height 11
radio input "true"
click at [461, 300] on button "SUBMIT" at bounding box center [435, 294] width 90 height 21
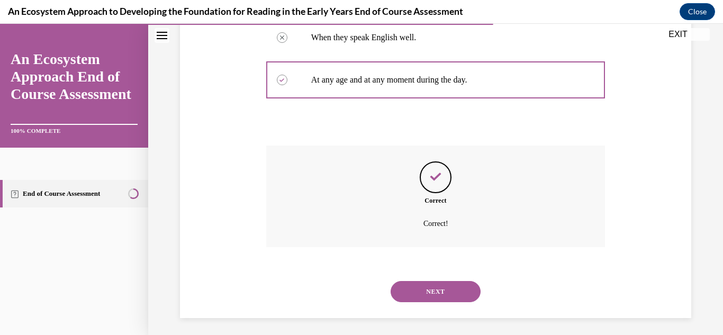
scroll to position [266, 0]
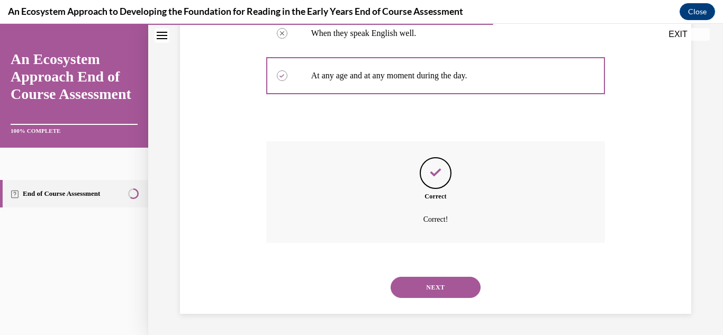
click at [447, 283] on button "NEXT" at bounding box center [435, 287] width 90 height 21
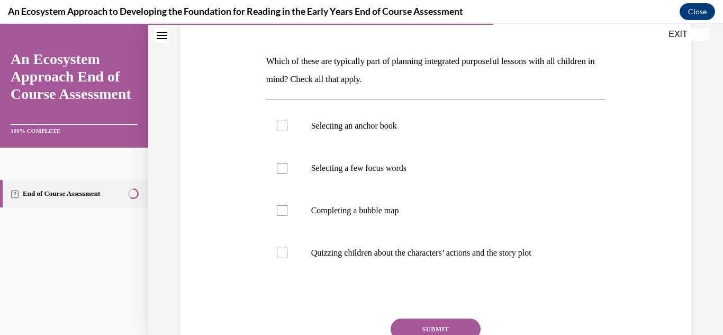
scroll to position [150, 0]
click at [291, 127] on label "Selecting an anchor book" at bounding box center [435, 125] width 339 height 42
click at [287, 127] on input "Selecting an anchor book" at bounding box center [282, 125] width 11 height 11
checkbox input "true"
click at [291, 172] on label "Selecting a few focus words" at bounding box center [435, 168] width 339 height 42
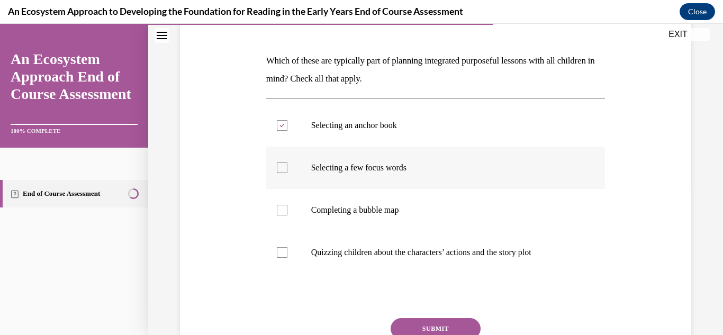
click at [287, 172] on input "Selecting a few focus words" at bounding box center [282, 167] width 11 height 11
checkbox input "true"
click at [293, 213] on label "Completing a bubble map" at bounding box center [435, 210] width 339 height 42
click at [287, 213] on input "Completing a bubble map" at bounding box center [282, 210] width 11 height 11
checkbox input "true"
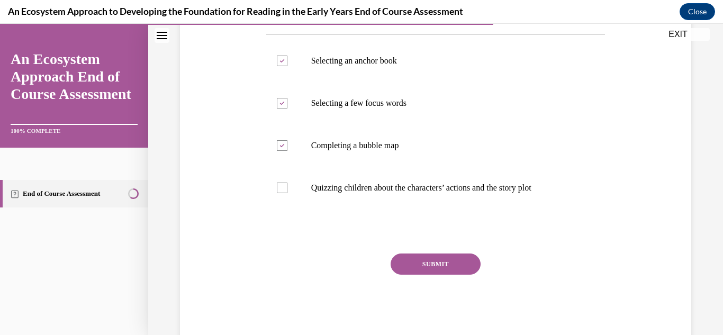
click at [468, 262] on button "SUBMIT" at bounding box center [435, 263] width 90 height 21
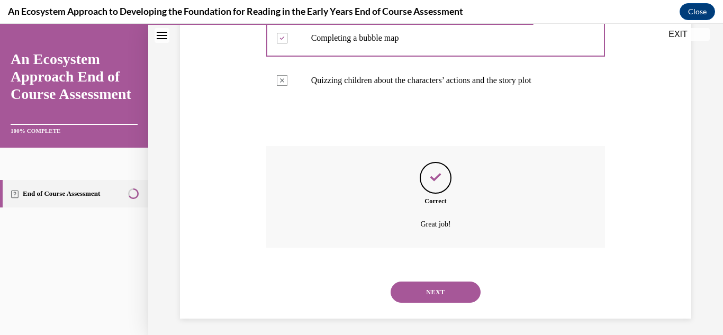
scroll to position [325, 0]
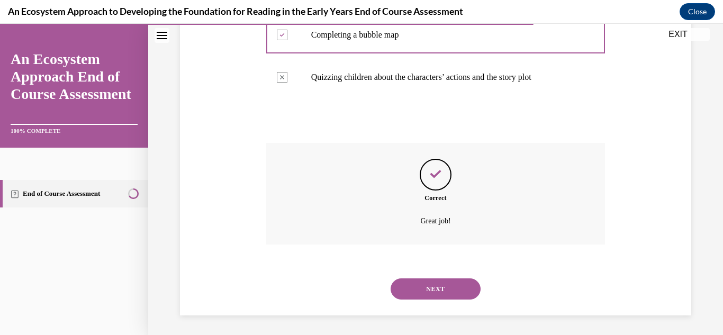
click at [455, 293] on button "NEXT" at bounding box center [435, 288] width 90 height 21
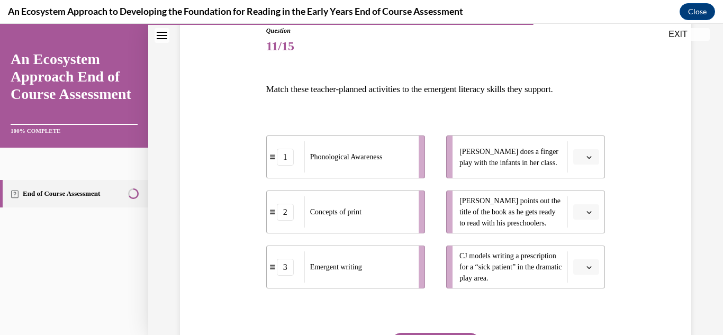
scroll to position [123, 0]
click at [595, 261] on button "button" at bounding box center [586, 266] width 26 height 16
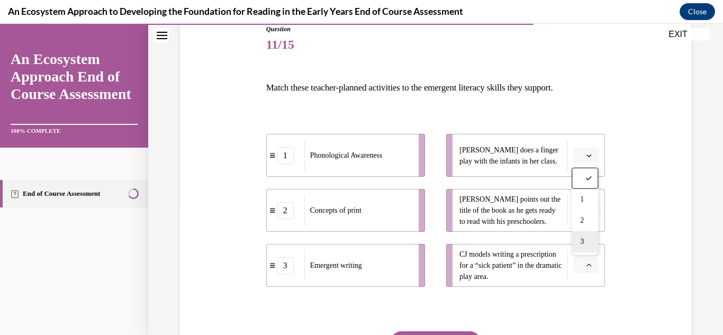
click at [583, 244] on span "3" at bounding box center [582, 241] width 4 height 8
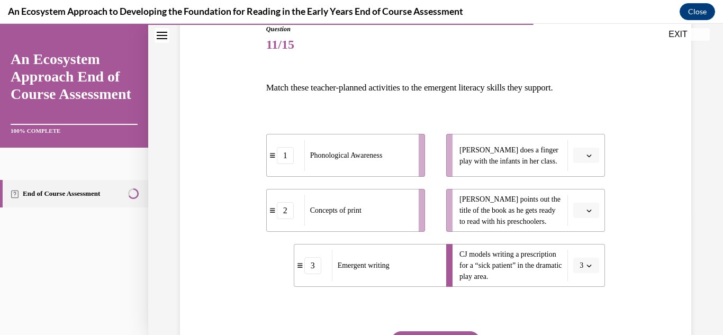
click at [596, 212] on button "button" at bounding box center [586, 211] width 26 height 16
click at [585, 275] on div "2" at bounding box center [584, 276] width 26 height 21
click at [592, 154] on span "button" at bounding box center [588, 155] width 7 height 7
click at [589, 197] on div "1" at bounding box center [584, 199] width 26 height 21
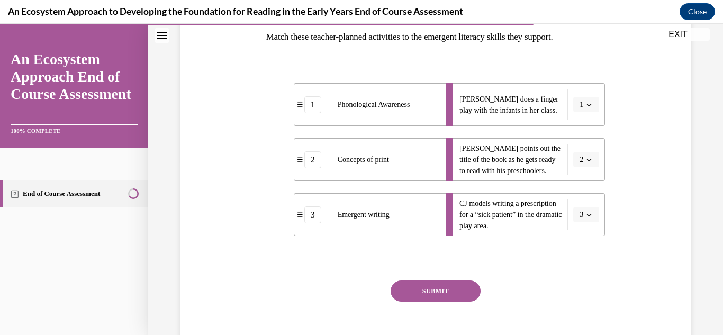
scroll to position [187, 0]
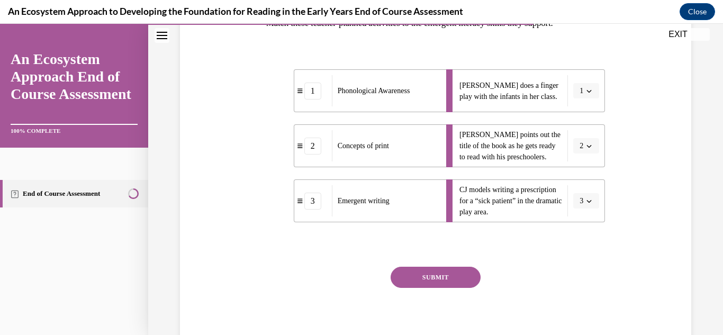
click at [459, 280] on button "SUBMIT" at bounding box center [435, 277] width 90 height 21
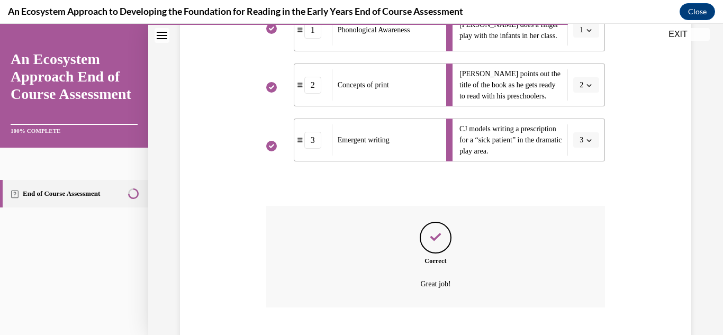
scroll to position [313, 0]
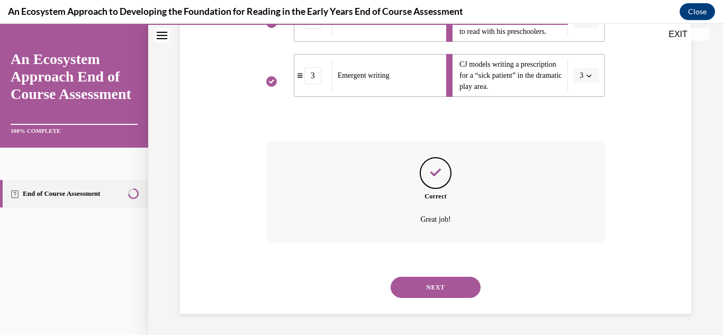
click at [445, 293] on button "NEXT" at bounding box center [435, 287] width 90 height 21
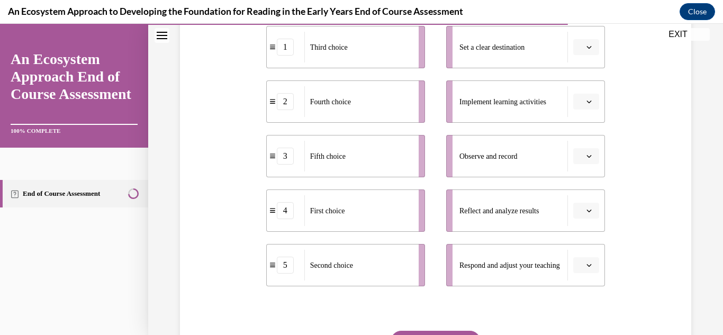
scroll to position [245, 0]
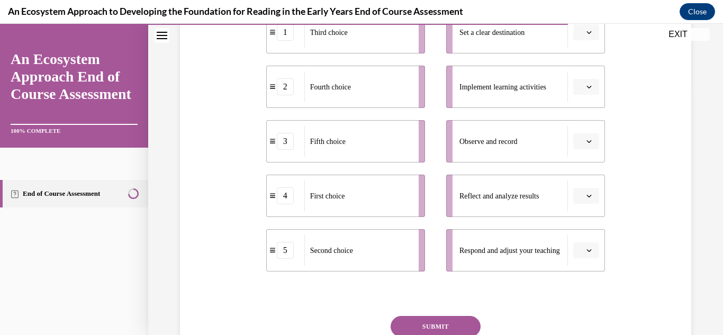
click at [597, 36] on button "button" at bounding box center [586, 32] width 26 height 16
click at [585, 116] on div "3" at bounding box center [584, 119] width 26 height 21
click at [593, 88] on button "button" at bounding box center [586, 87] width 26 height 16
click at [588, 156] on div "2" at bounding box center [584, 152] width 26 height 21
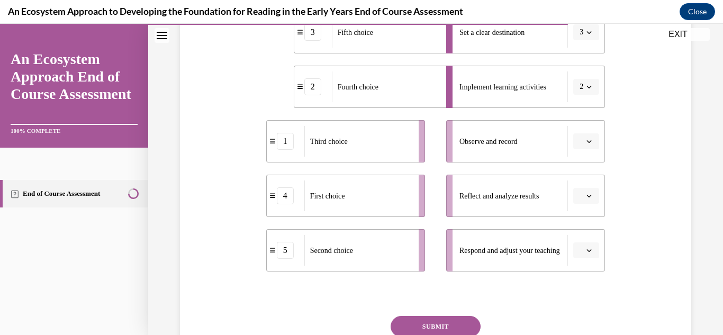
click at [592, 137] on button "button" at bounding box center [586, 141] width 26 height 16
click at [589, 270] on div "5" at bounding box center [584, 270] width 26 height 21
click at [589, 196] on icon "button" at bounding box center [588, 195] width 5 height 5
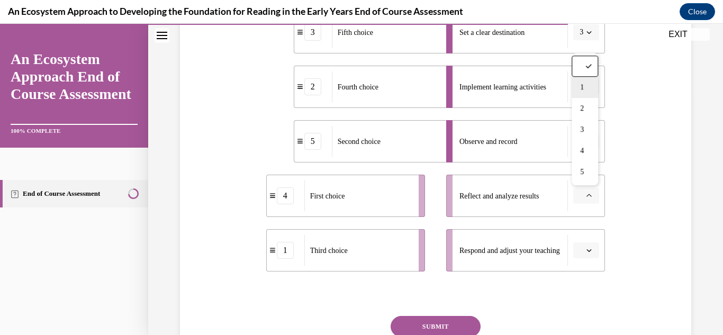
click at [585, 87] on div "1" at bounding box center [584, 87] width 26 height 21
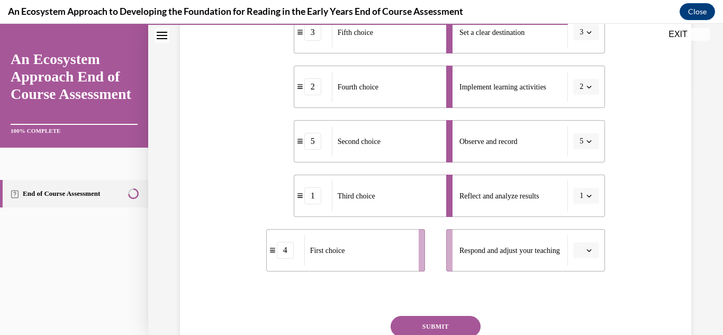
click at [597, 248] on button "button" at bounding box center [586, 250] width 26 height 16
click at [592, 203] on div "4" at bounding box center [584, 205] width 26 height 21
click at [469, 325] on button "SUBMIT" at bounding box center [435, 326] width 90 height 21
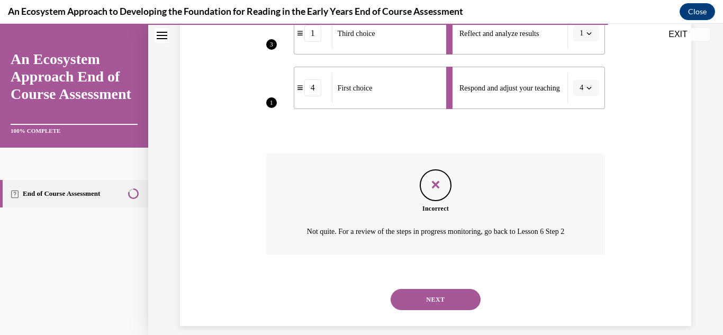
scroll to position [418, 0]
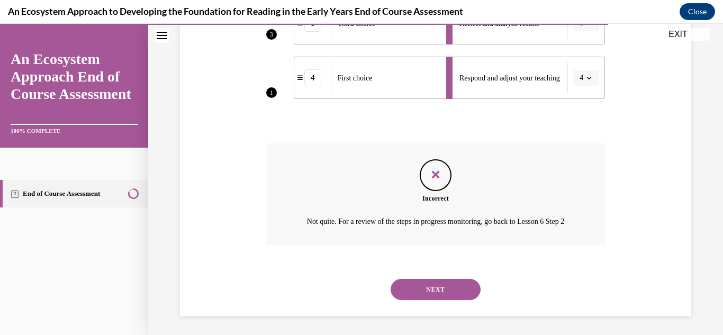
click at [451, 300] on button "NEXT" at bounding box center [435, 289] width 90 height 21
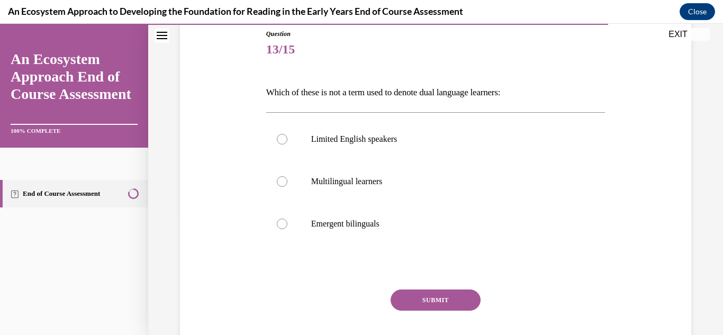
scroll to position [119, 0]
click at [275, 145] on label "Limited English speakers" at bounding box center [435, 138] width 339 height 42
click at [277, 143] on input "Limited English speakers" at bounding box center [282, 138] width 11 height 11
radio input "true"
click at [443, 293] on button "SUBMIT" at bounding box center [435, 298] width 90 height 21
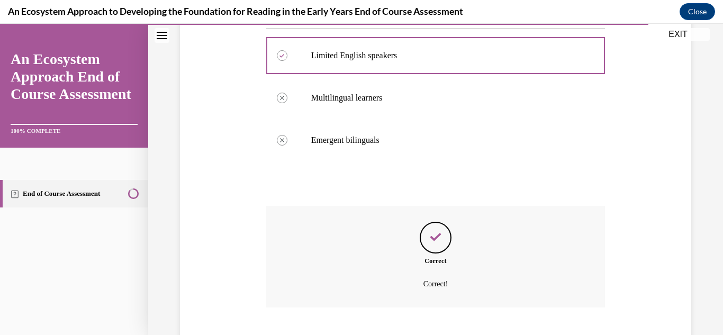
scroll to position [266, 0]
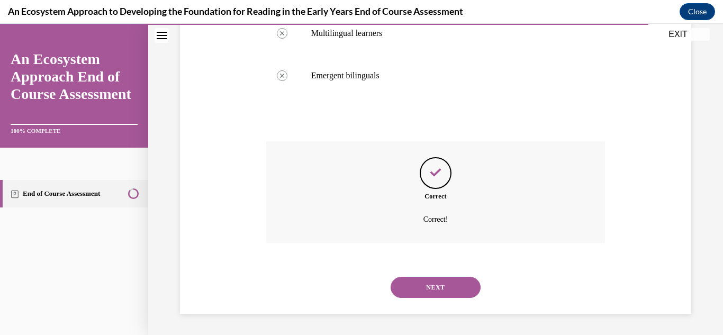
click at [441, 289] on button "NEXT" at bounding box center [435, 287] width 90 height 21
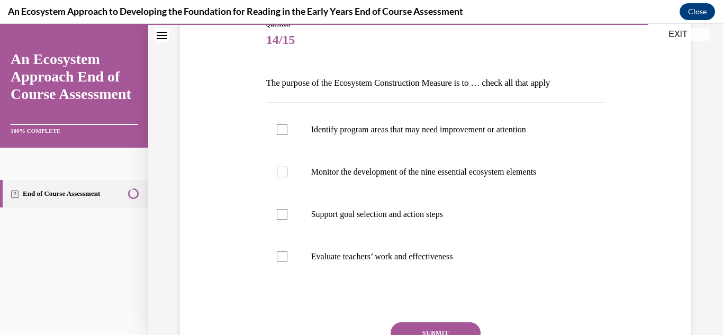
scroll to position [124, 0]
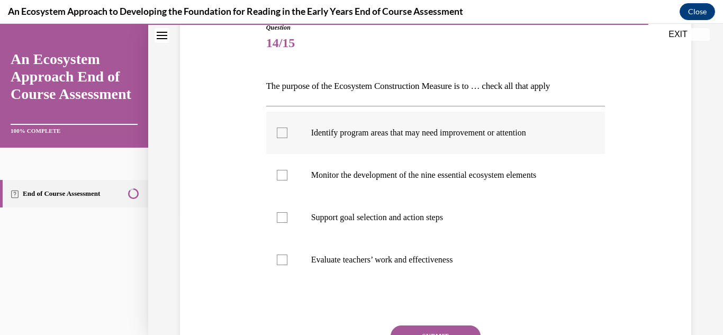
click at [289, 117] on label "Identify program areas that may need improvement or attention" at bounding box center [435, 133] width 339 height 42
click at [287, 127] on input "Identify program areas that may need improvement or attention" at bounding box center [282, 132] width 11 height 11
checkbox input "true"
click at [288, 163] on label "Monitor the development of the nine essential ecosystem elements" at bounding box center [435, 175] width 339 height 42
click at [287, 170] on input "Monitor the development of the nine essential ecosystem elements" at bounding box center [282, 175] width 11 height 11
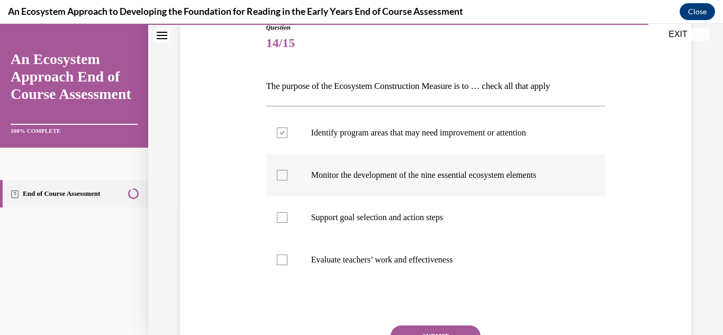
checkbox input "true"
click at [289, 211] on label "Support goal selection and action steps" at bounding box center [435, 217] width 339 height 42
click at [287, 212] on input "Support goal selection and action steps" at bounding box center [282, 217] width 11 height 11
checkbox input "true"
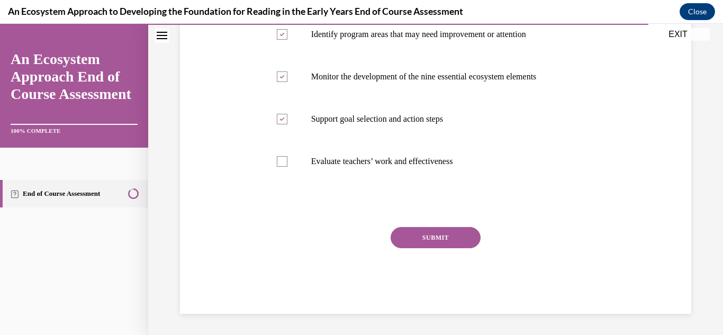
click at [458, 238] on button "SUBMIT" at bounding box center [435, 237] width 90 height 21
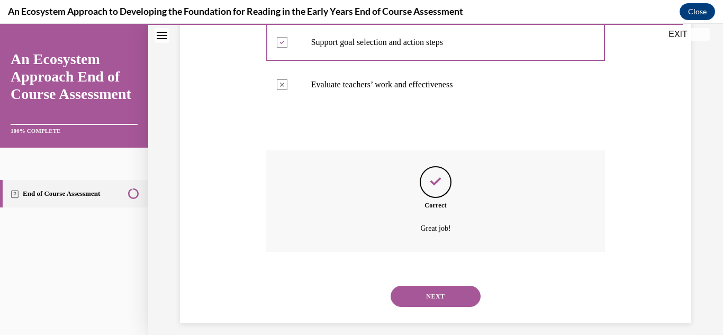
scroll to position [308, 0]
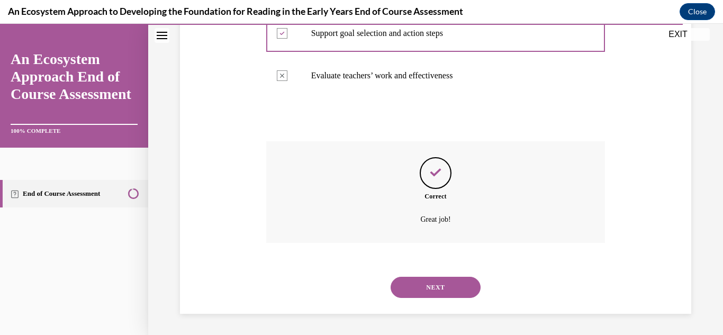
click at [462, 282] on button "NEXT" at bounding box center [435, 287] width 90 height 21
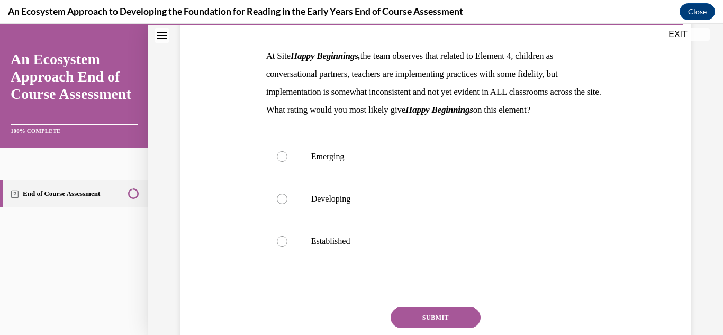
scroll to position [157, 0]
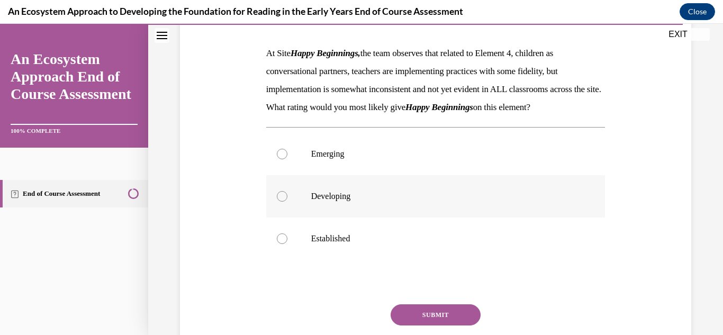
click at [290, 212] on label "Developing" at bounding box center [435, 196] width 339 height 42
click at [287, 202] on input "Developing" at bounding box center [282, 196] width 11 height 11
radio input "true"
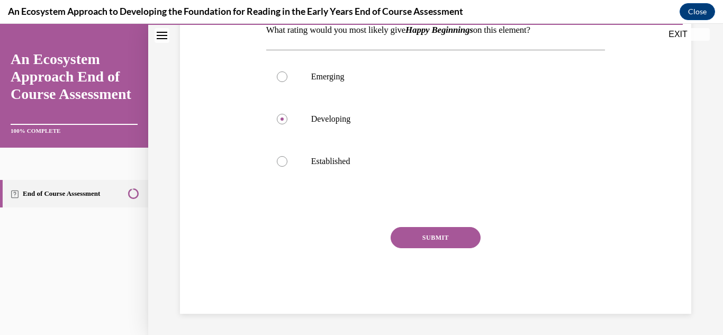
click at [447, 233] on button "SUBMIT" at bounding box center [435, 237] width 90 height 21
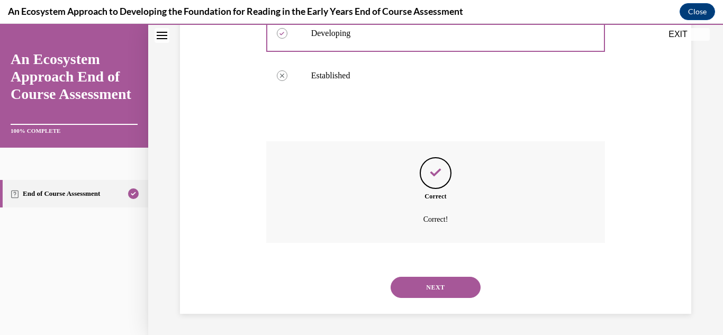
scroll to position [338, 0]
click at [463, 288] on button "NEXT" at bounding box center [435, 287] width 90 height 21
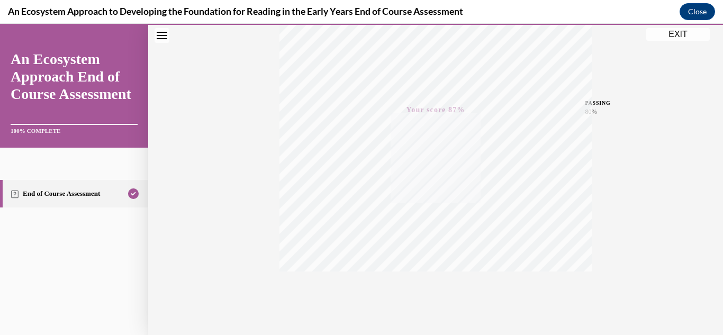
scroll to position [231, 0]
click at [694, 15] on button "Close" at bounding box center [696, 11] width 35 height 17
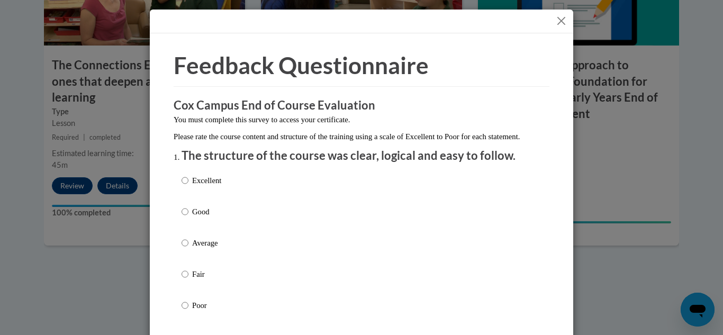
click at [194, 203] on label "Excellent" at bounding box center [201, 189] width 40 height 29
click at [188, 186] on input "Excellent" at bounding box center [184, 181] width 7 height 12
radio input "true"
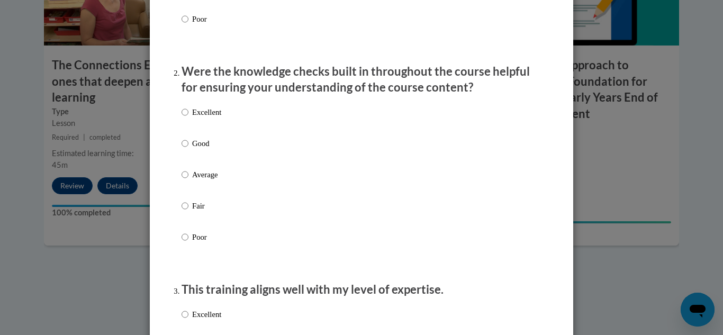
scroll to position [288, 0]
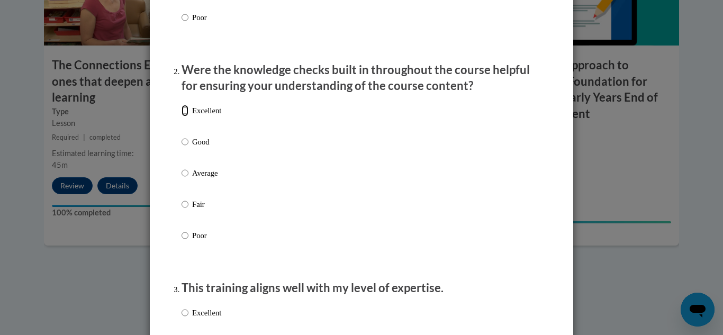
click at [187, 116] on input "Excellent" at bounding box center [184, 111] width 7 height 12
radio input "true"
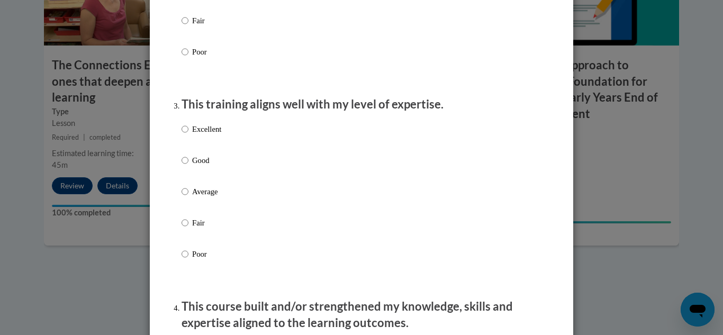
scroll to position [472, 0]
click at [187, 165] on input "Good" at bounding box center [184, 159] width 7 height 12
radio input "true"
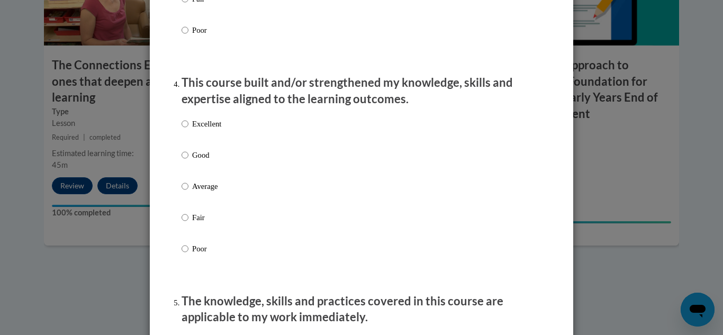
scroll to position [707, 0]
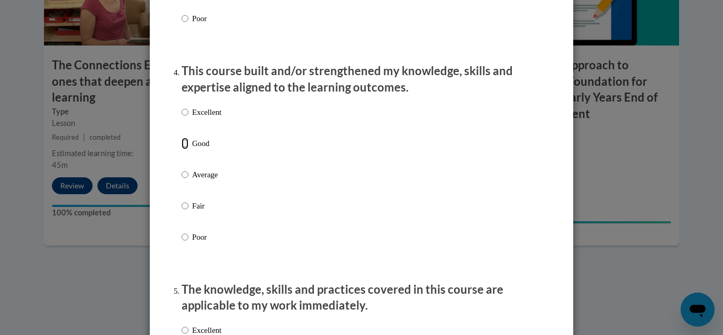
click at [187, 149] on input "Good" at bounding box center [184, 144] width 7 height 12
radio input "true"
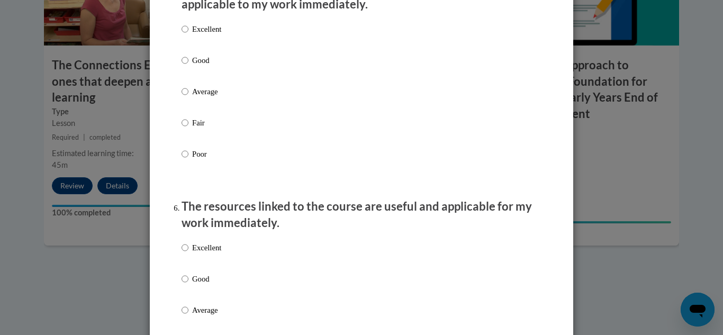
scroll to position [1008, 0]
click at [184, 66] on input "Good" at bounding box center [184, 60] width 7 height 12
radio input "true"
click at [194, 251] on p "Excellent" at bounding box center [206, 247] width 29 height 12
click at [188, 251] on input "Excellent" at bounding box center [184, 247] width 7 height 12
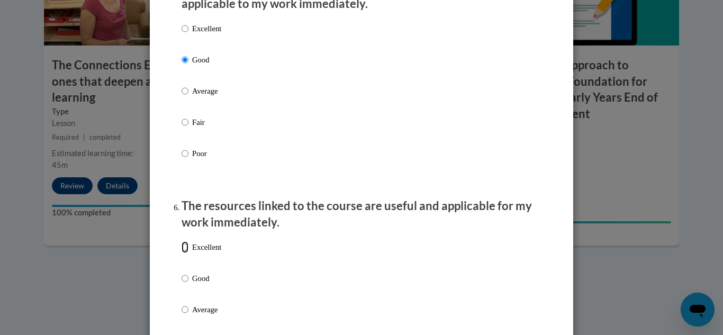
radio input "true"
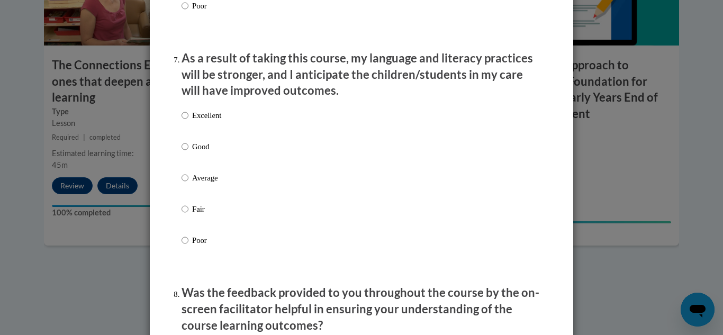
scroll to position [1400, 0]
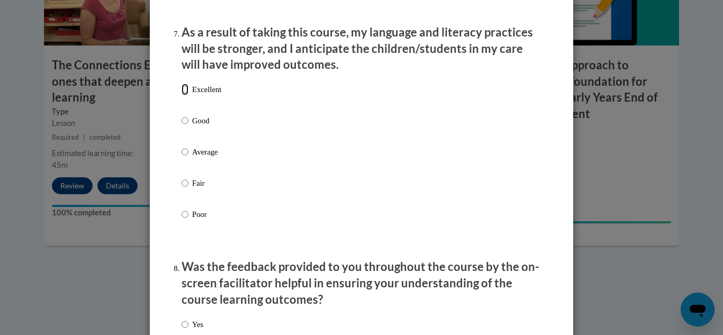
click at [184, 95] on input "Excellent" at bounding box center [184, 90] width 7 height 12
radio input "true"
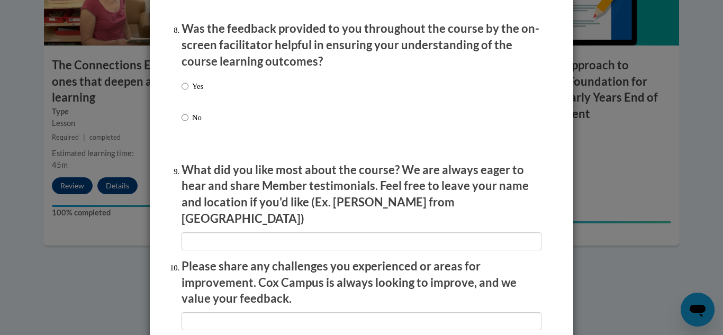
scroll to position [1639, 0]
click at [183, 92] on input "Yes" at bounding box center [184, 86] width 7 height 12
radio input "true"
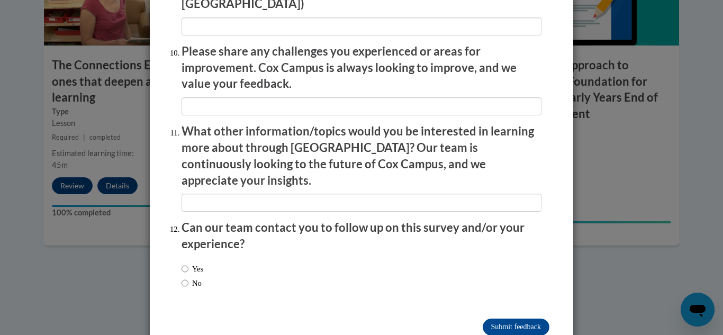
scroll to position [1863, 0]
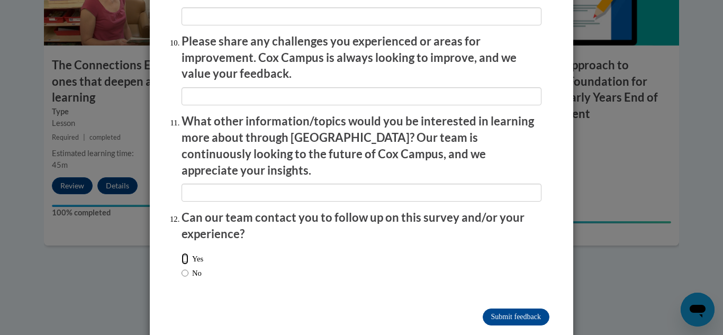
click at [185, 253] on input "Yes" at bounding box center [184, 259] width 7 height 12
radio input "true"
click at [528, 308] on input "Submit feedback" at bounding box center [515, 316] width 67 height 17
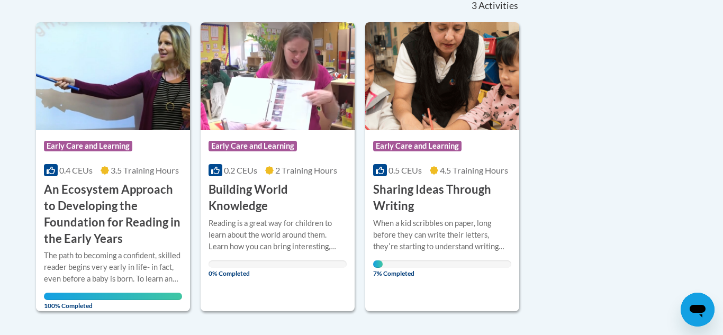
scroll to position [248, 0]
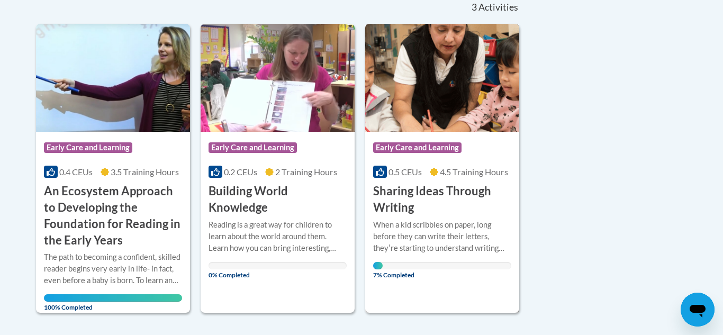
click at [431, 109] on img at bounding box center [442, 78] width 154 height 108
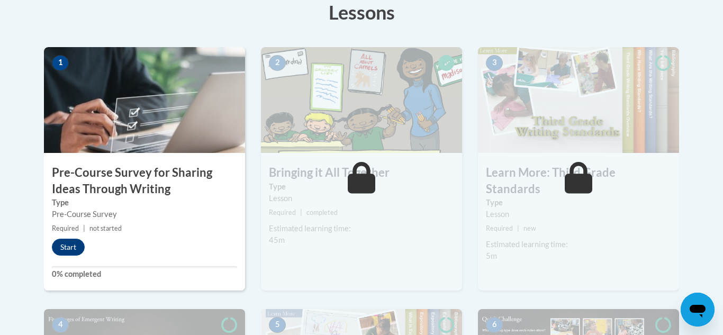
scroll to position [359, 0]
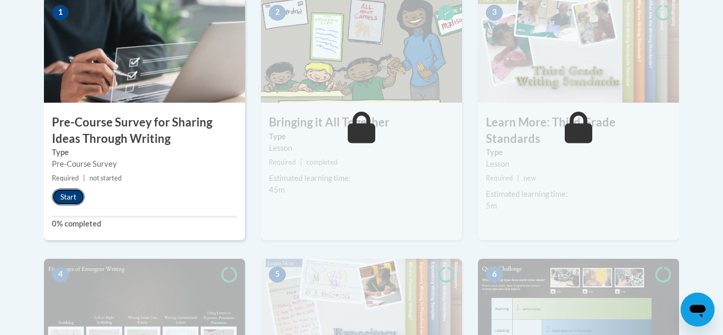
click at [76, 189] on button "Start" at bounding box center [68, 196] width 33 height 17
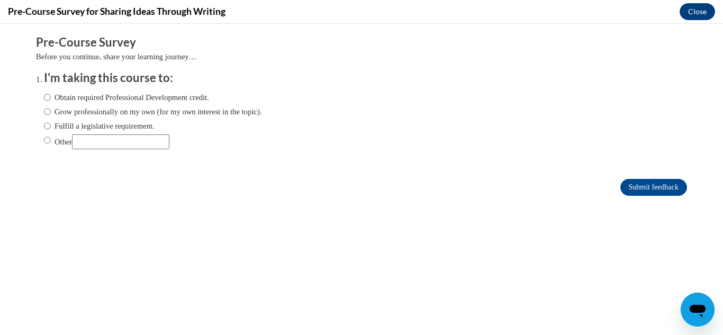
scroll to position [0, 0]
click at [44, 100] on input "Obtain required Professional Development credit." at bounding box center [47, 98] width 7 height 12
radio input "true"
click at [653, 189] on input "Submit feedback" at bounding box center [653, 187] width 67 height 17
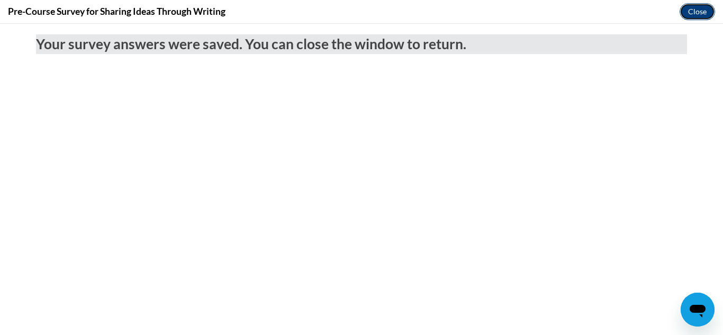
click at [696, 6] on button "Close" at bounding box center [696, 11] width 35 height 17
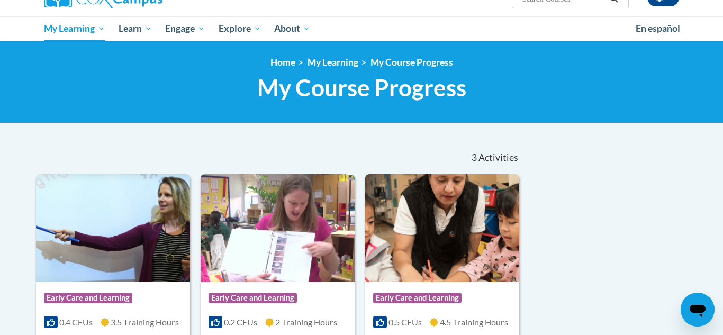
scroll to position [92, 0]
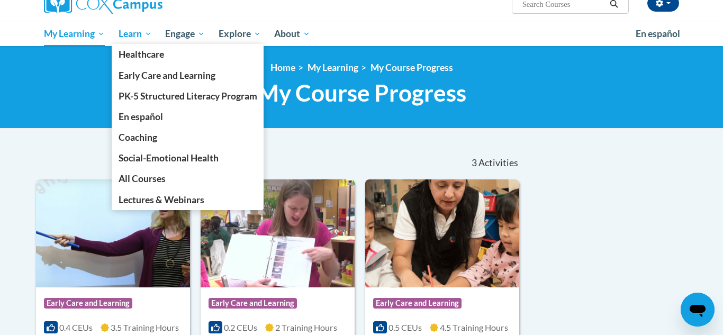
click at [129, 33] on span "Learn" at bounding box center [134, 34] width 33 height 13
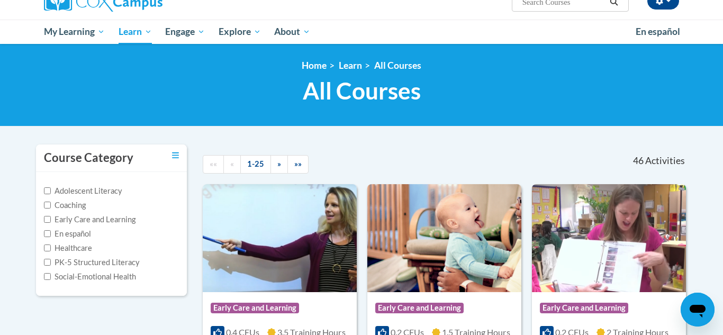
scroll to position [98, 0]
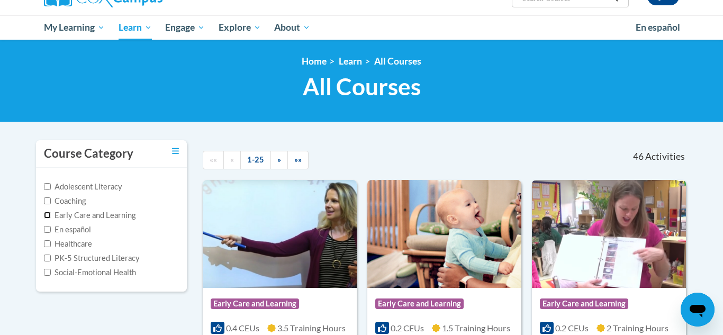
click at [49, 218] on input "Early Care and Learning" at bounding box center [47, 215] width 7 height 7
checkbox input "true"
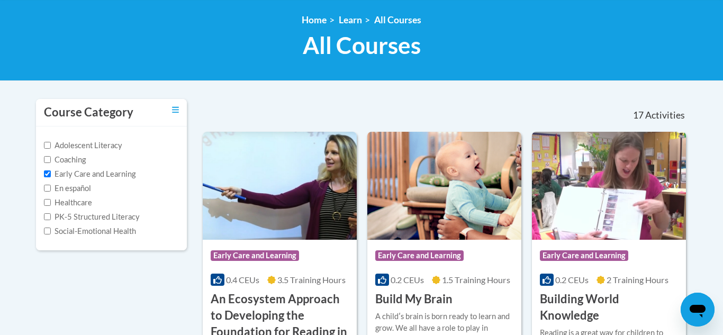
scroll to position [142, 0]
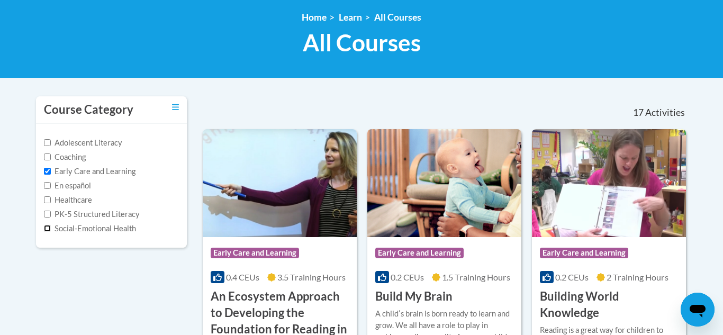
click at [45, 230] on input "Social-Emotional Health" at bounding box center [47, 228] width 7 height 7
checkbox input "true"
click at [49, 157] on input "Coaching" at bounding box center [47, 156] width 7 height 7
checkbox input "true"
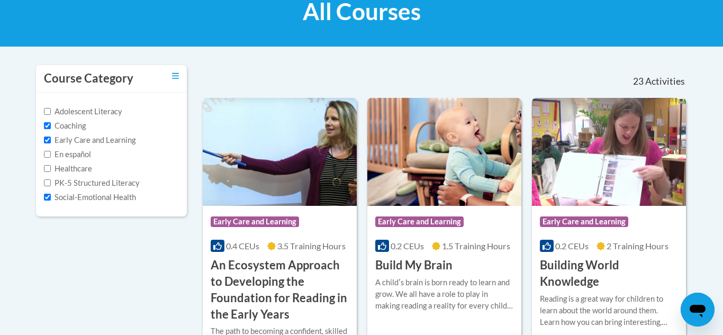
scroll to position [140, 0]
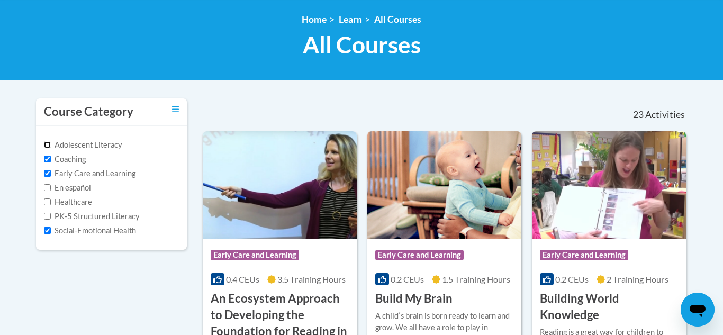
click at [49, 145] on input "Adolescent Literacy" at bounding box center [47, 144] width 7 height 7
checkbox input "true"
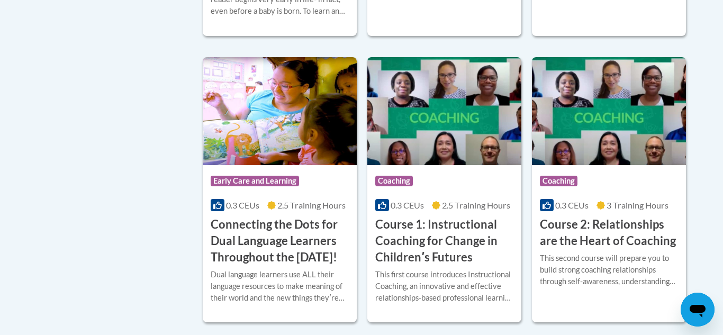
scroll to position [533, 0]
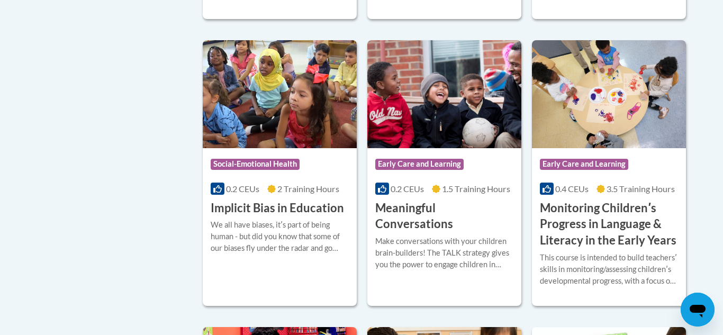
scroll to position [1110, 0]
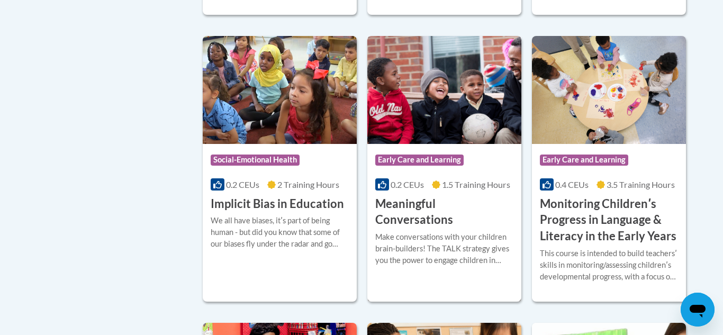
click at [455, 135] on img at bounding box center [444, 90] width 154 height 108
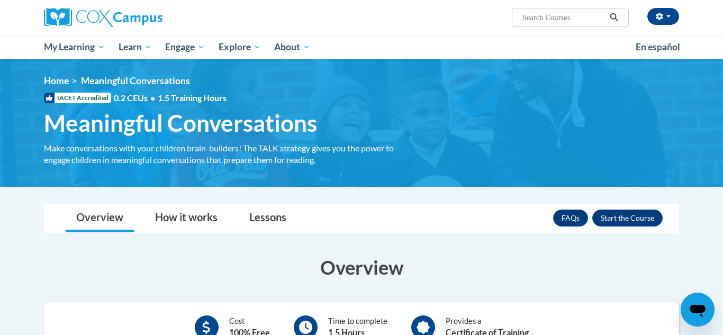
scroll to position [79, 0]
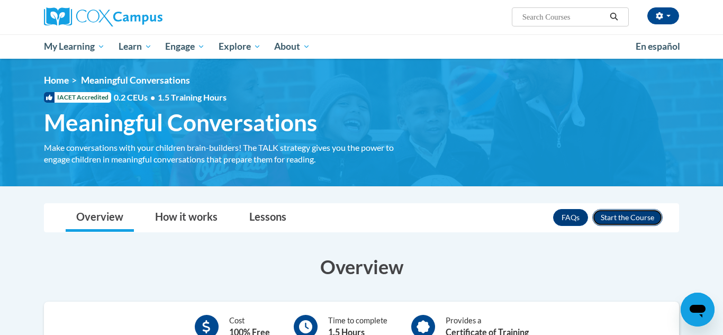
click at [640, 213] on button "Enroll" at bounding box center [627, 217] width 70 height 17
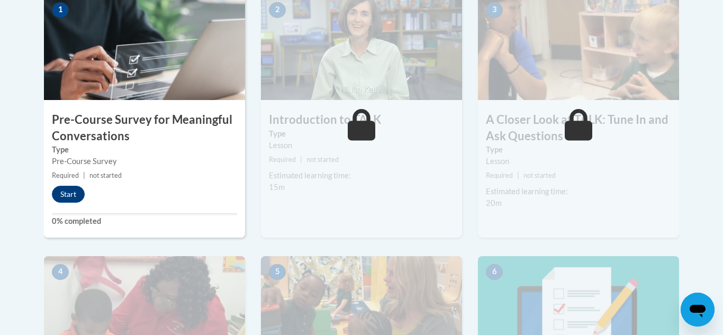
scroll to position [371, 0]
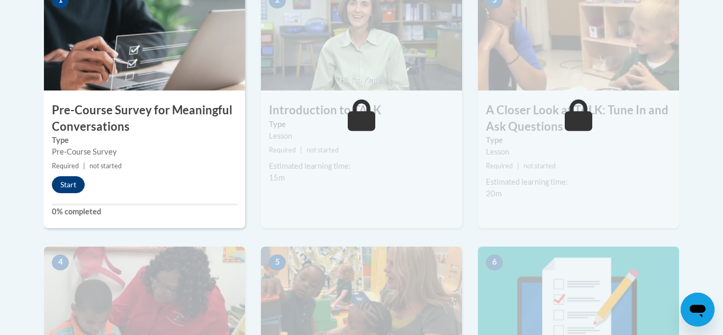
click at [60, 186] on button "Start" at bounding box center [68, 184] width 33 height 17
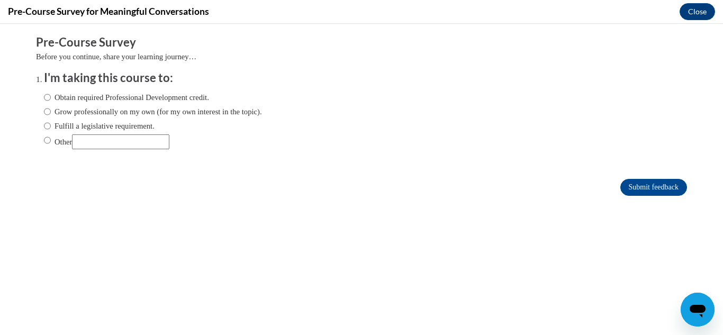
scroll to position [0, 0]
click at [49, 95] on input "Obtain required Professional Development credit." at bounding box center [47, 98] width 7 height 12
radio input "true"
click at [649, 179] on input "Submit feedback" at bounding box center [653, 187] width 67 height 17
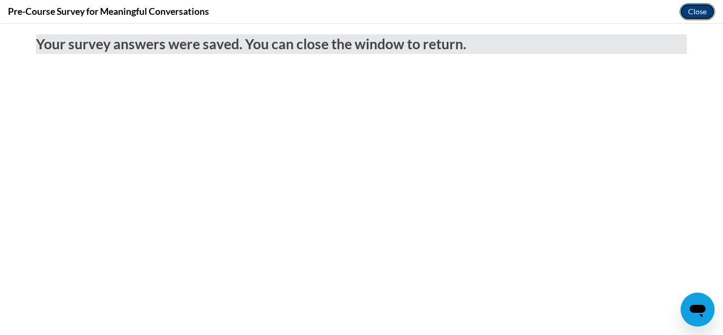
click at [702, 10] on button "Close" at bounding box center [696, 11] width 35 height 17
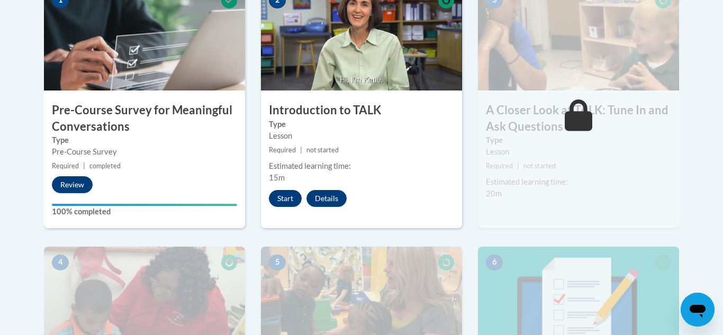
click at [288, 194] on button "Start" at bounding box center [285, 198] width 33 height 17
